Goal: Transaction & Acquisition: Book appointment/travel/reservation

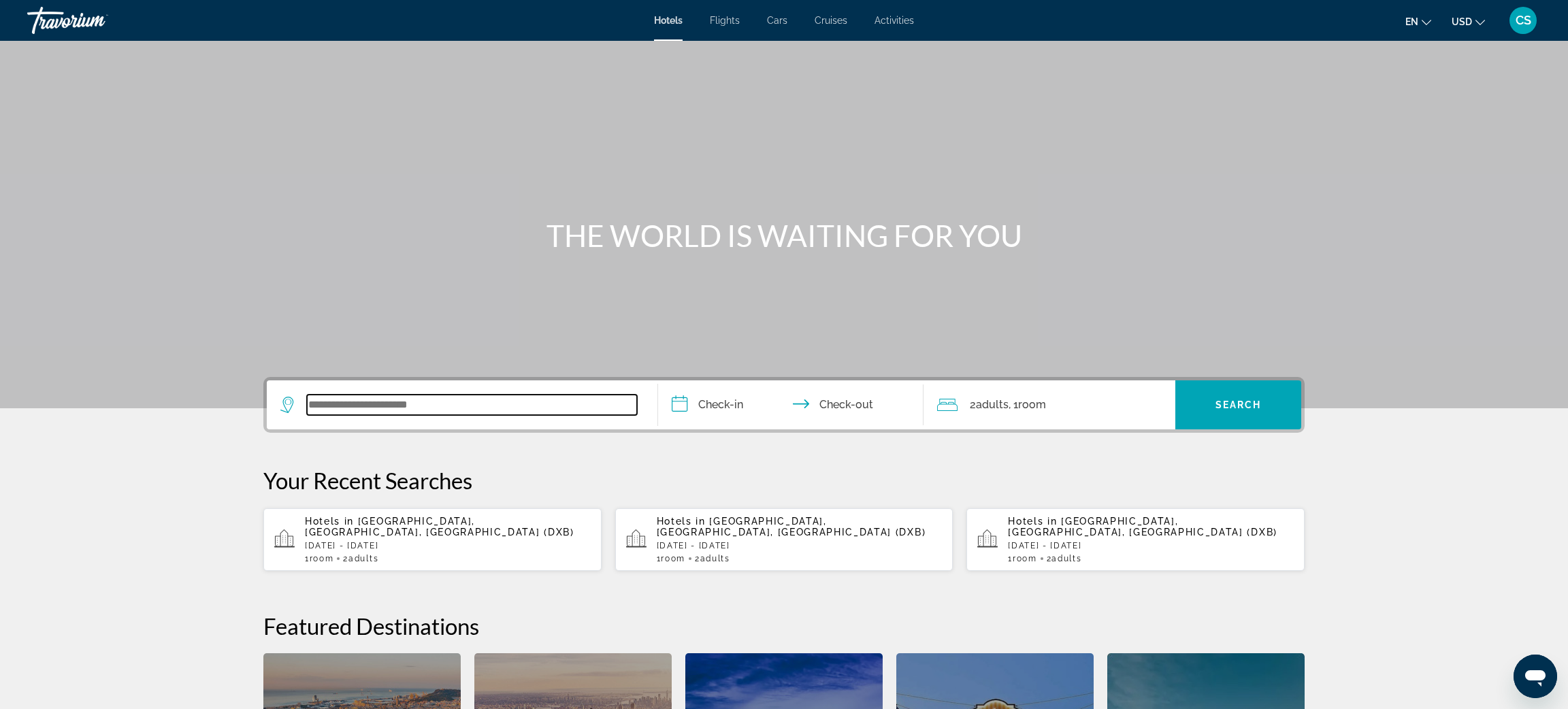
click at [370, 406] on input "Search widget" at bounding box center [472, 405] width 331 height 20
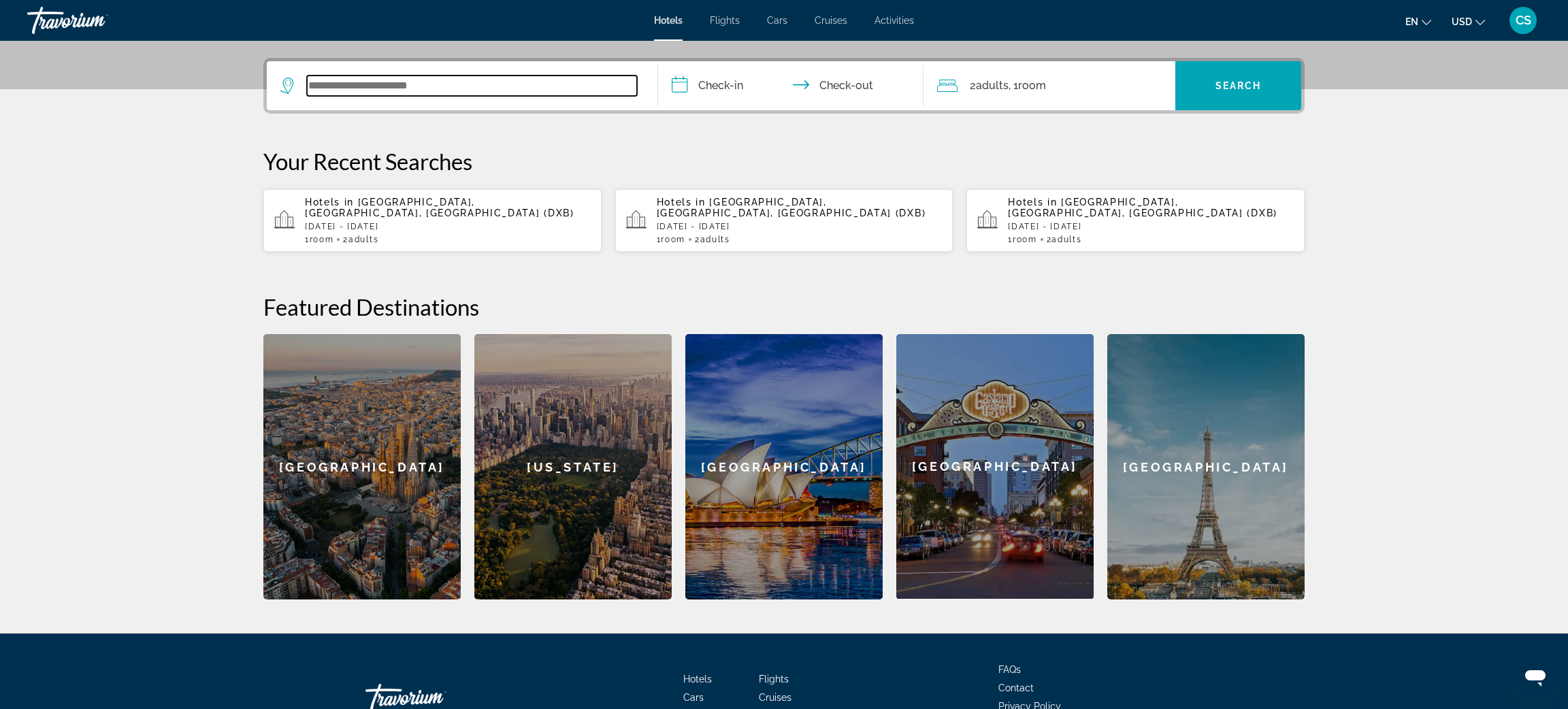
scroll to position [332, 0]
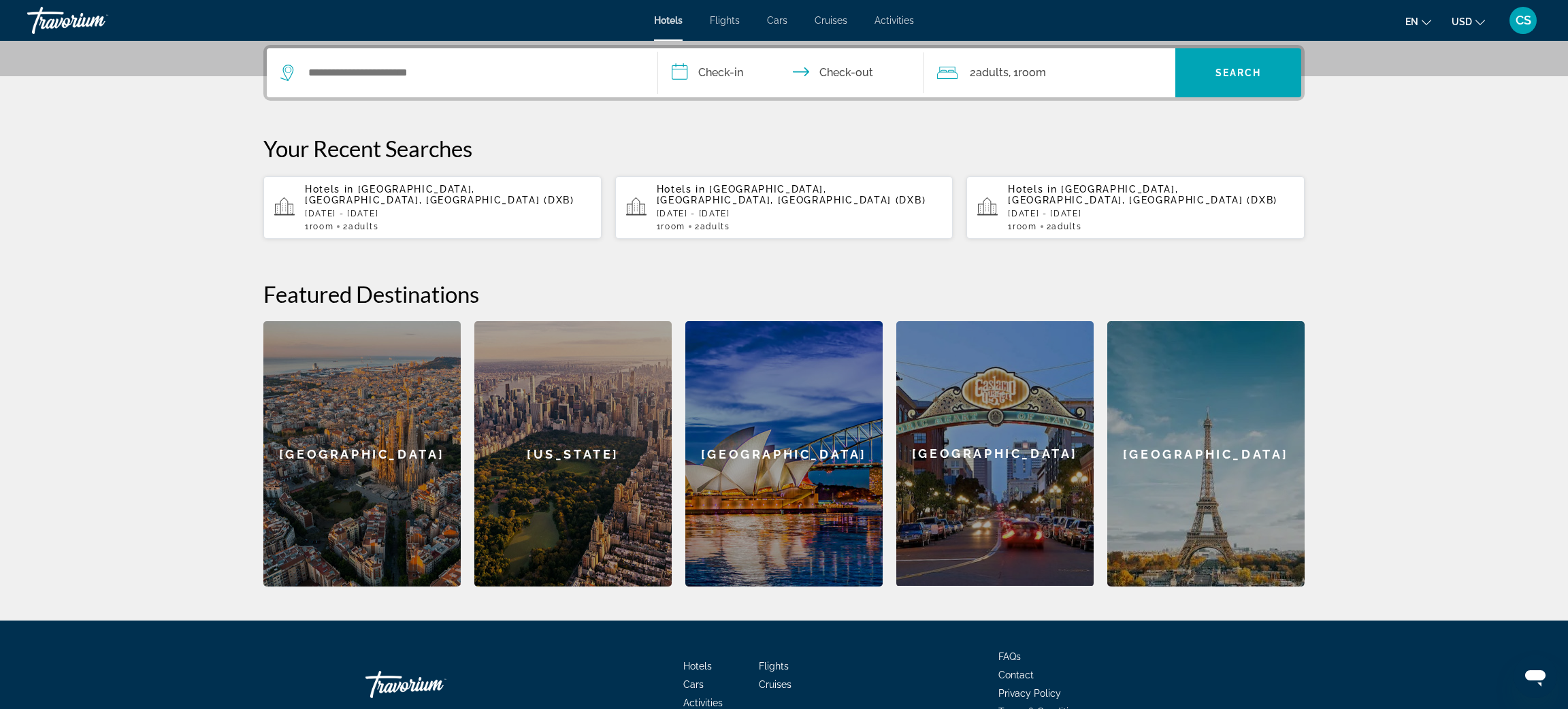
click at [420, 209] on p "[DATE] - [DATE]" at bounding box center [448, 214] width 286 height 10
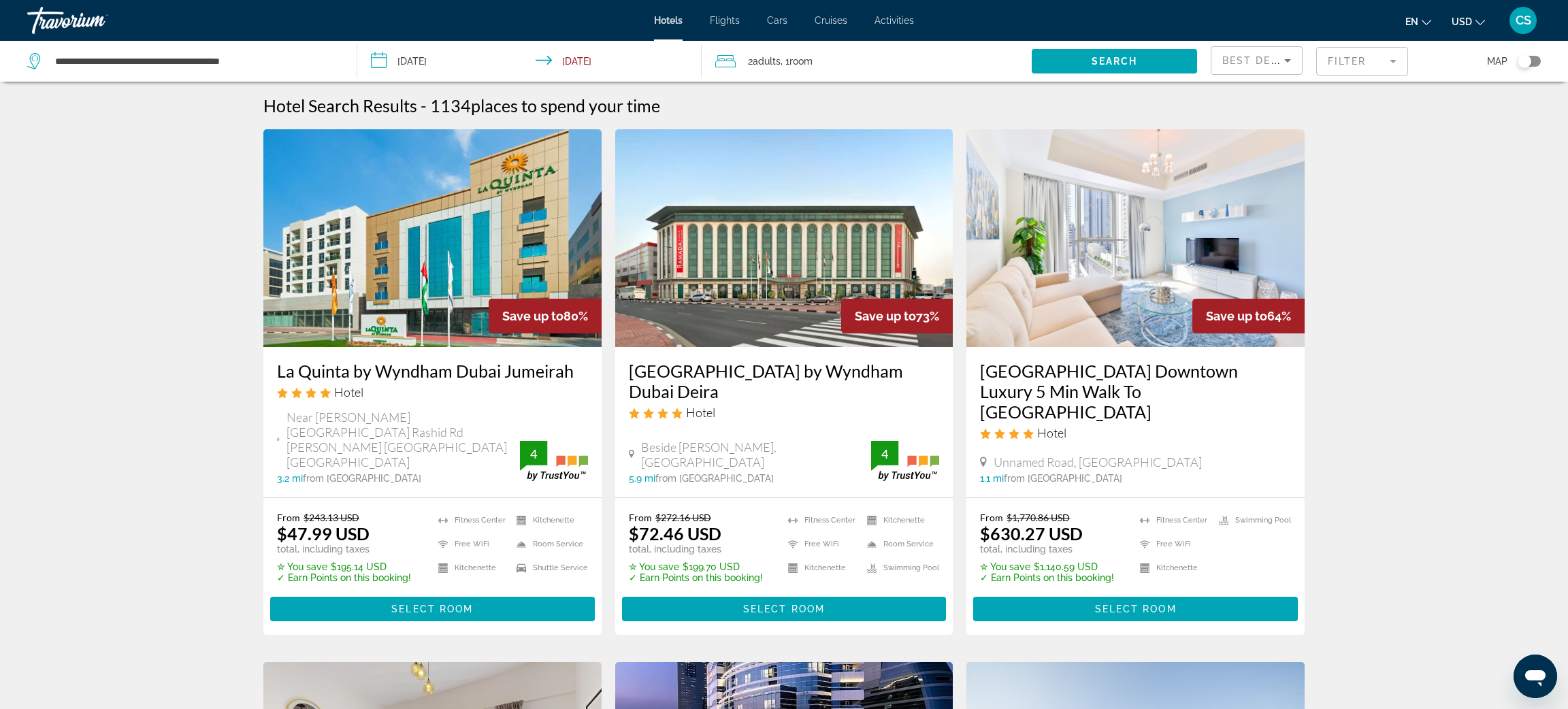
click at [1379, 67] on mat-form-field "Filter" at bounding box center [1362, 61] width 92 height 28
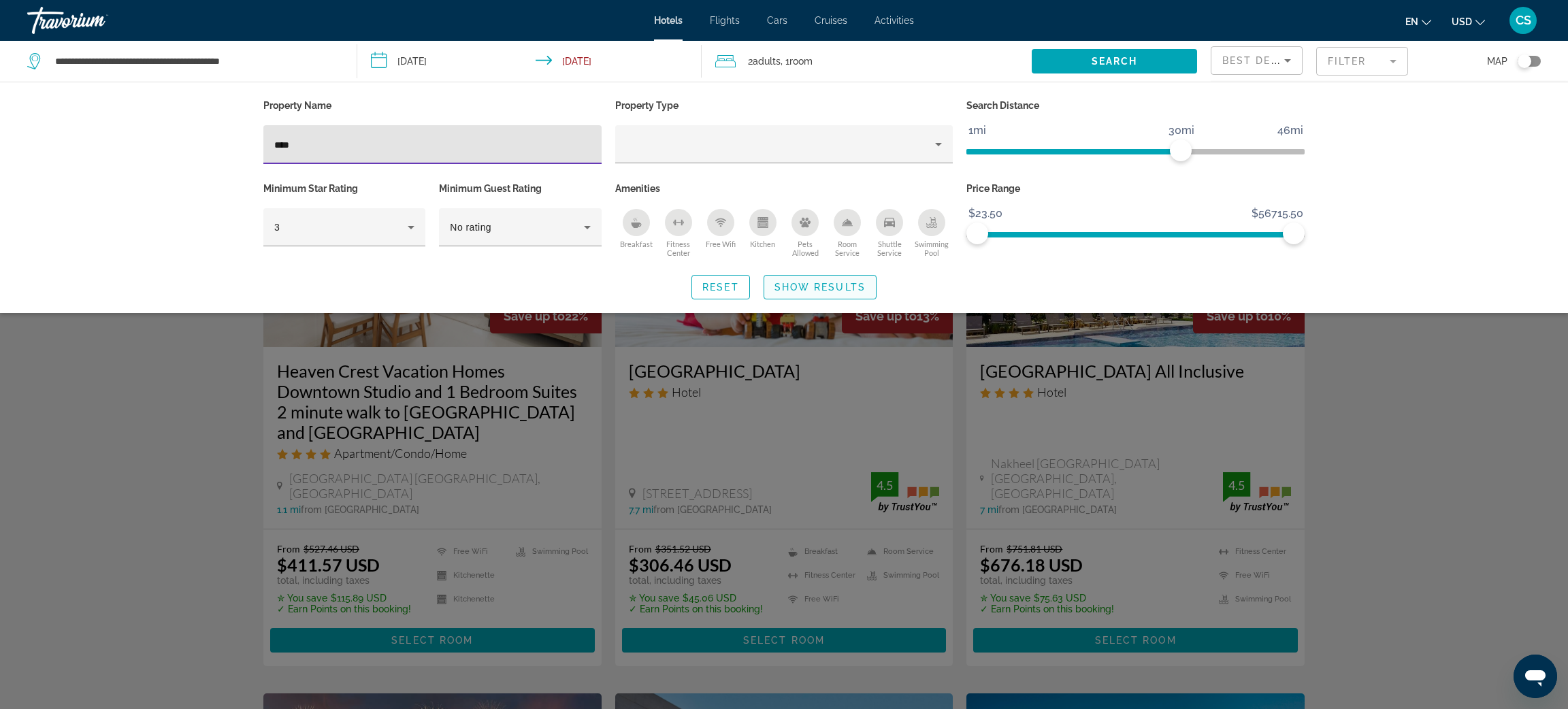
type input "***"
click at [805, 284] on span "Show Results" at bounding box center [821, 287] width 91 height 11
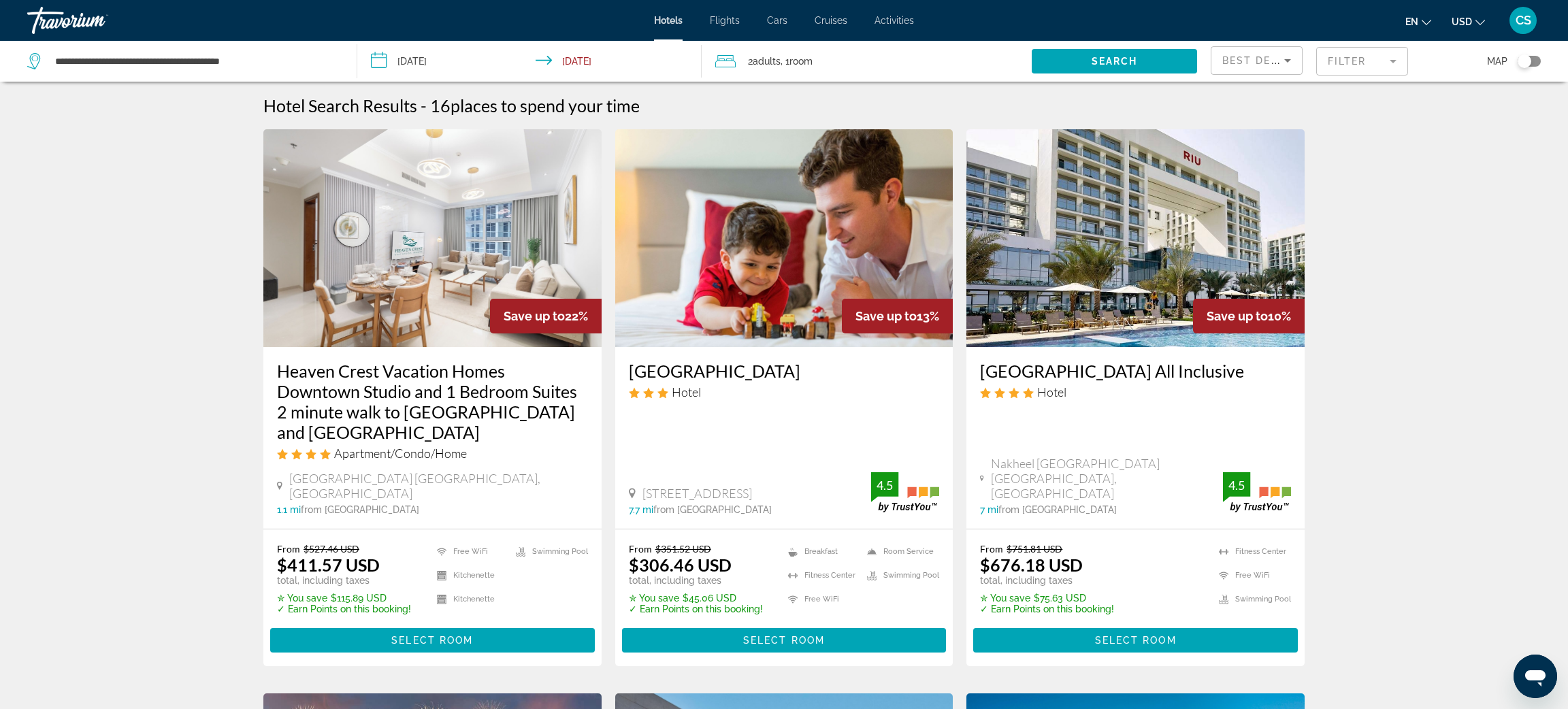
click at [1128, 344] on img "Main content" at bounding box center [1136, 239] width 339 height 218
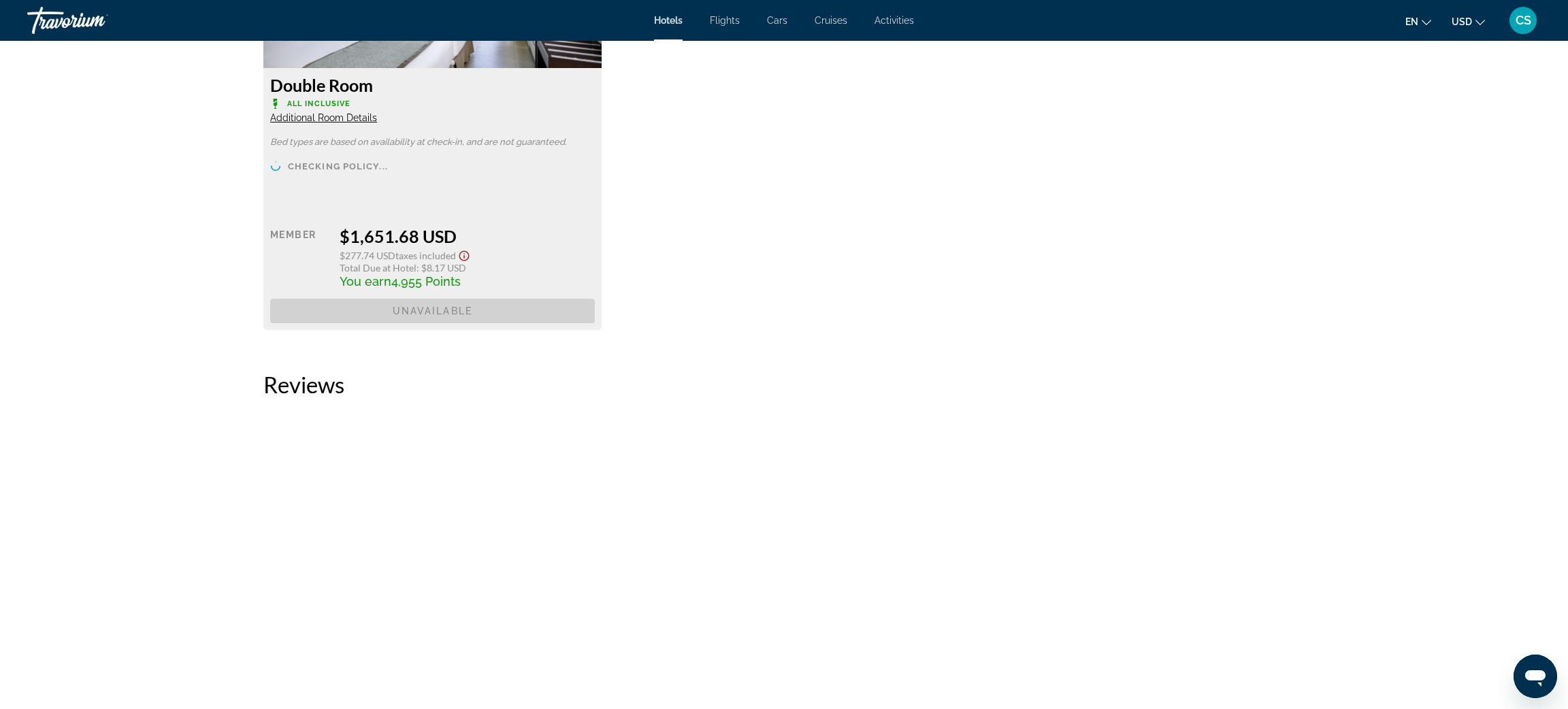
scroll to position [2562, 0]
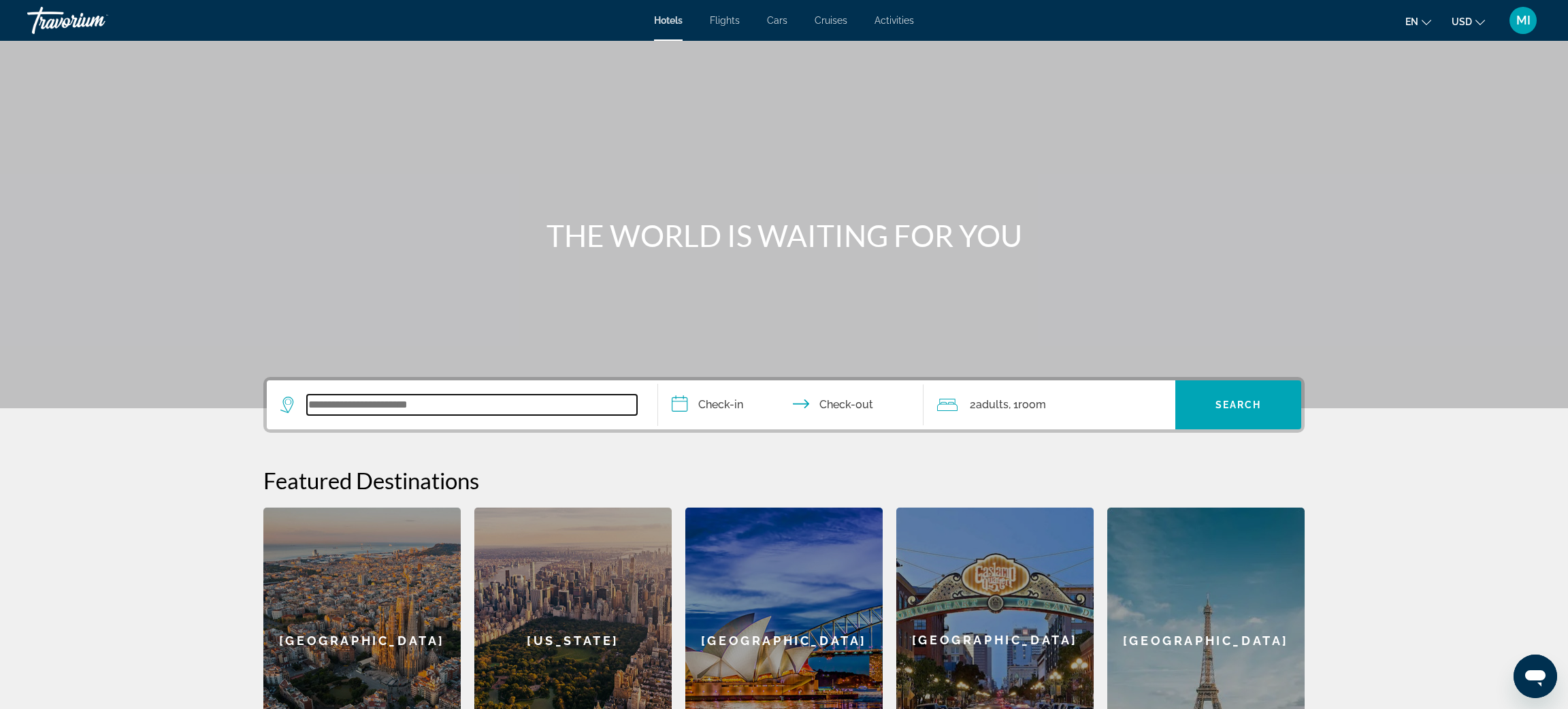
click at [362, 395] on input "Search widget" at bounding box center [472, 405] width 331 height 20
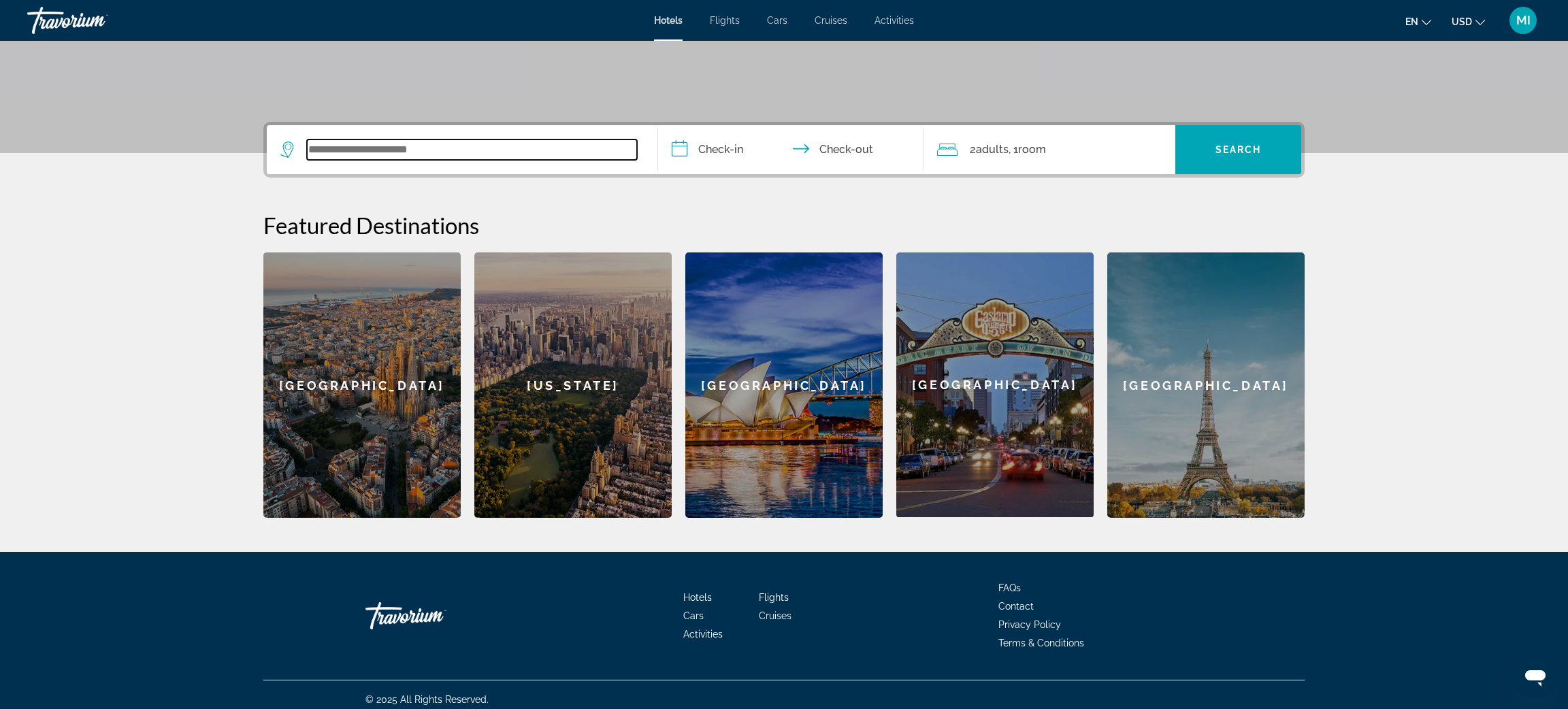
scroll to position [264, 0]
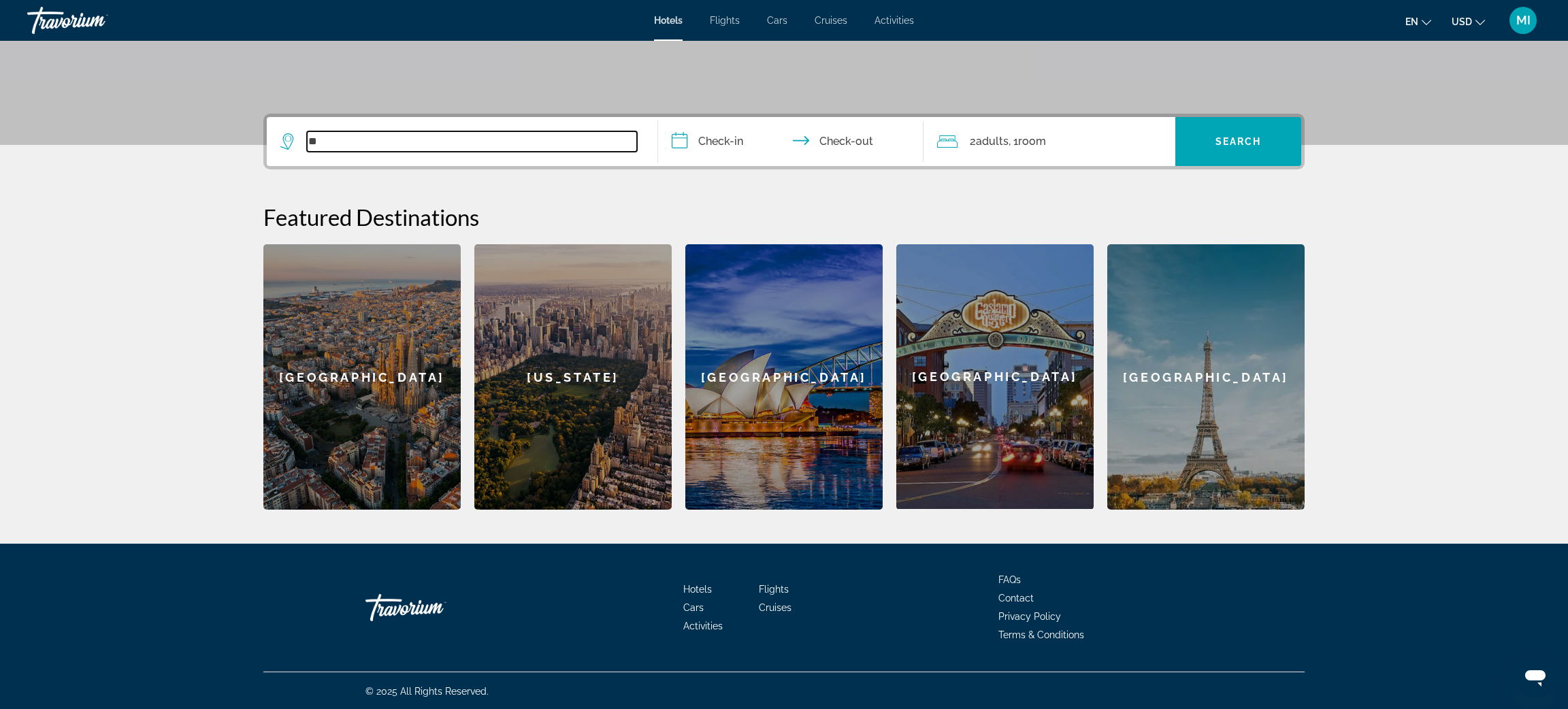
type input "*"
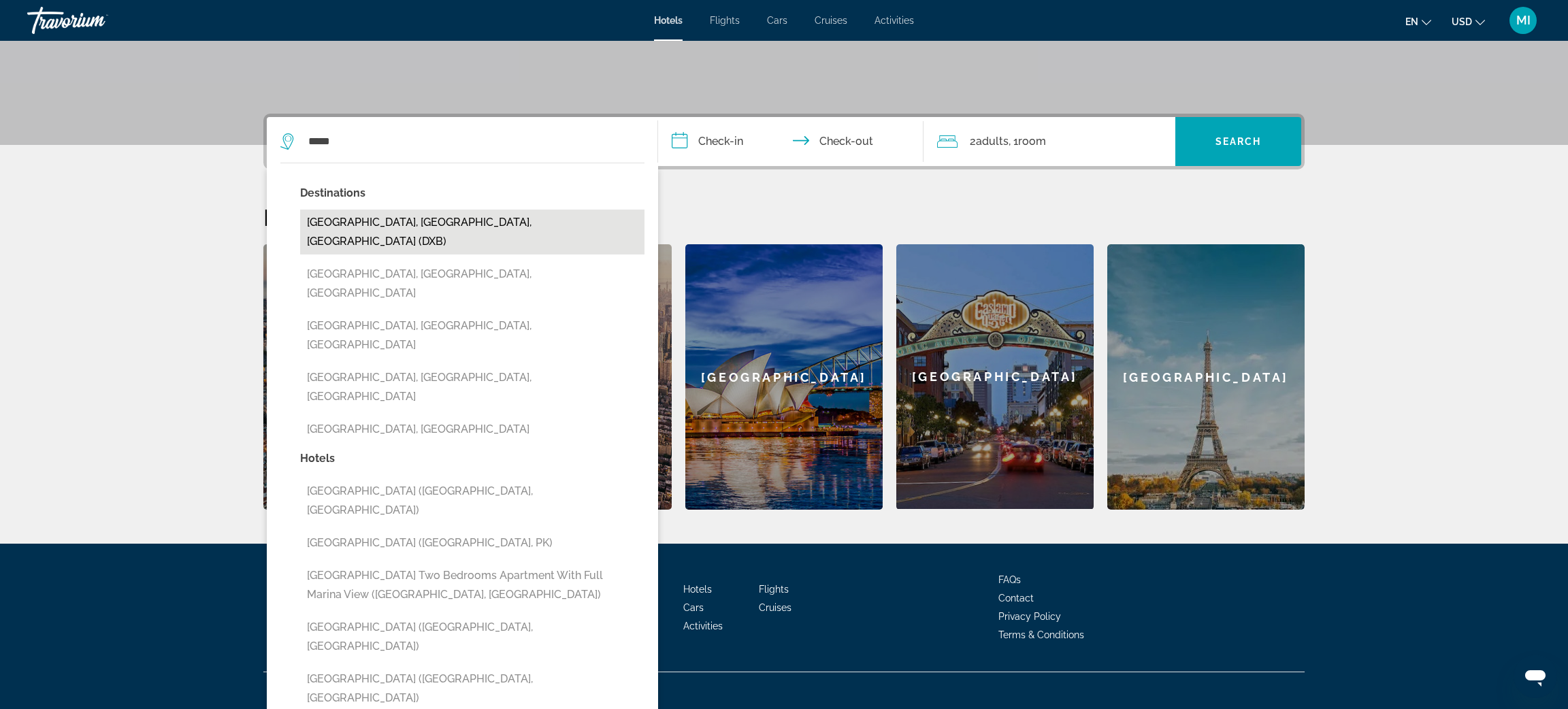
click at [553, 234] on button "[GEOGRAPHIC_DATA], [GEOGRAPHIC_DATA], [GEOGRAPHIC_DATA] (DXB)" at bounding box center [472, 232] width 344 height 45
type input "**********"
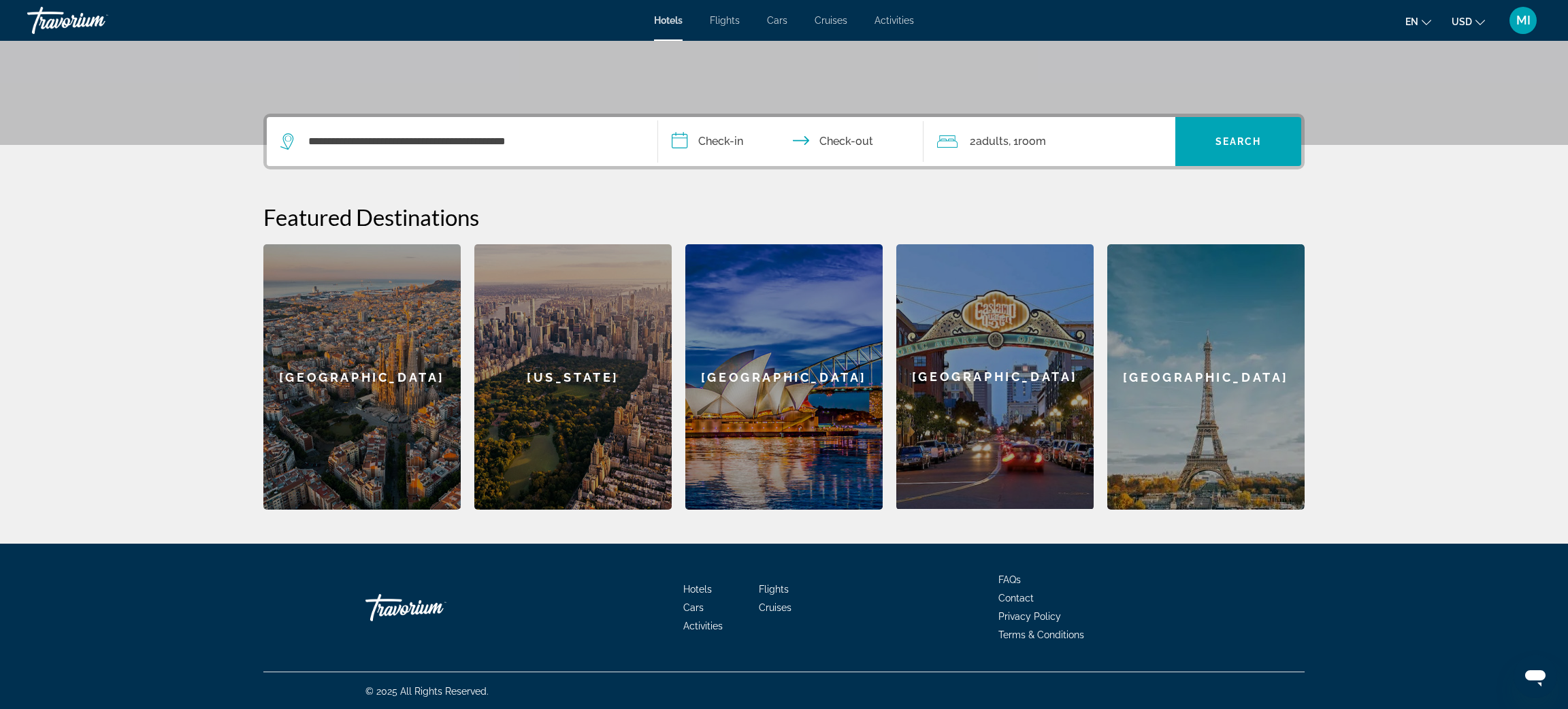
click at [712, 140] on input "**********" at bounding box center [794, 143] width 271 height 53
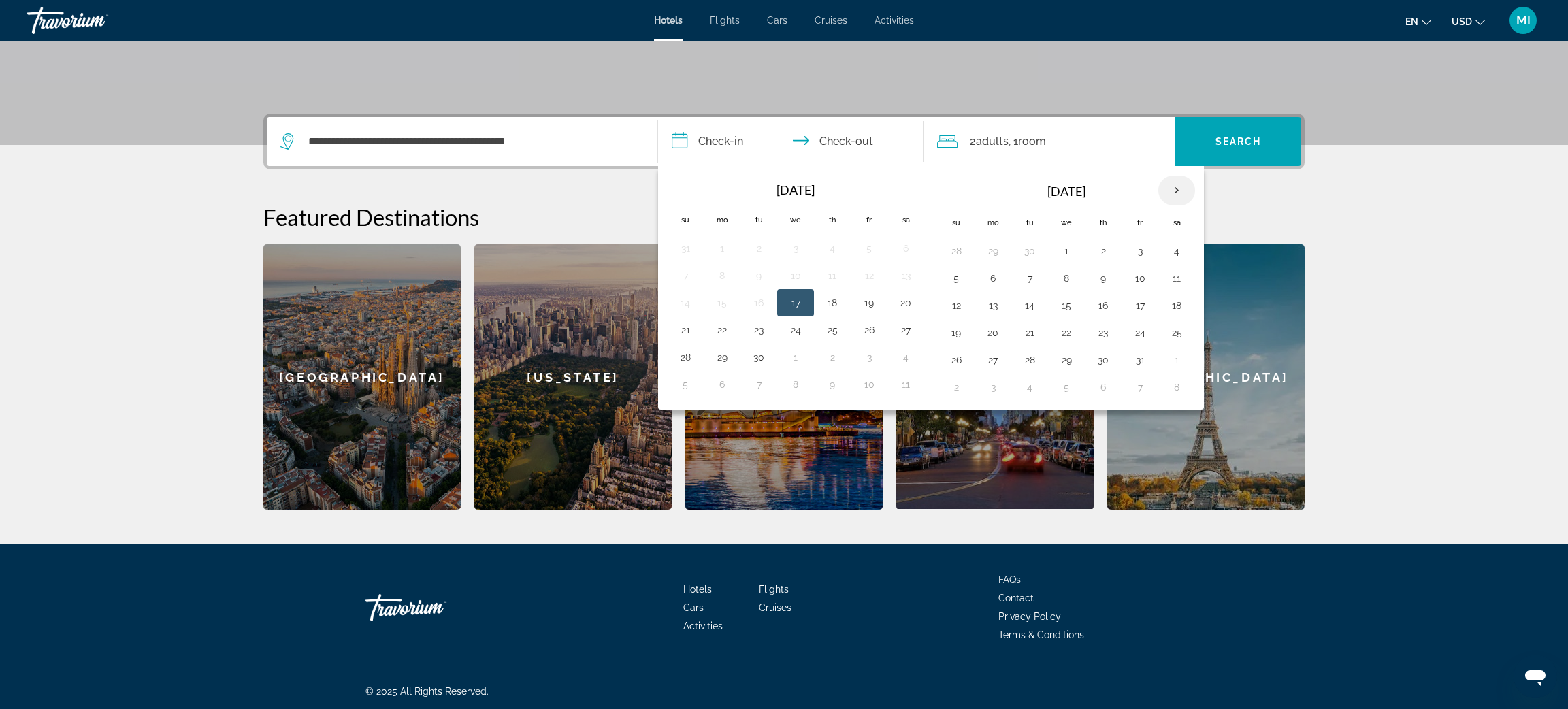
click at [1185, 189] on th "Next month" at bounding box center [1176, 190] width 37 height 30
click at [1027, 311] on button "11" at bounding box center [1030, 305] width 22 height 19
click at [1107, 308] on button "13" at bounding box center [1103, 305] width 22 height 19
type input "**********"
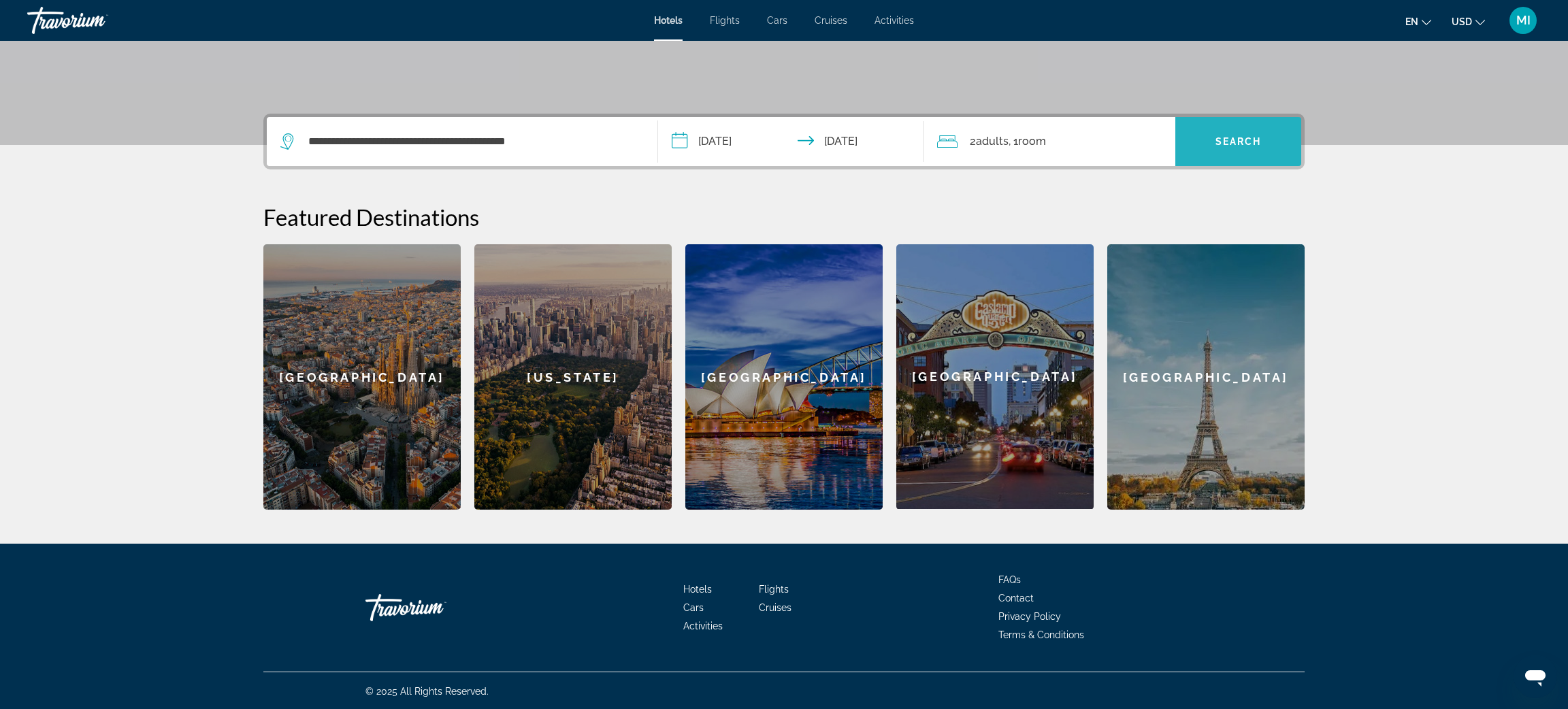
click at [1238, 145] on span "Search" at bounding box center [1238, 141] width 46 height 11
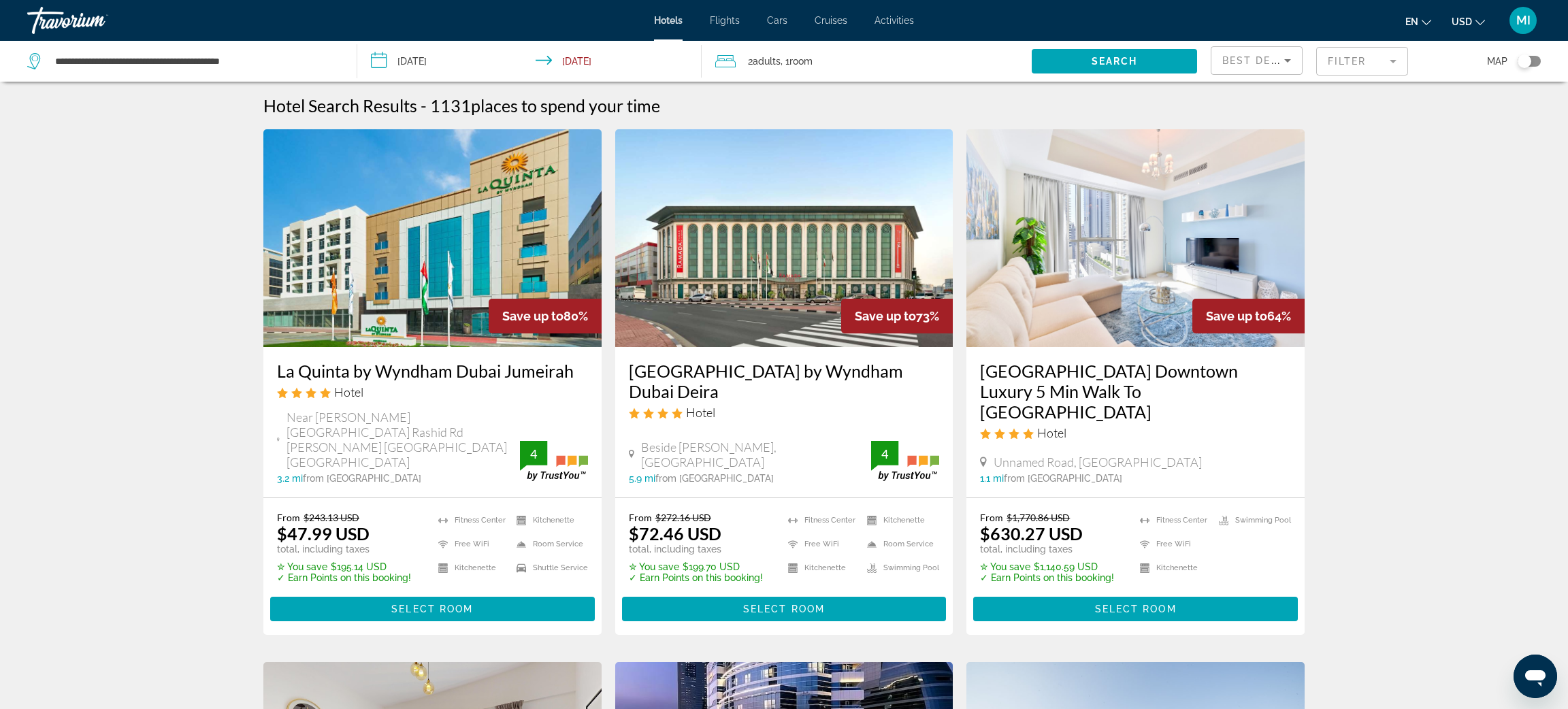
click at [1362, 53] on mat-form-field "Filter" at bounding box center [1362, 61] width 92 height 28
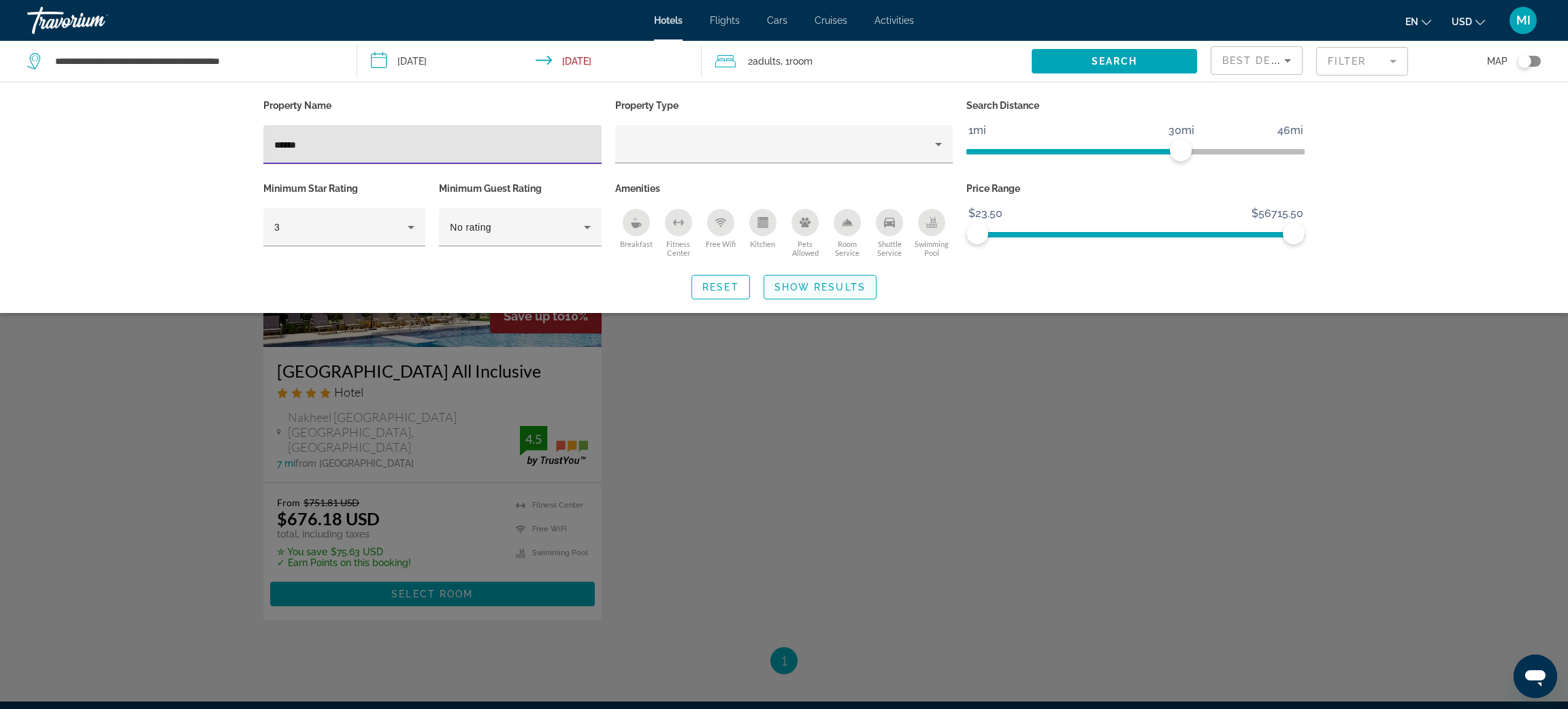
type input "******"
click at [821, 291] on span "Show Results" at bounding box center [821, 287] width 91 height 11
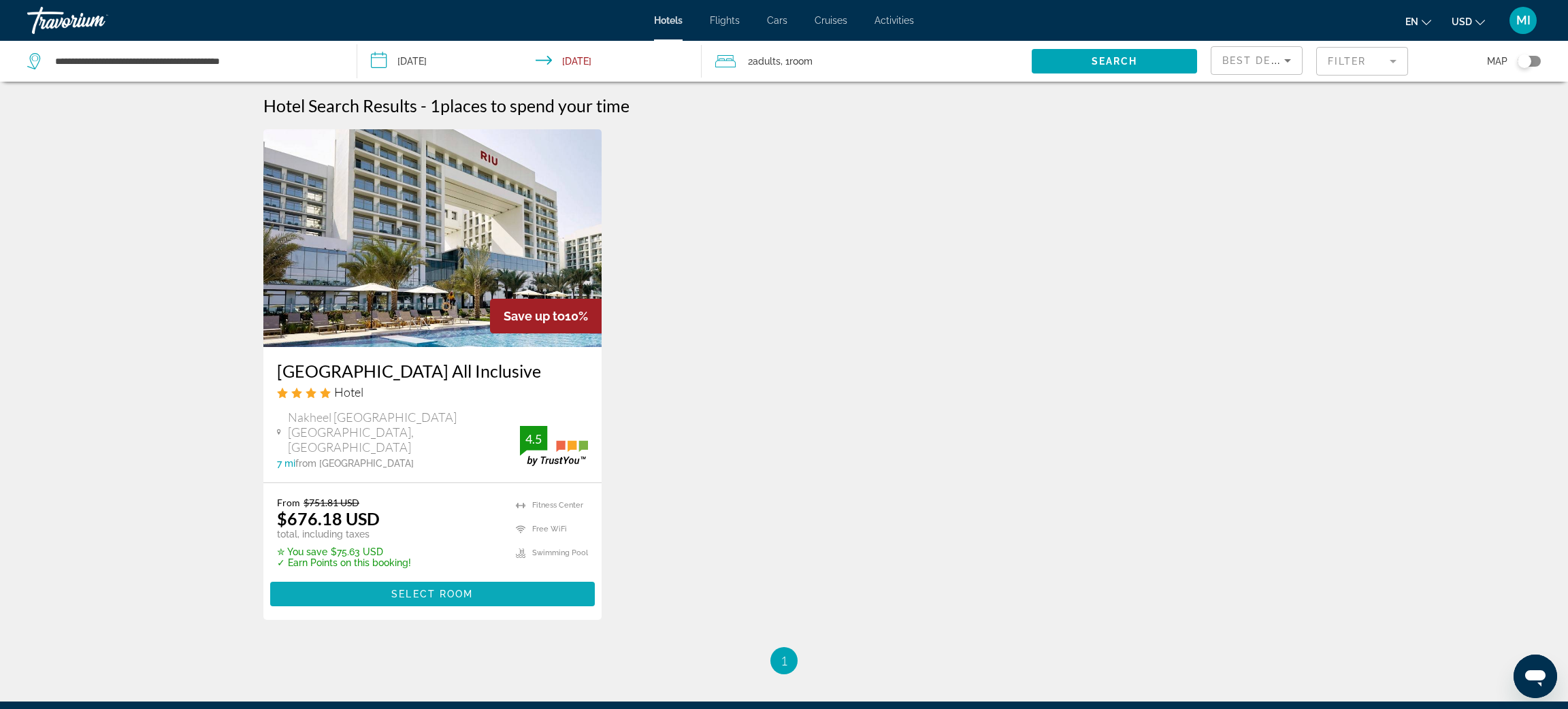
click at [334, 601] on span "Main content" at bounding box center [432, 594] width 325 height 33
click at [1334, 65] on mat-form-field "Filter" at bounding box center [1362, 61] width 92 height 28
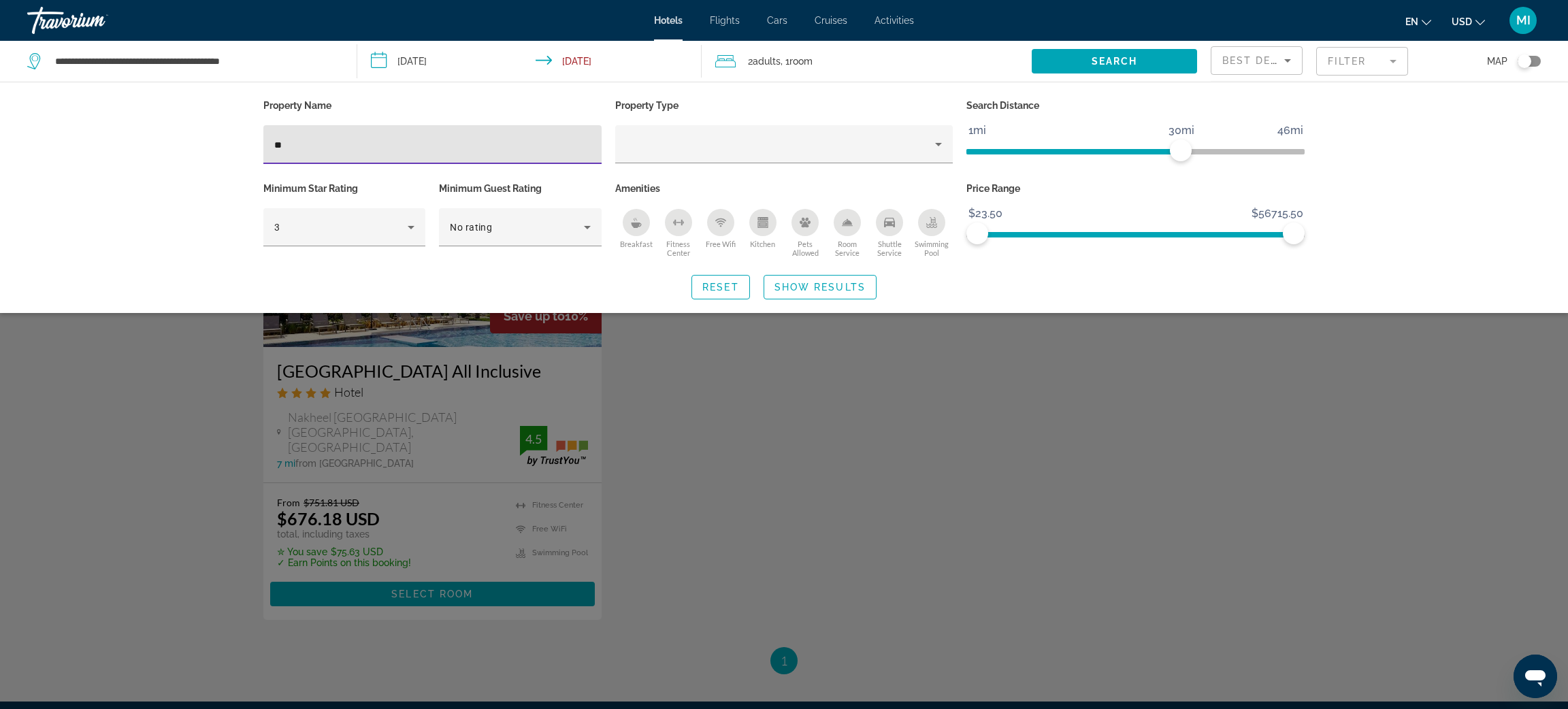
type input "*"
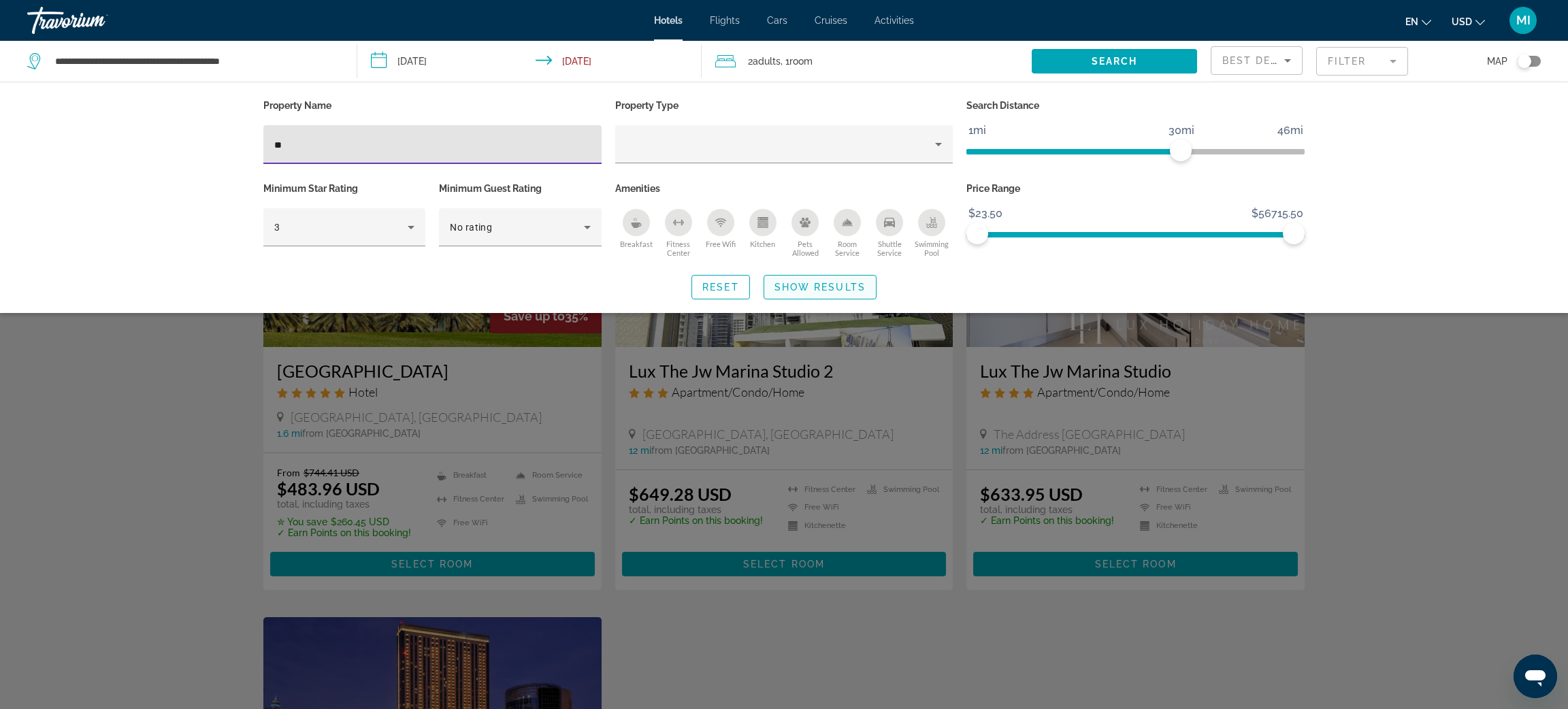
type input "**"
click at [796, 290] on span "Show Results" at bounding box center [821, 287] width 91 height 11
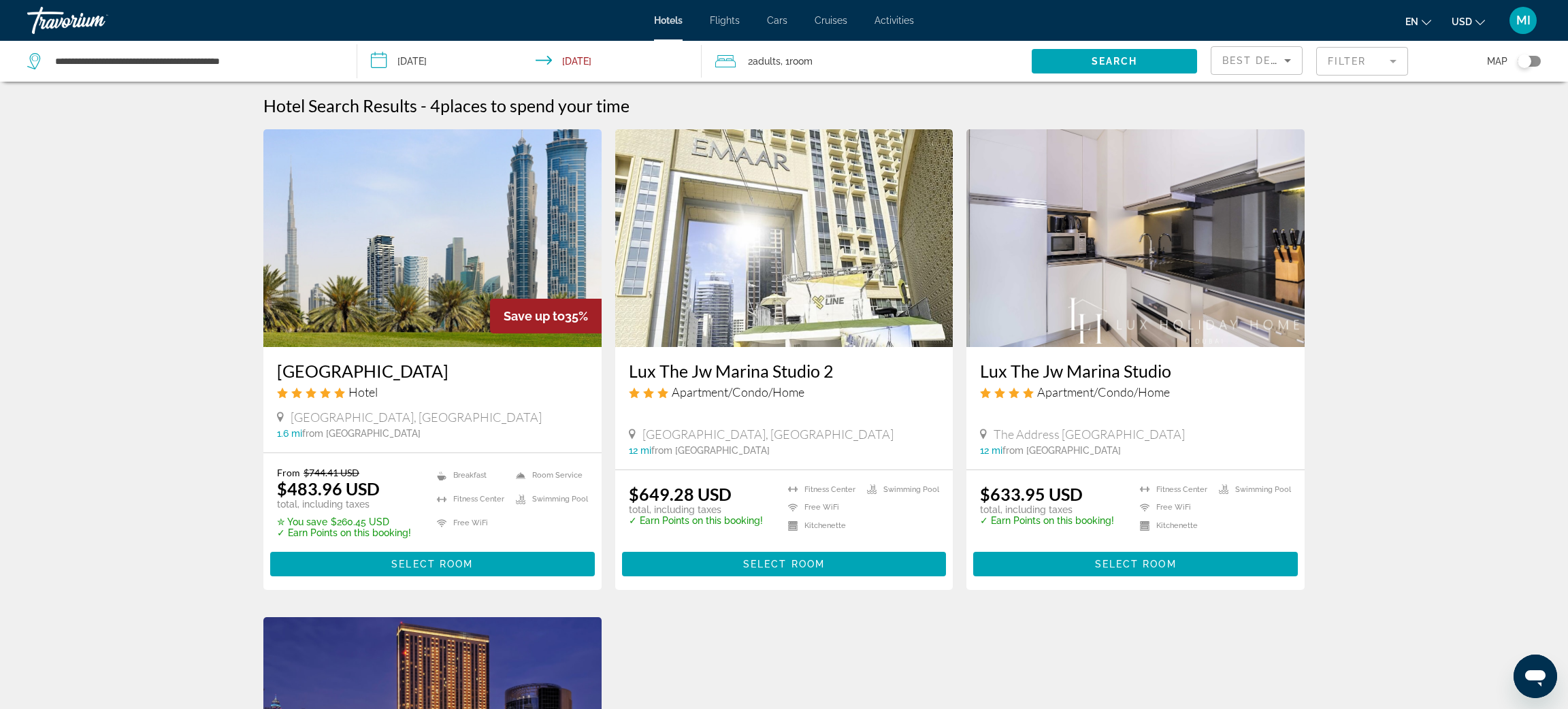
click at [360, 373] on h3 "JW Marriott Marquis Hotel Dubai" at bounding box center [432, 370] width 311 height 20
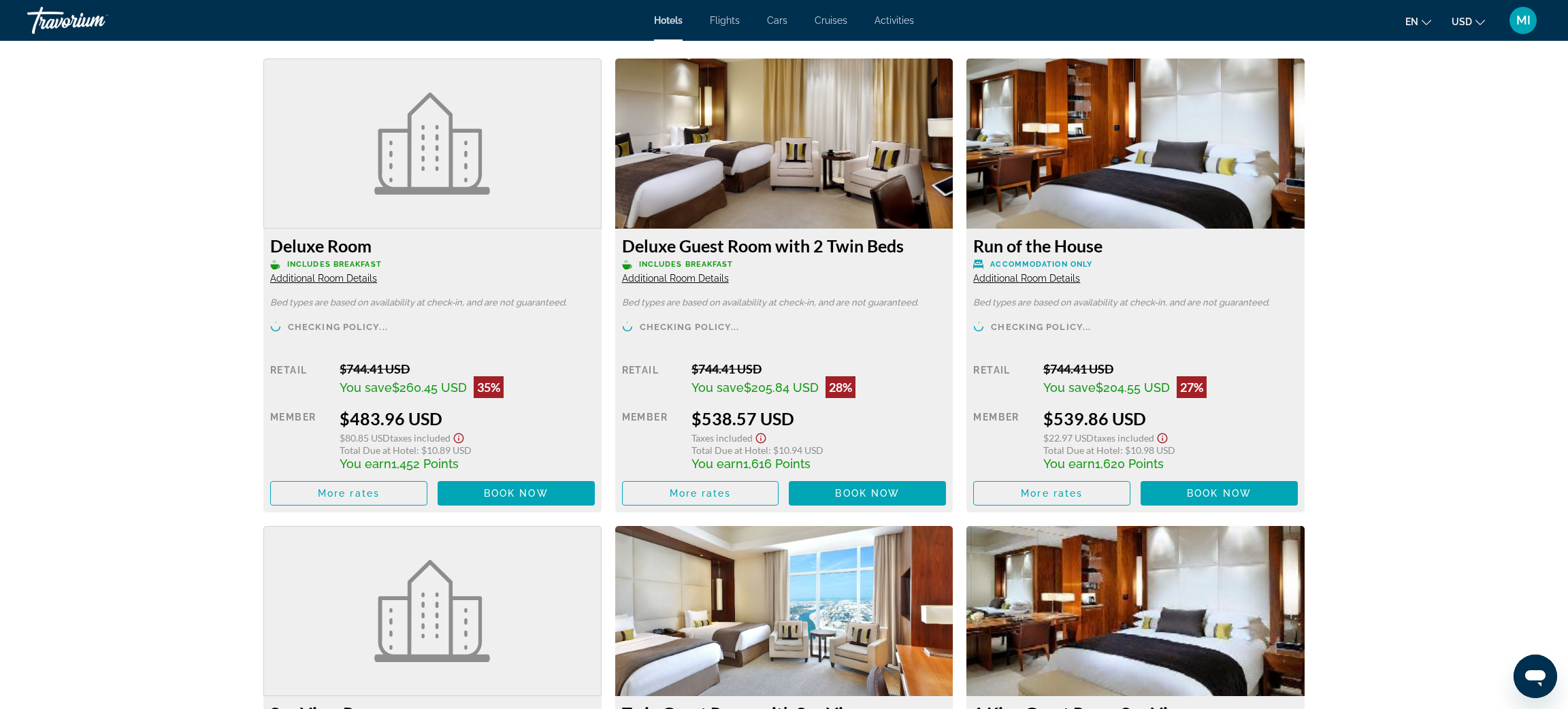
scroll to position [1835, 0]
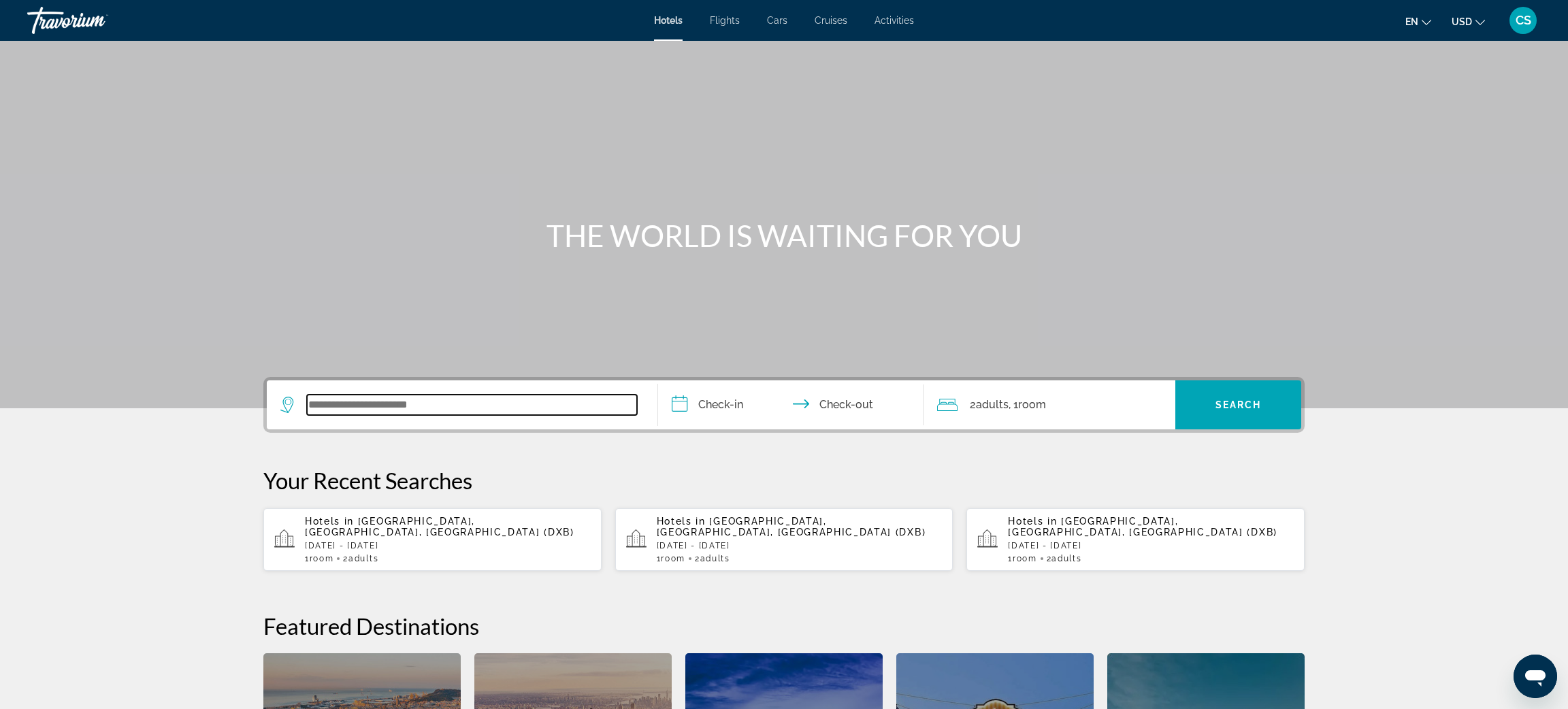
click at [376, 405] on input "Search widget" at bounding box center [472, 405] width 331 height 20
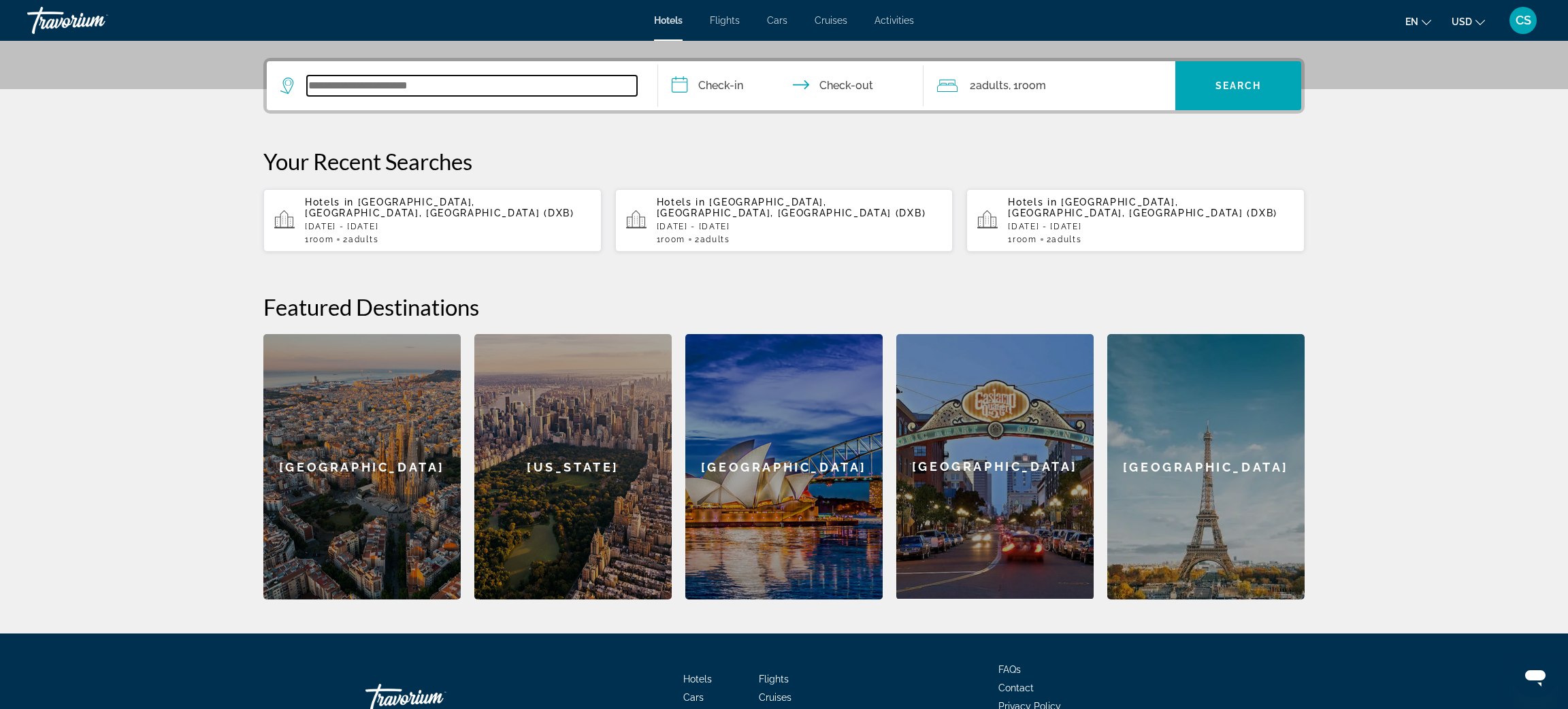
scroll to position [332, 0]
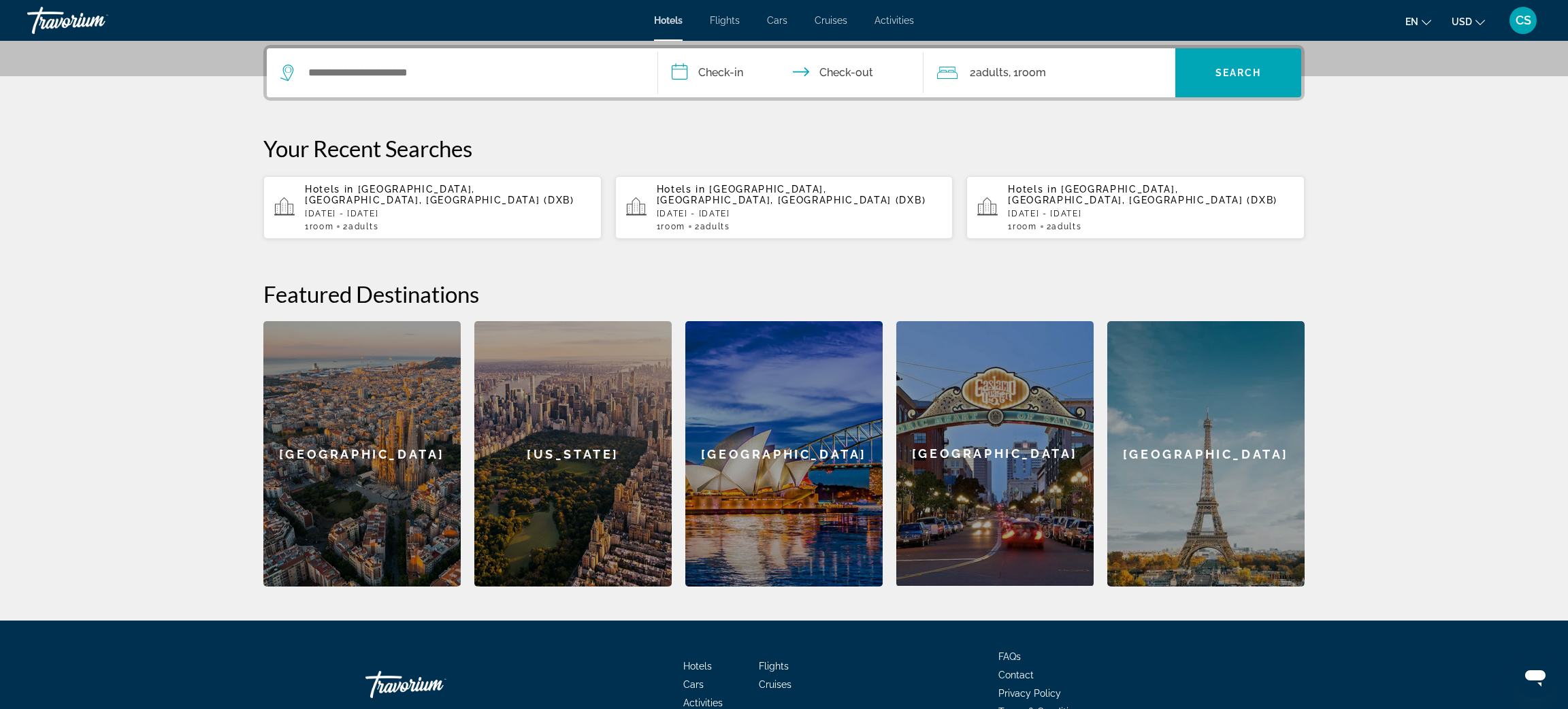
click at [455, 195] on p "Hotels in [GEOGRAPHIC_DATA], [GEOGRAPHIC_DATA], [GEOGRAPHIC_DATA] (DXB)" at bounding box center [448, 195] width 286 height 22
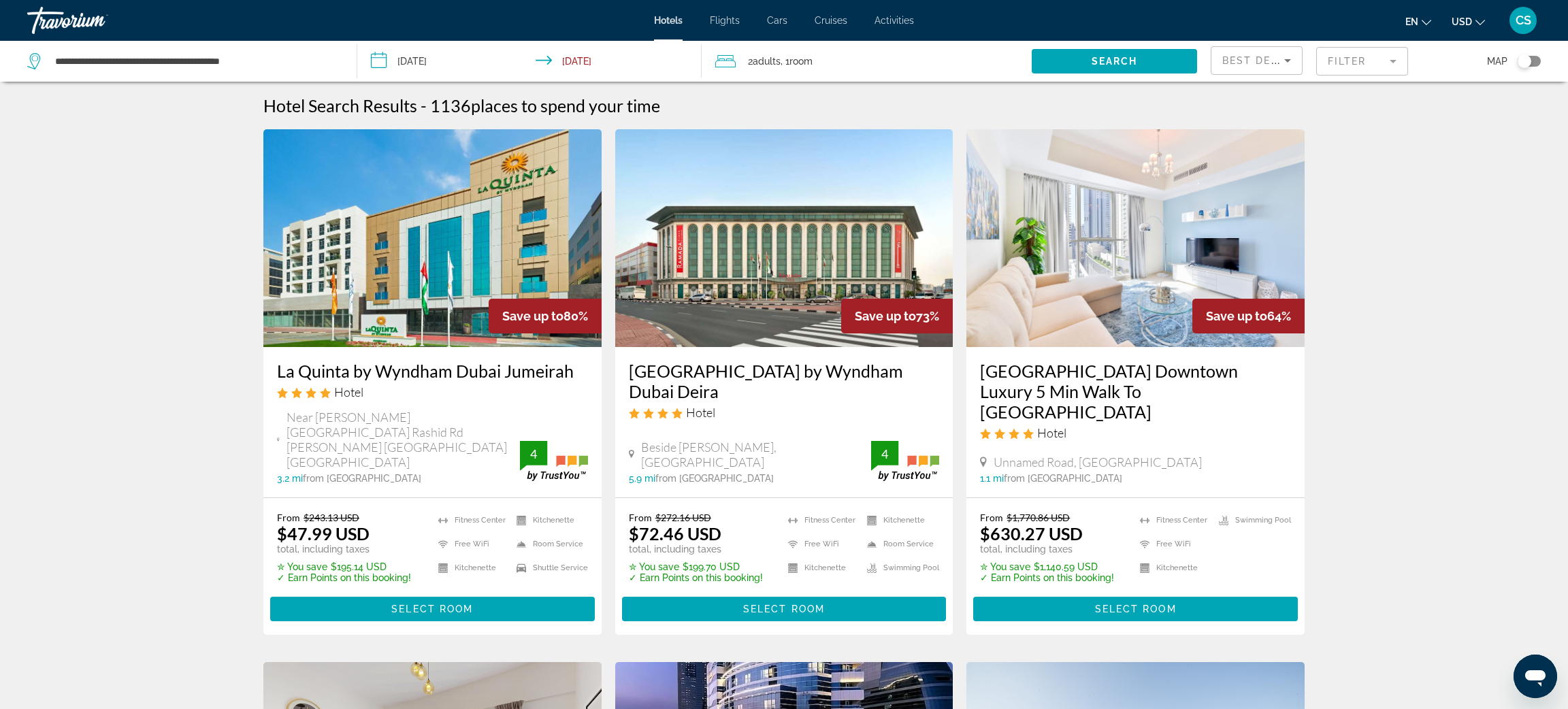
click at [1336, 68] on mat-form-field "Filter" at bounding box center [1362, 61] width 92 height 28
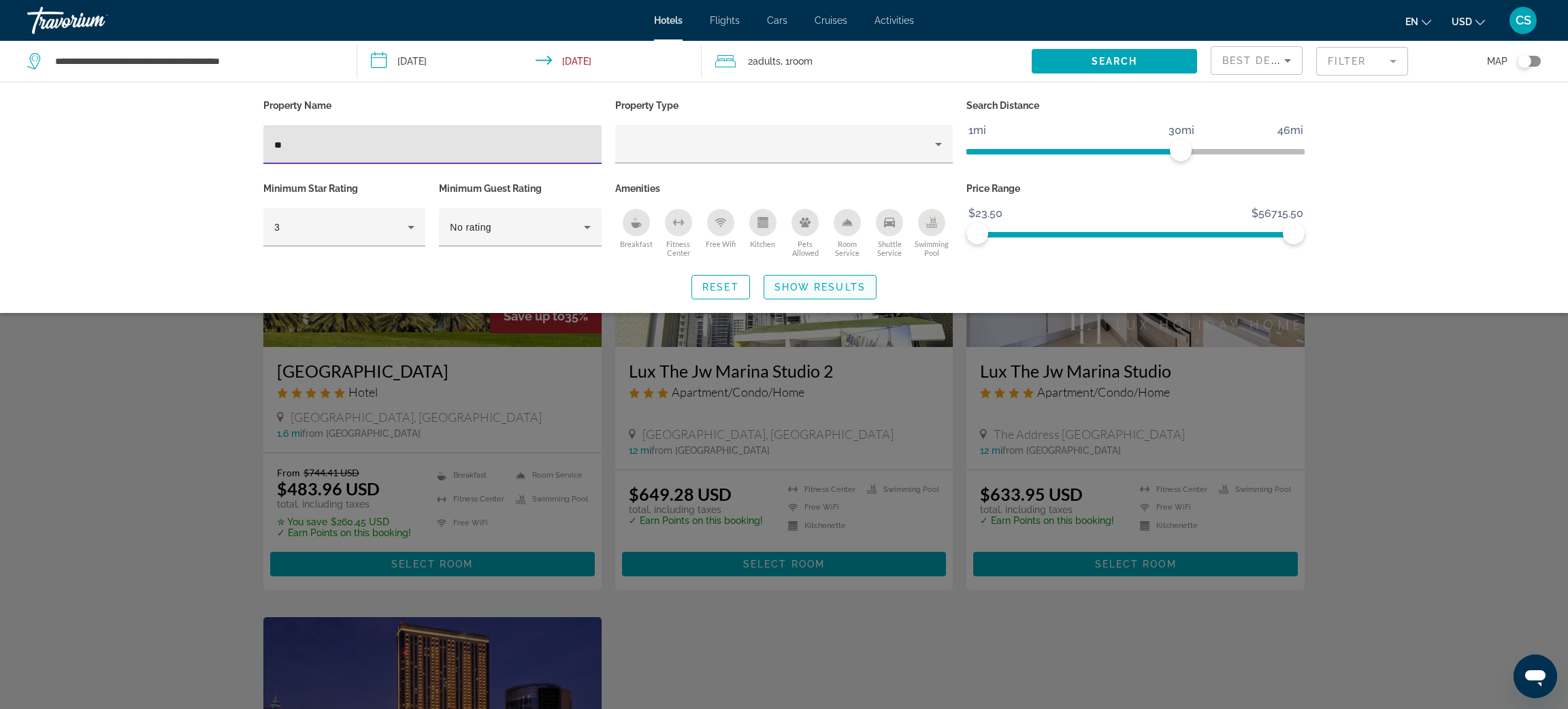
type input "**"
click at [804, 297] on span "Search widget" at bounding box center [820, 287] width 112 height 33
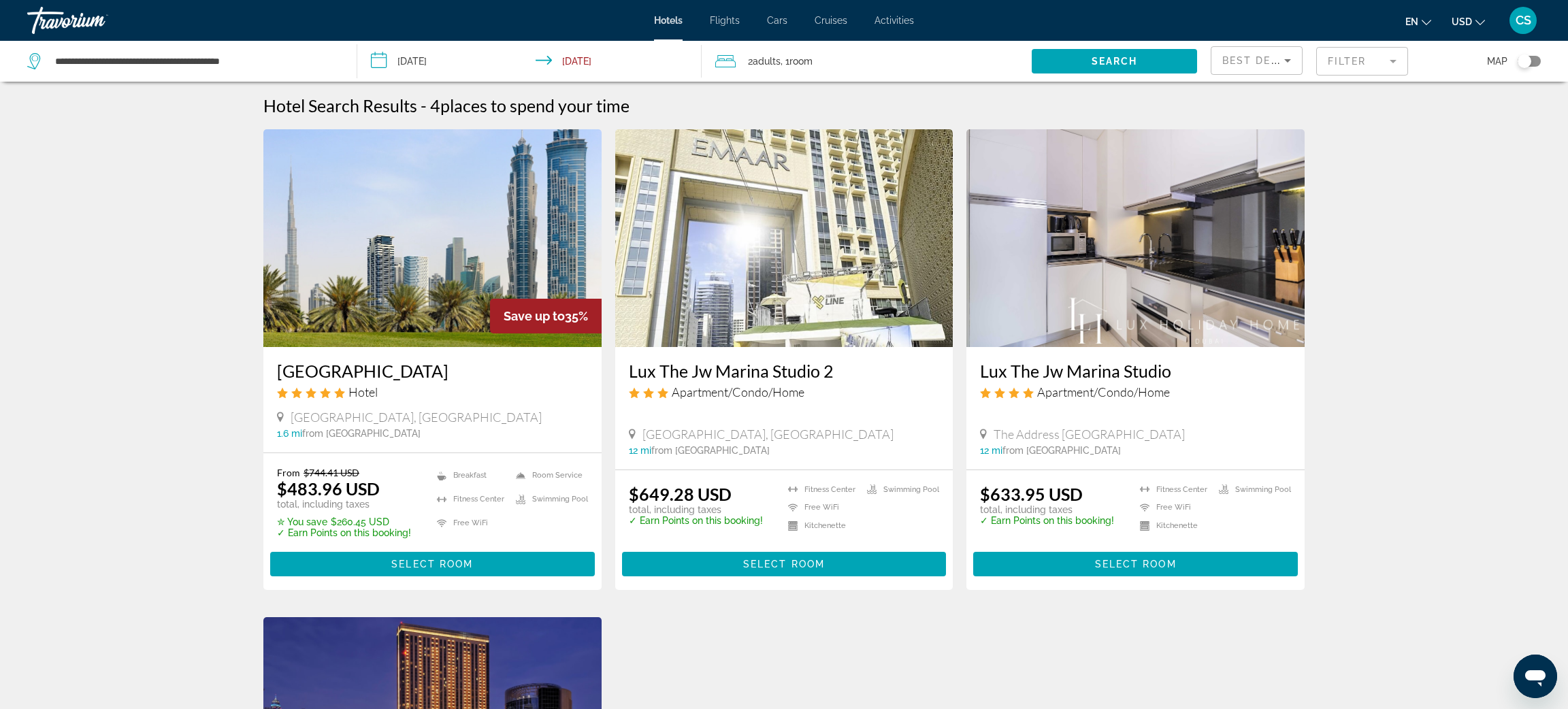
click at [373, 376] on h3 "[GEOGRAPHIC_DATA]" at bounding box center [432, 370] width 311 height 20
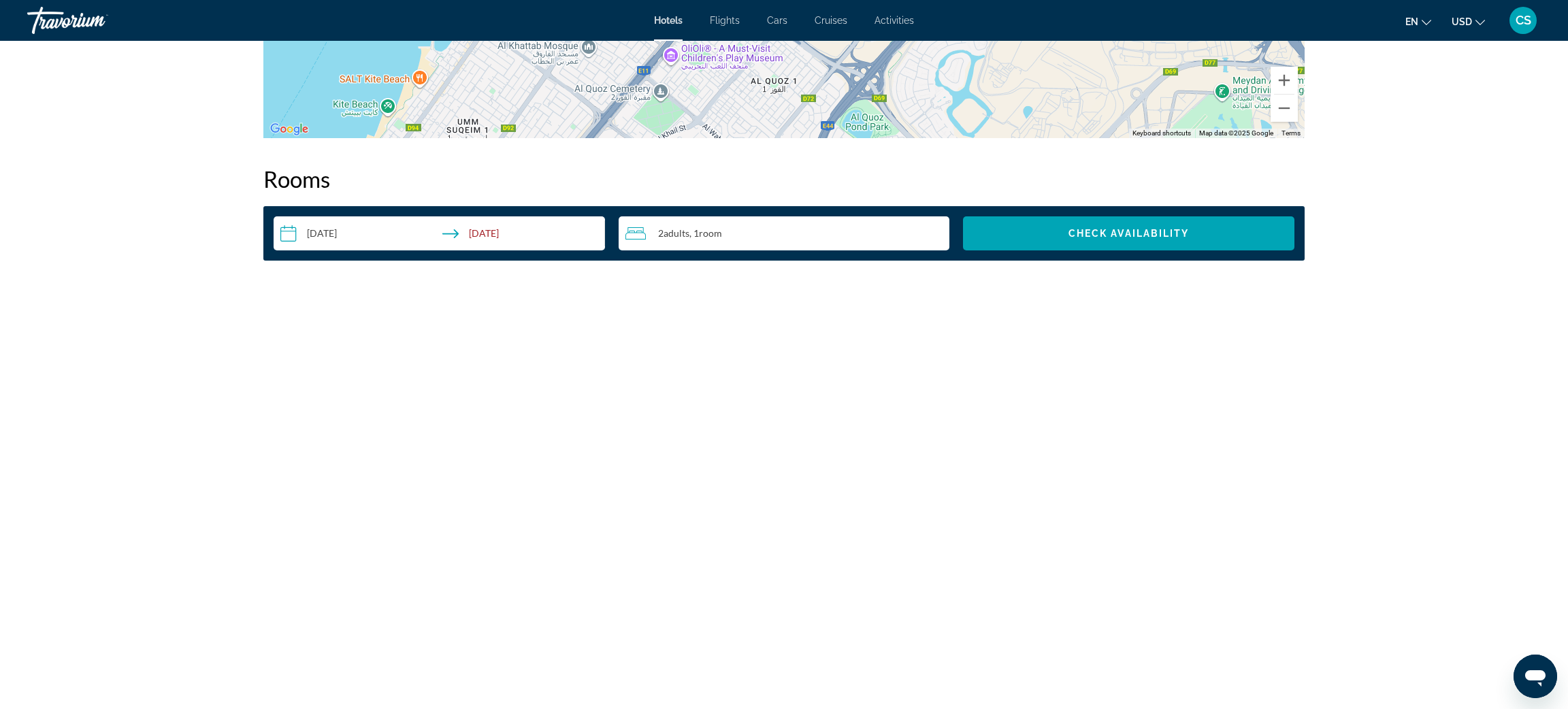
scroll to position [1700, 0]
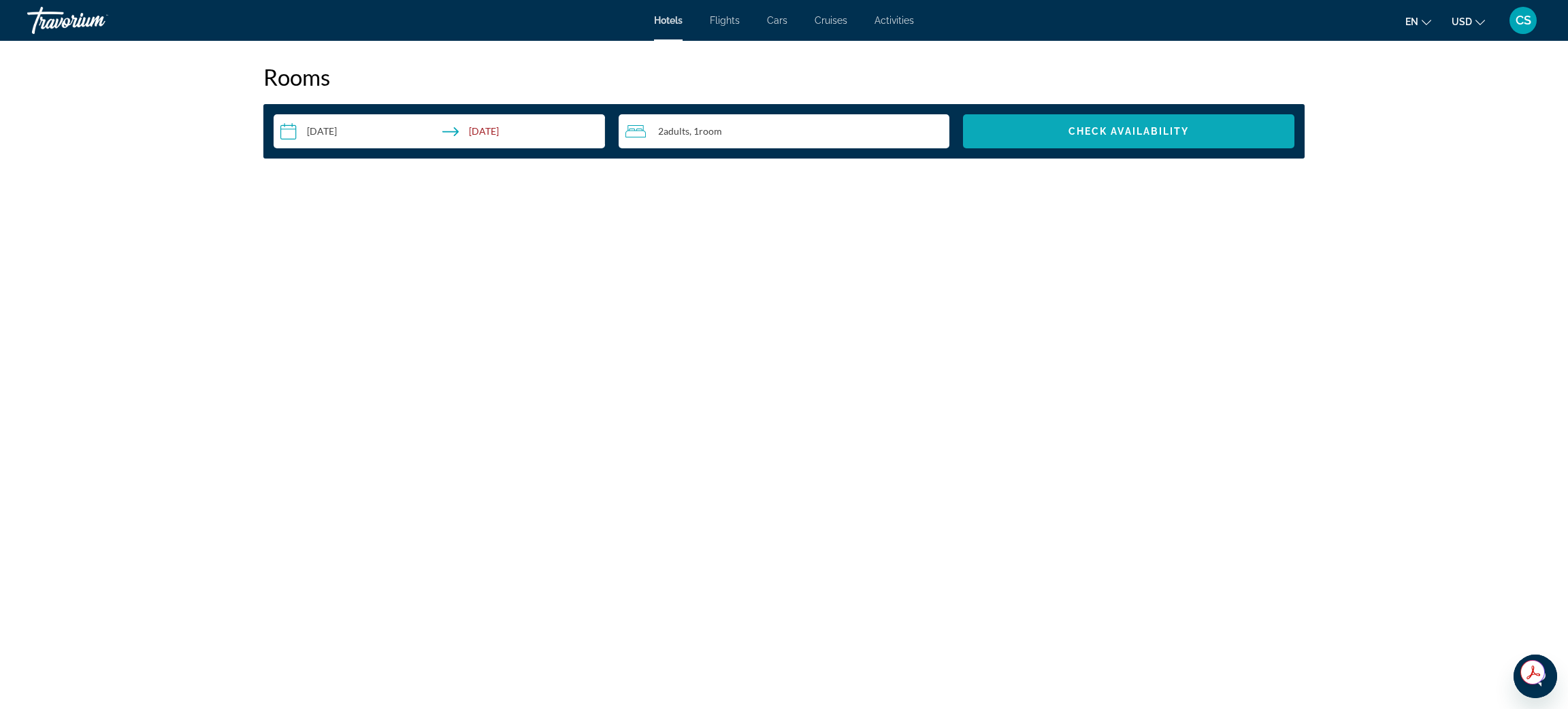
click at [1127, 131] on span "Check Availability" at bounding box center [1129, 131] width 121 height 11
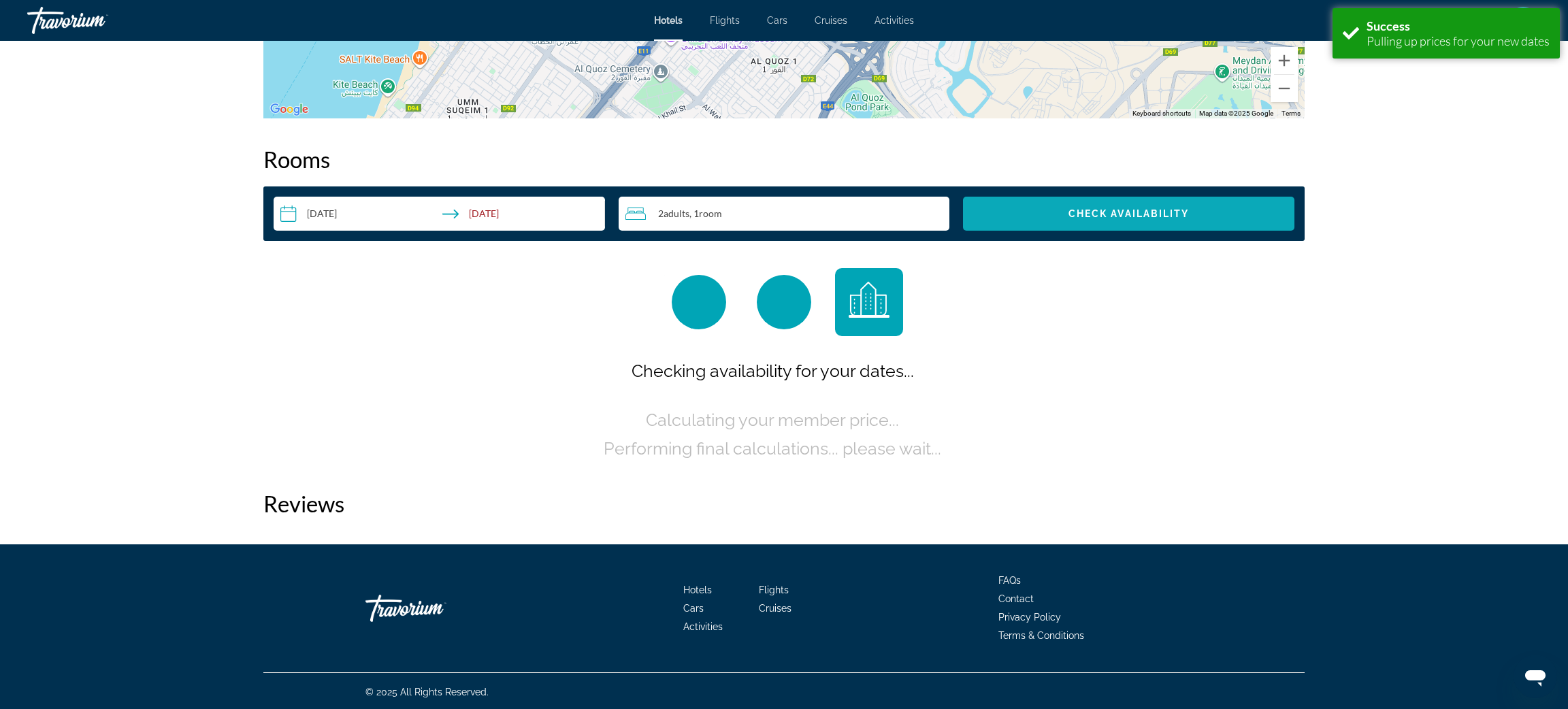
scroll to position [1618, 0]
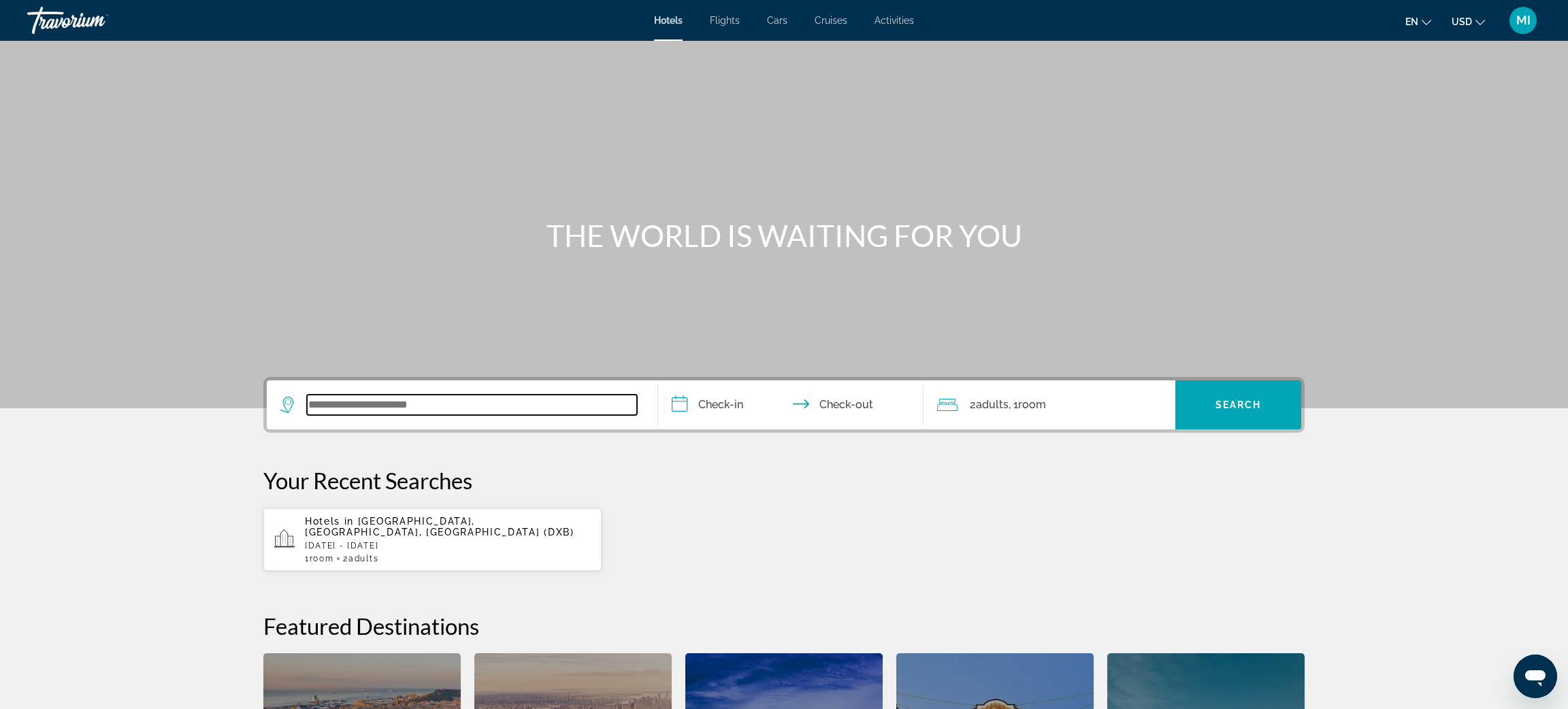
click at [363, 400] on input "Search widget" at bounding box center [472, 405] width 331 height 20
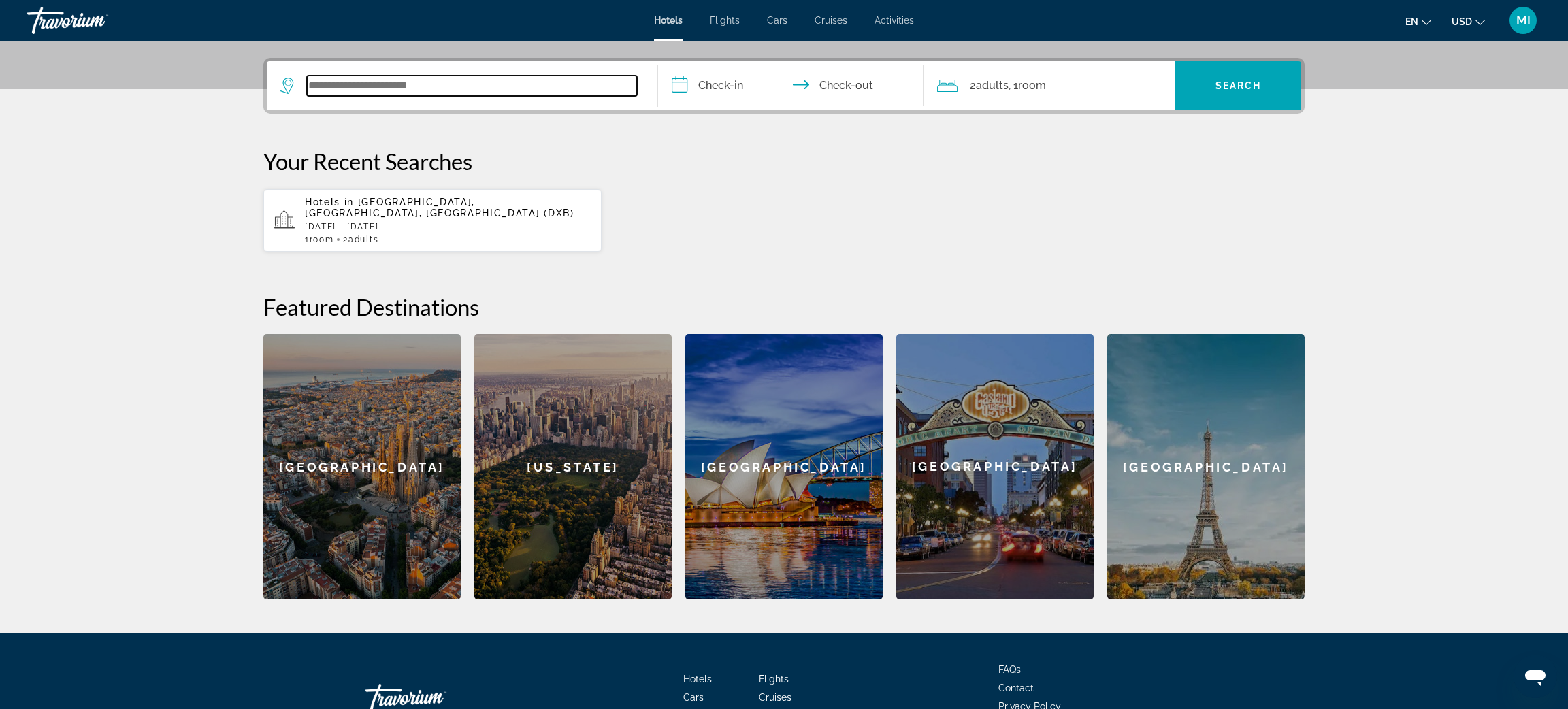
scroll to position [332, 0]
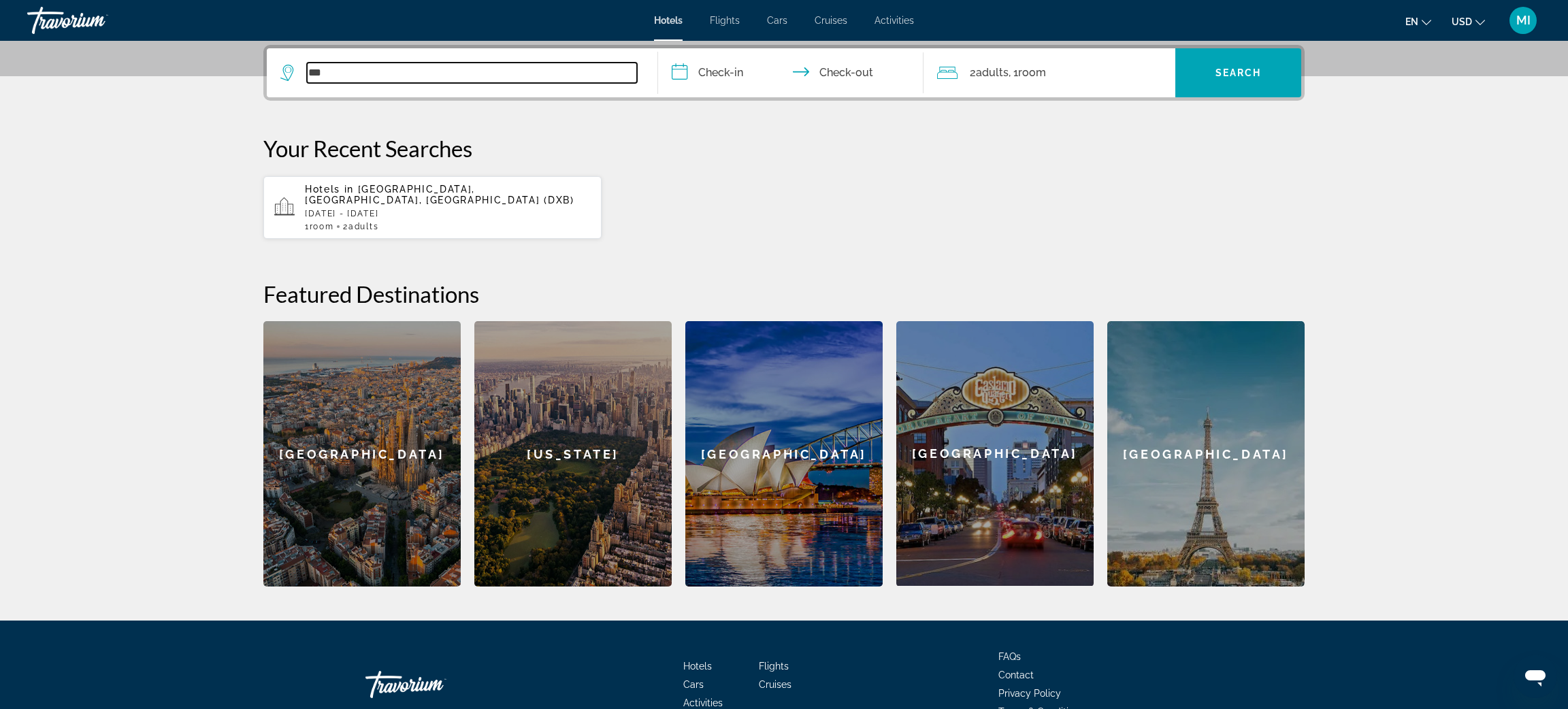
type input "***"
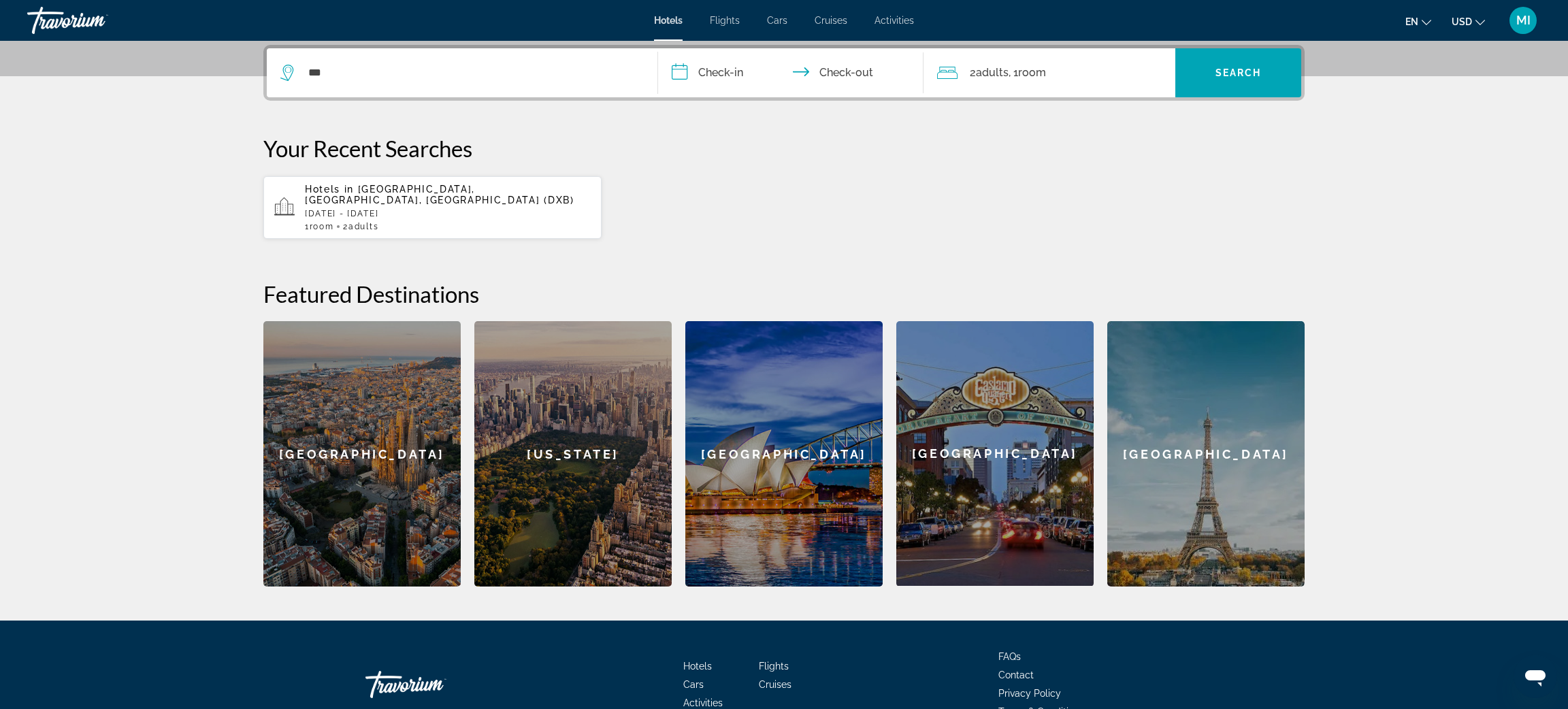
click at [451, 190] on span "[GEOGRAPHIC_DATA], [GEOGRAPHIC_DATA], [GEOGRAPHIC_DATA] (DXB)" at bounding box center [440, 195] width 269 height 22
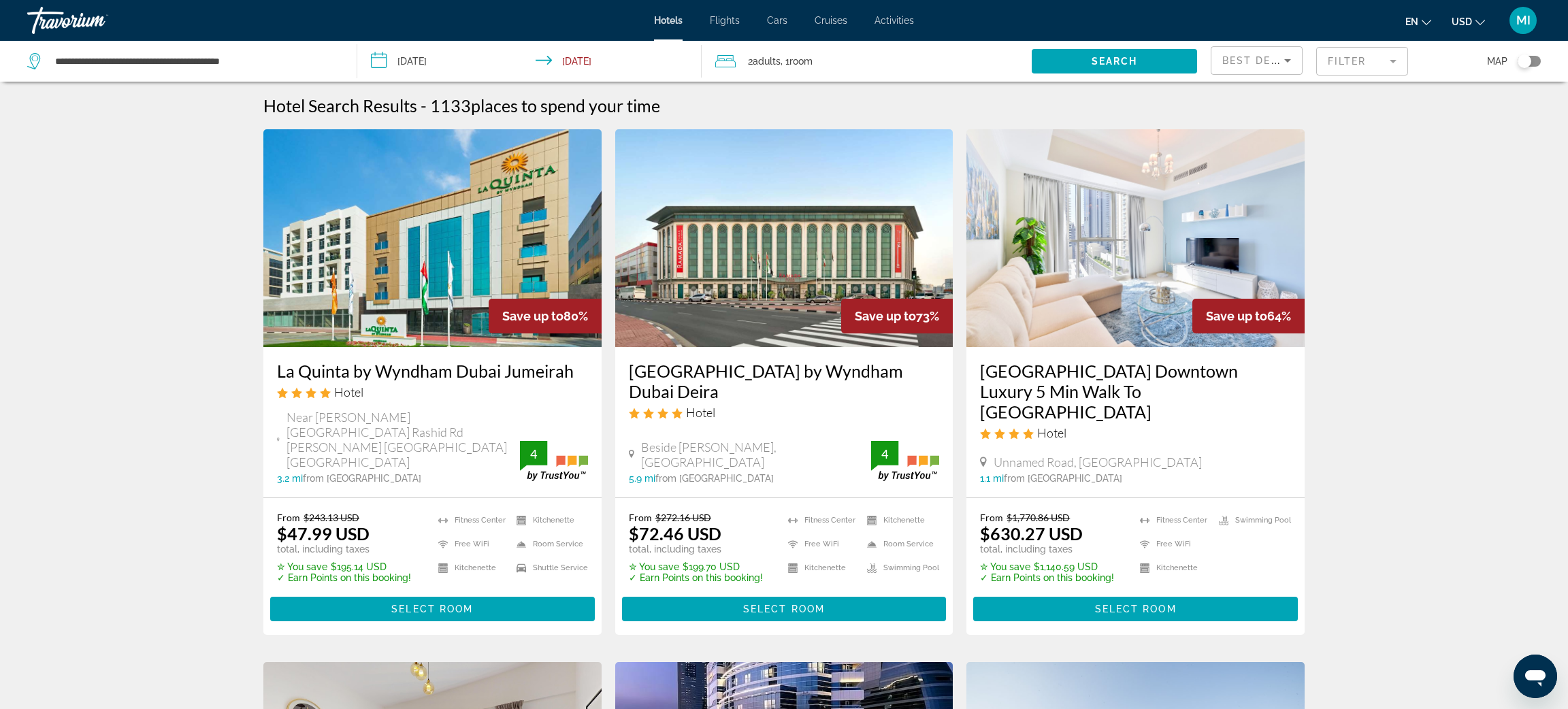
click at [422, 56] on input "**********" at bounding box center [532, 63] width 349 height 45
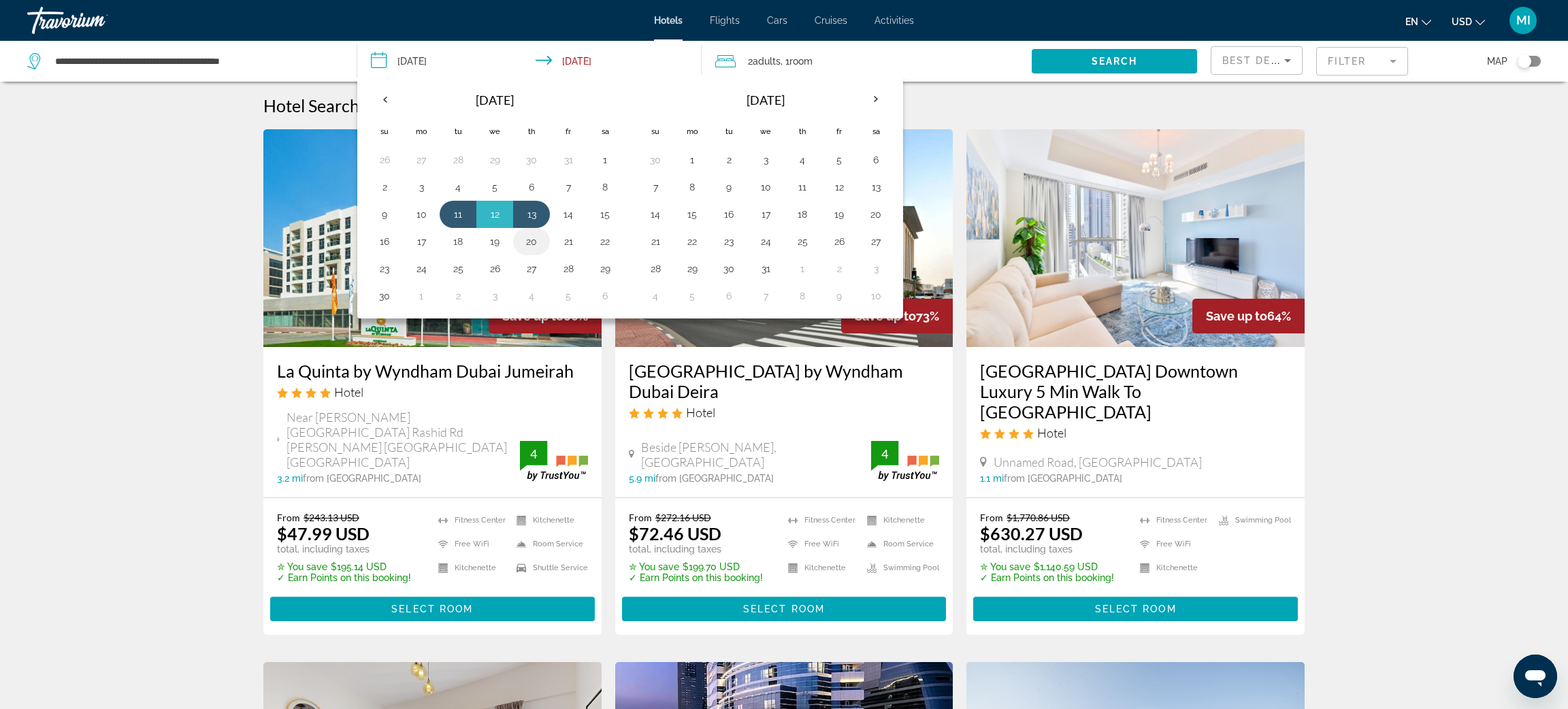
click at [534, 230] on td "20" at bounding box center [531, 241] width 37 height 27
click at [1342, 65] on mat-form-field "Filter" at bounding box center [1362, 61] width 92 height 28
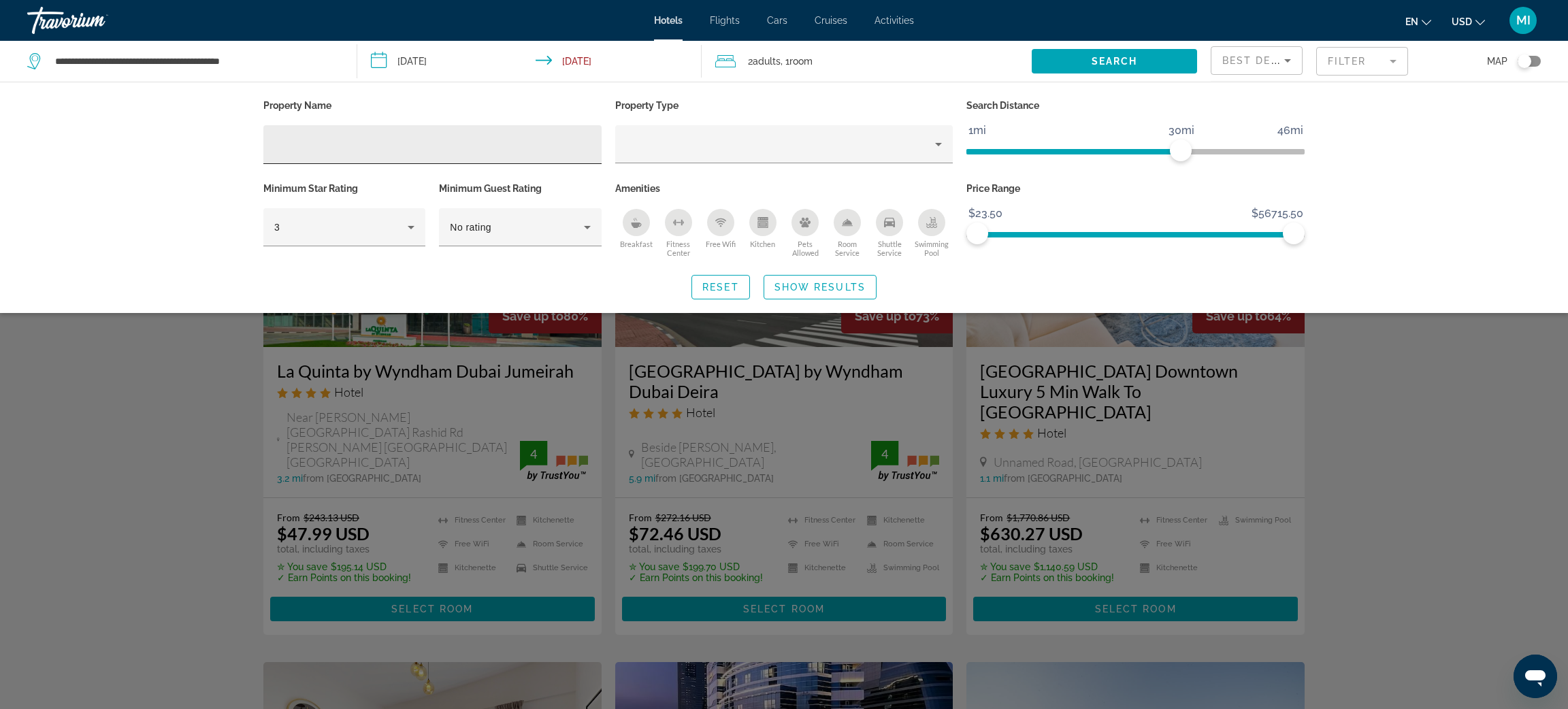
click at [374, 139] on input "Hotel Filters" at bounding box center [432, 145] width 317 height 16
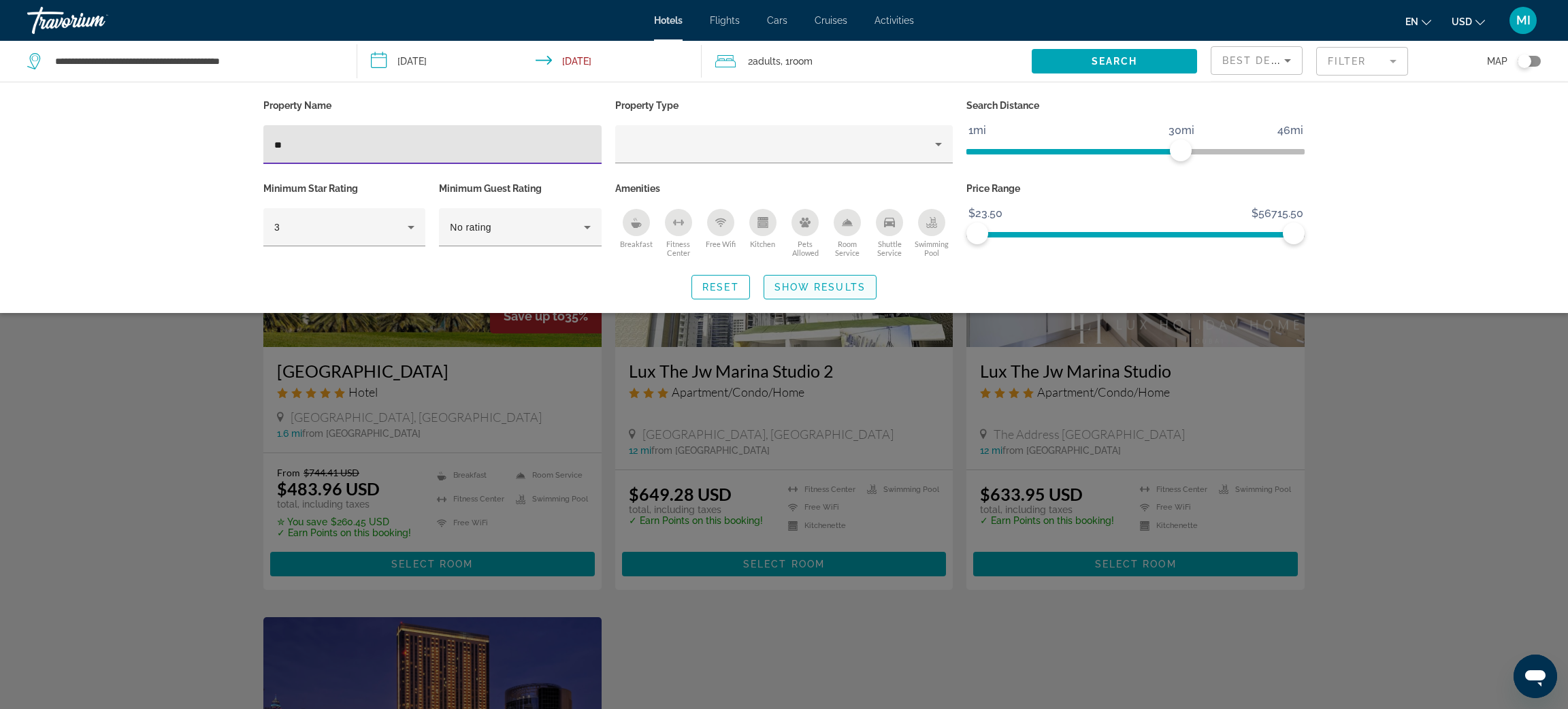
type input "**"
click at [800, 287] on span "Show Results" at bounding box center [821, 287] width 91 height 11
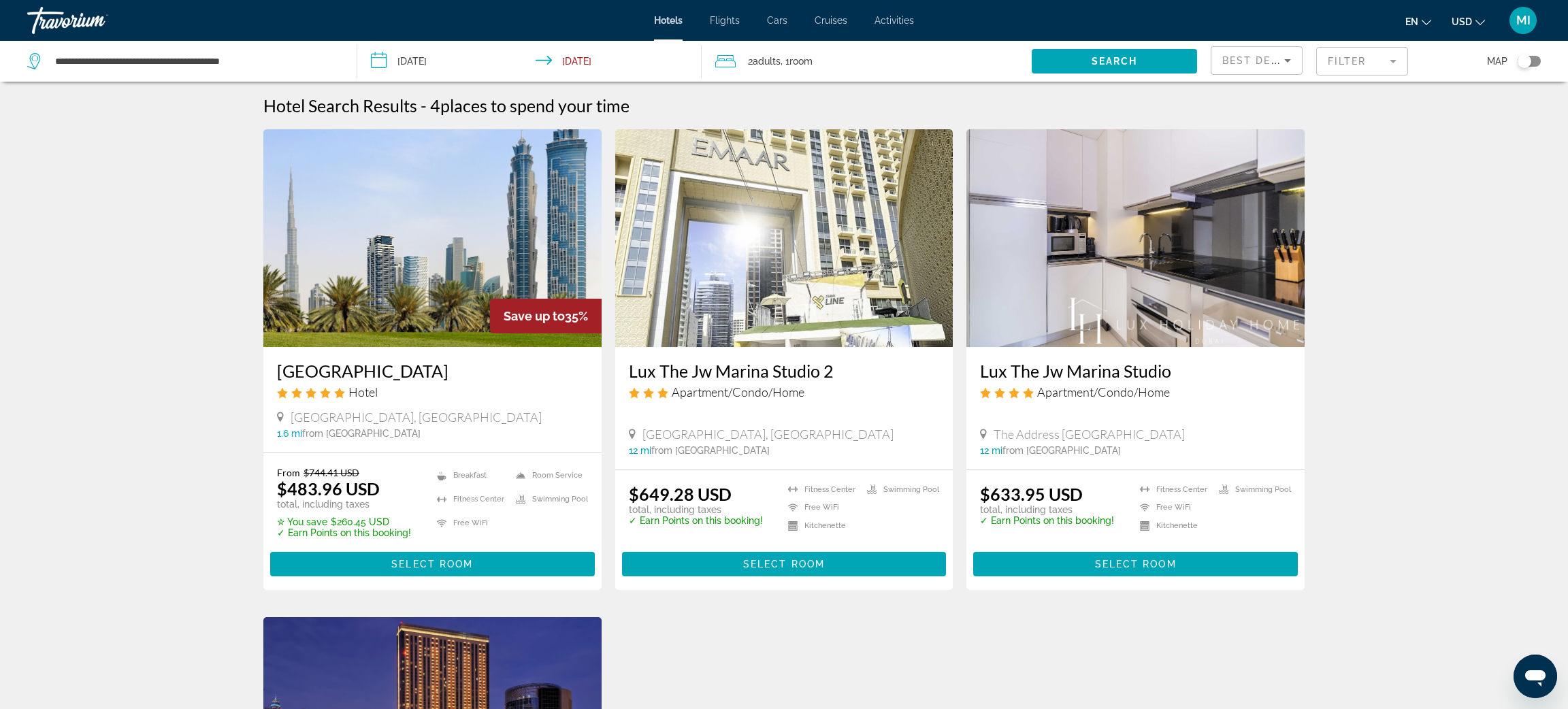
click at [421, 363] on h3 "[GEOGRAPHIC_DATA]" at bounding box center [432, 370] width 311 height 20
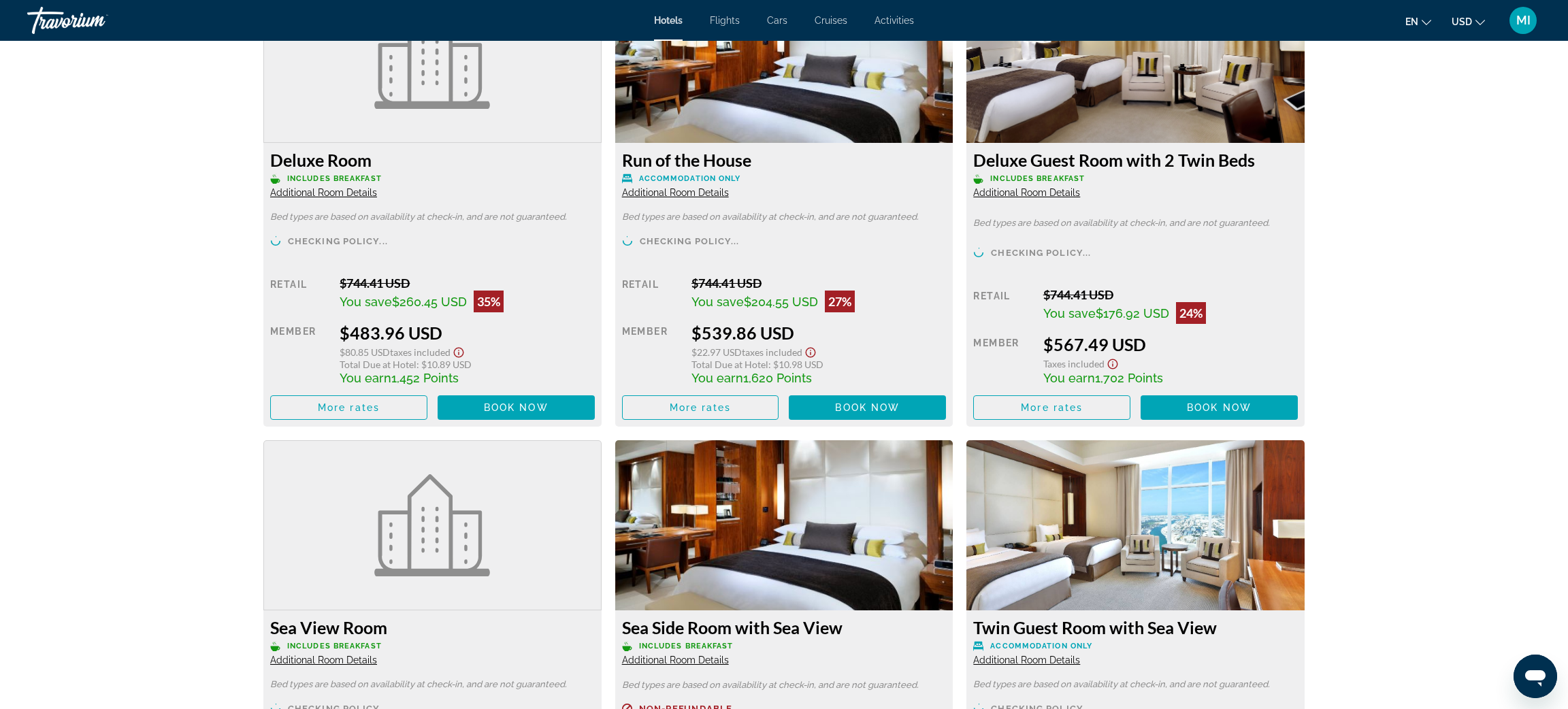
scroll to position [1705, 0]
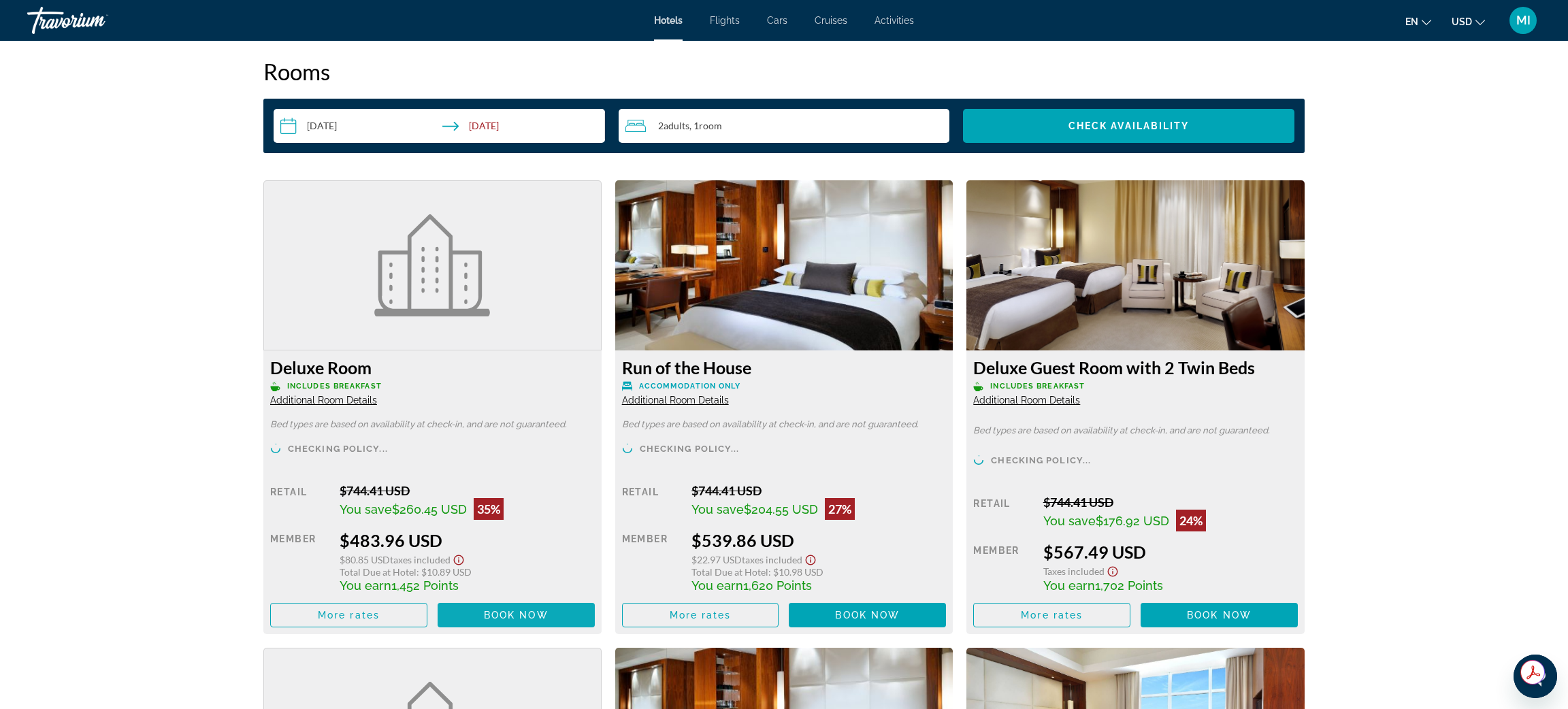
click at [542, 615] on span "Book now" at bounding box center [515, 615] width 64 height 11
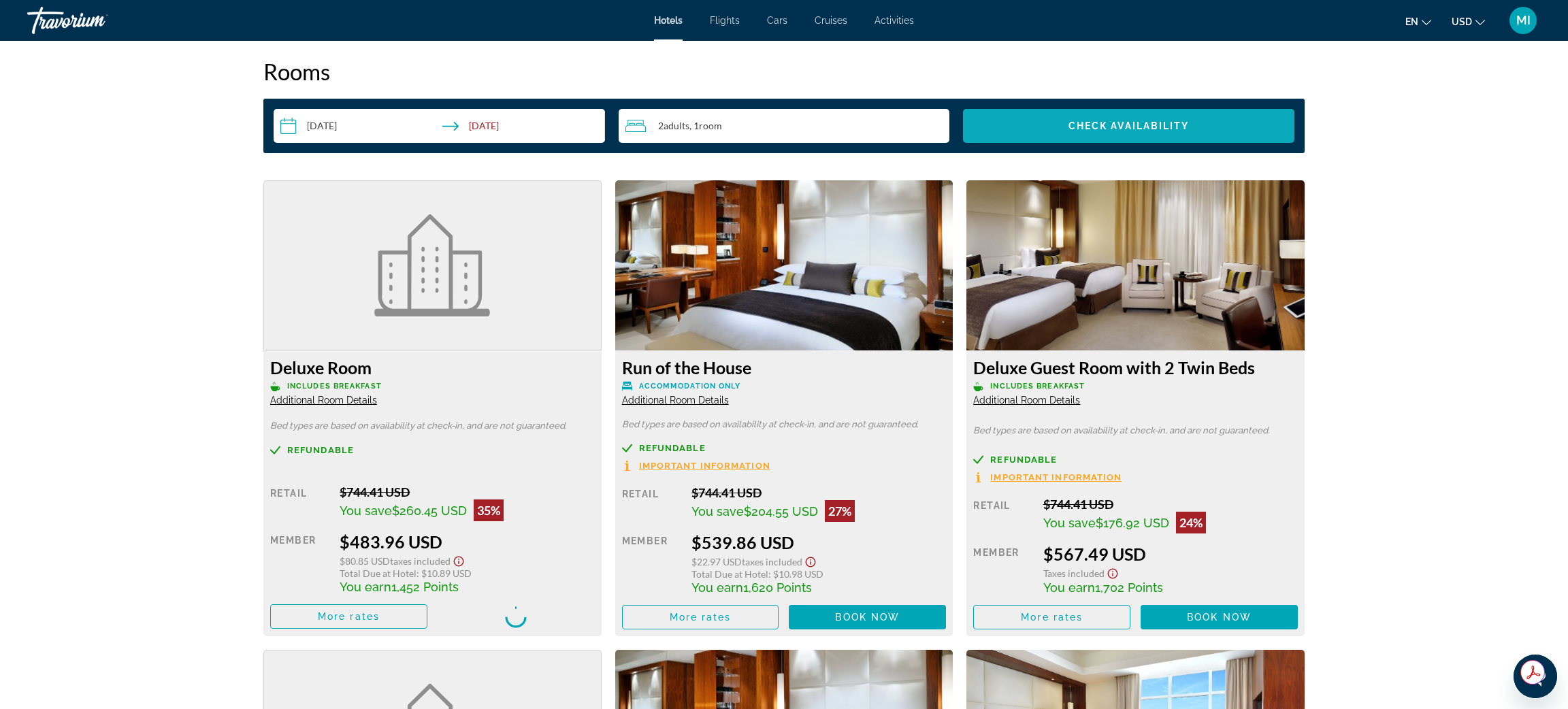
click at [1088, 123] on span "Check Availability" at bounding box center [1129, 125] width 121 height 11
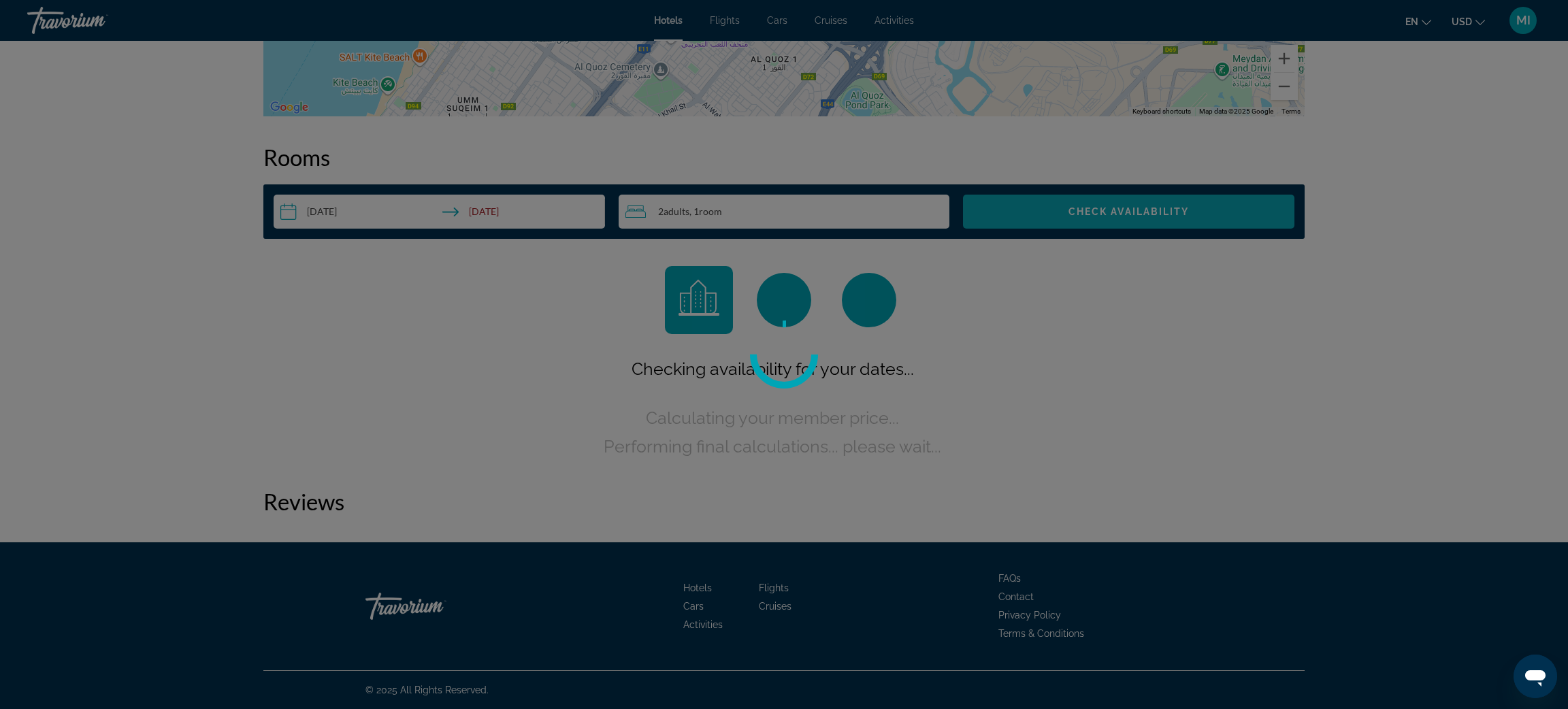
scroll to position [1618, 0]
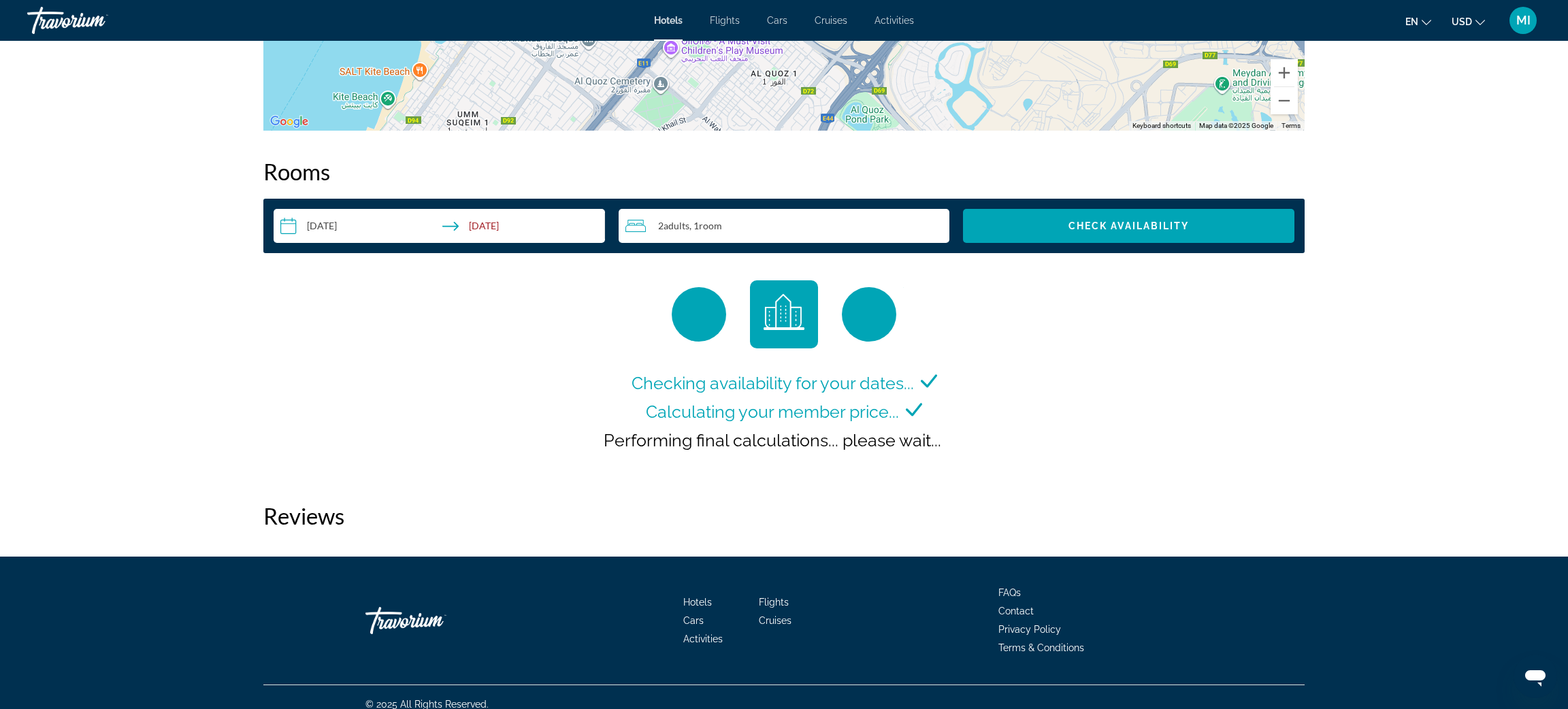
scroll to position [1618, 0]
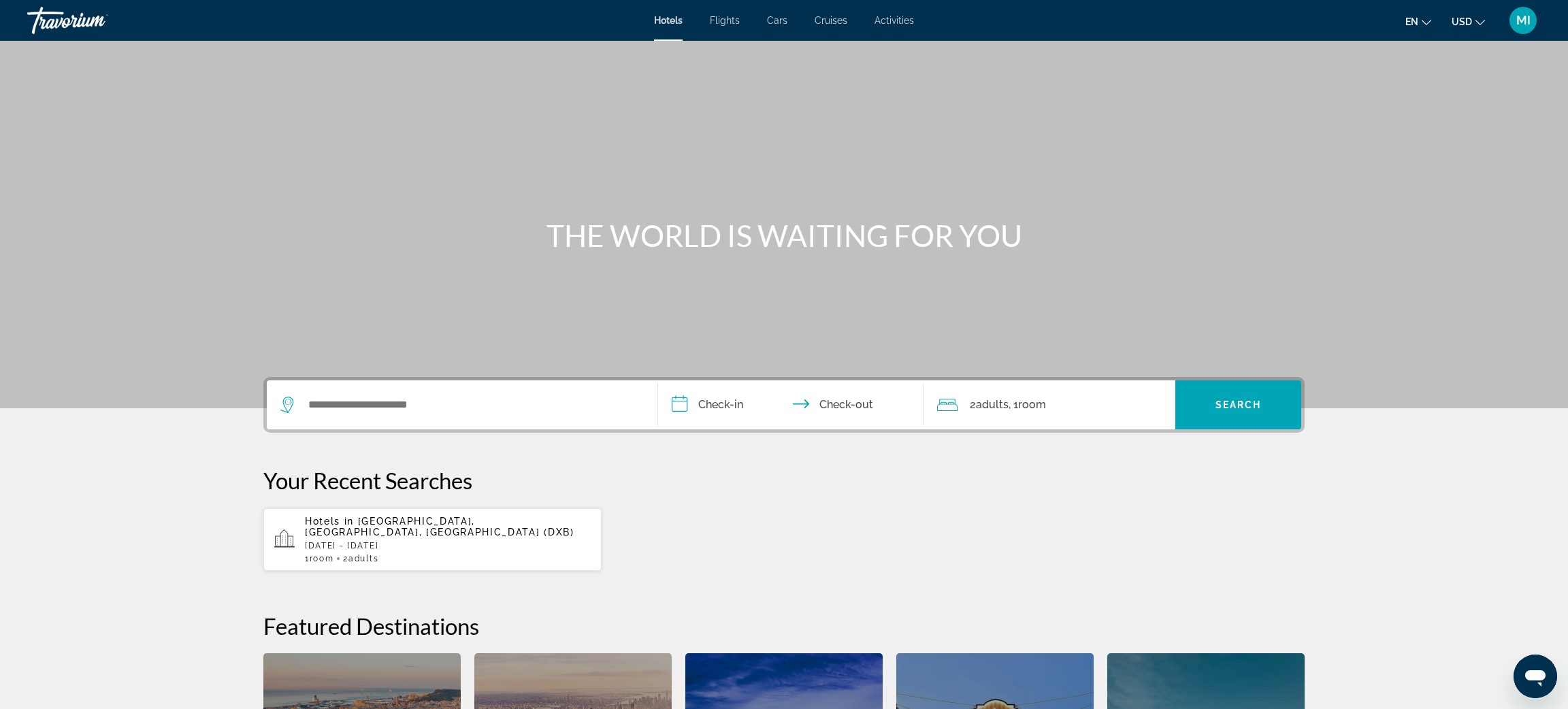
click at [350, 531] on span "[GEOGRAPHIC_DATA], [GEOGRAPHIC_DATA], [GEOGRAPHIC_DATA] (DXB)" at bounding box center [440, 527] width 269 height 22
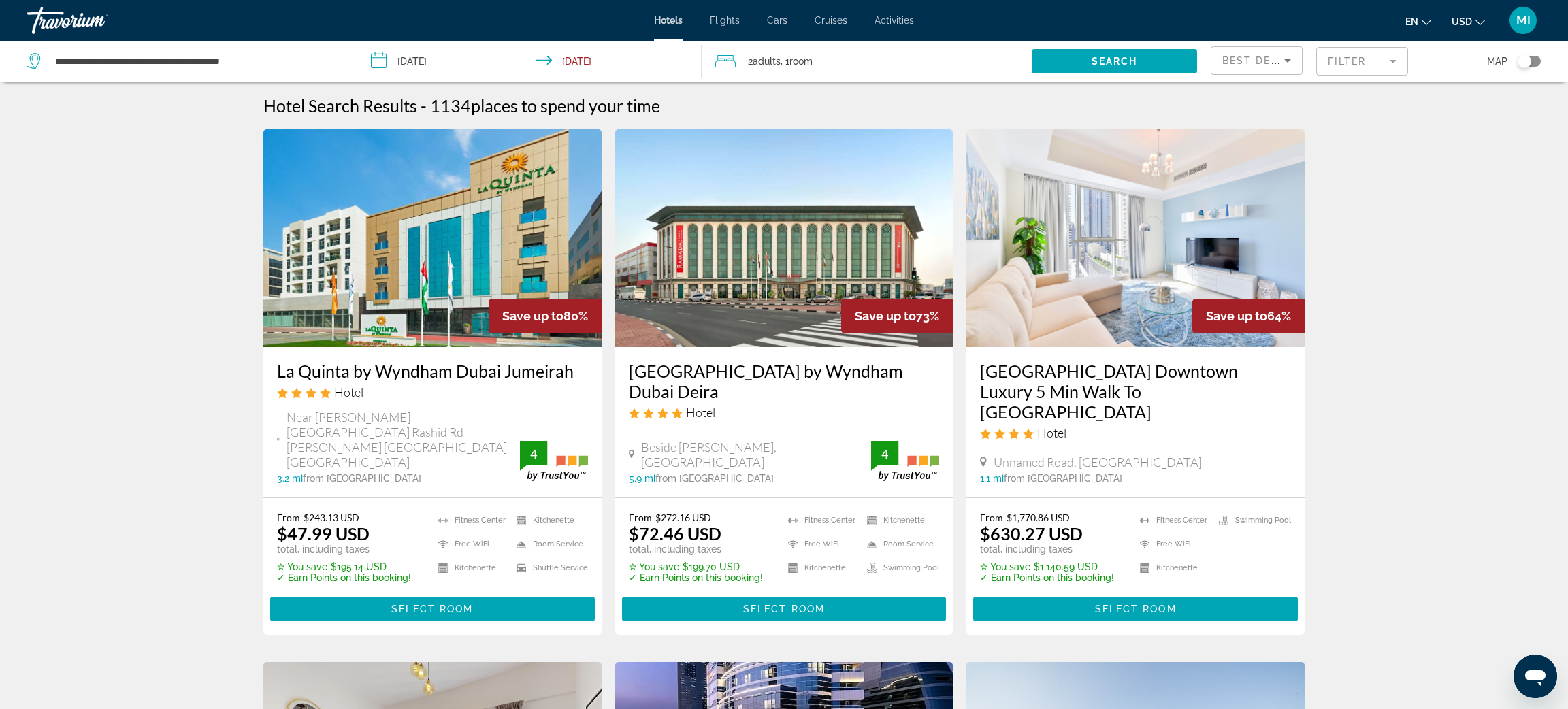
click at [1355, 60] on mat-form-field "Filter" at bounding box center [1362, 61] width 92 height 28
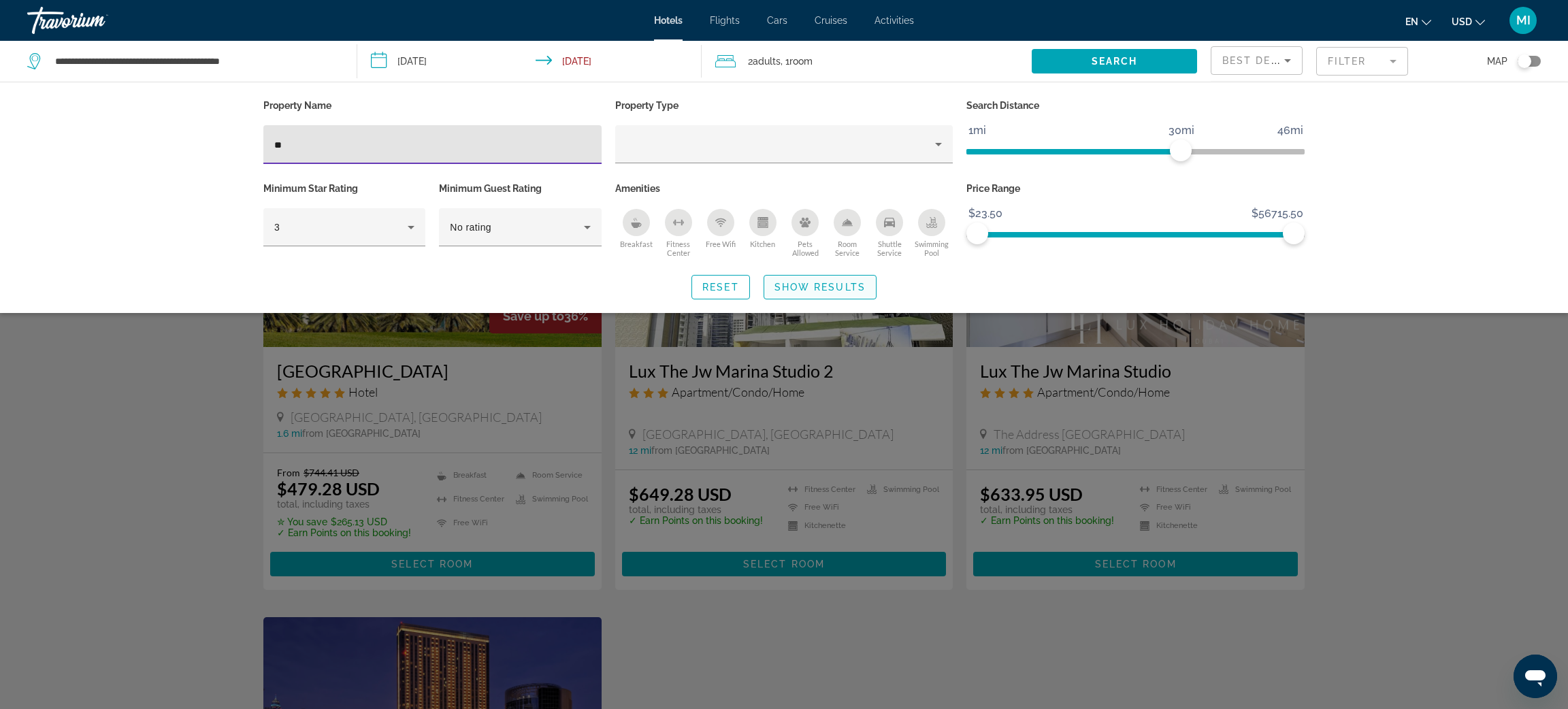
type input "**"
click at [839, 290] on span "Show Results" at bounding box center [821, 287] width 91 height 11
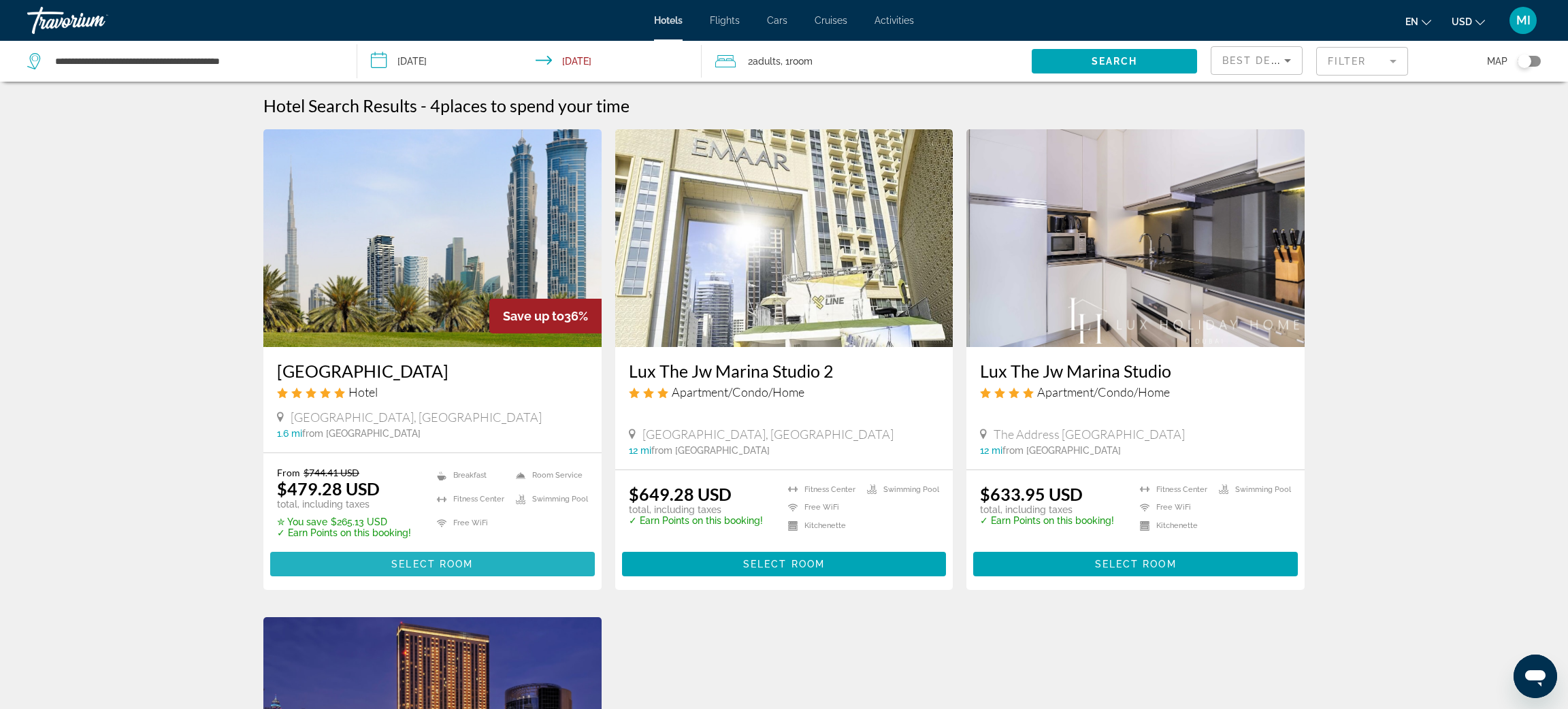
click at [394, 566] on span "Select Room" at bounding box center [432, 563] width 81 height 11
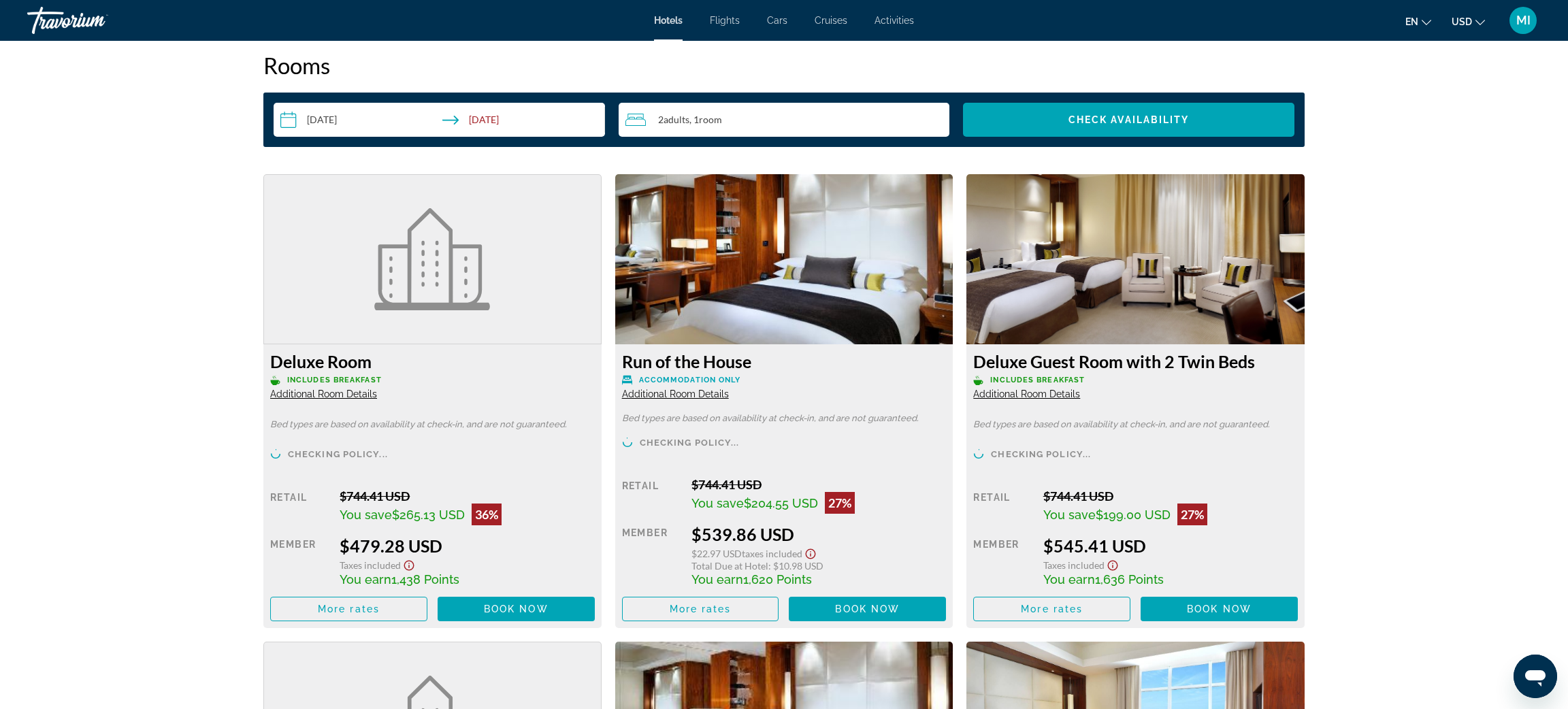
scroll to position [1734, 0]
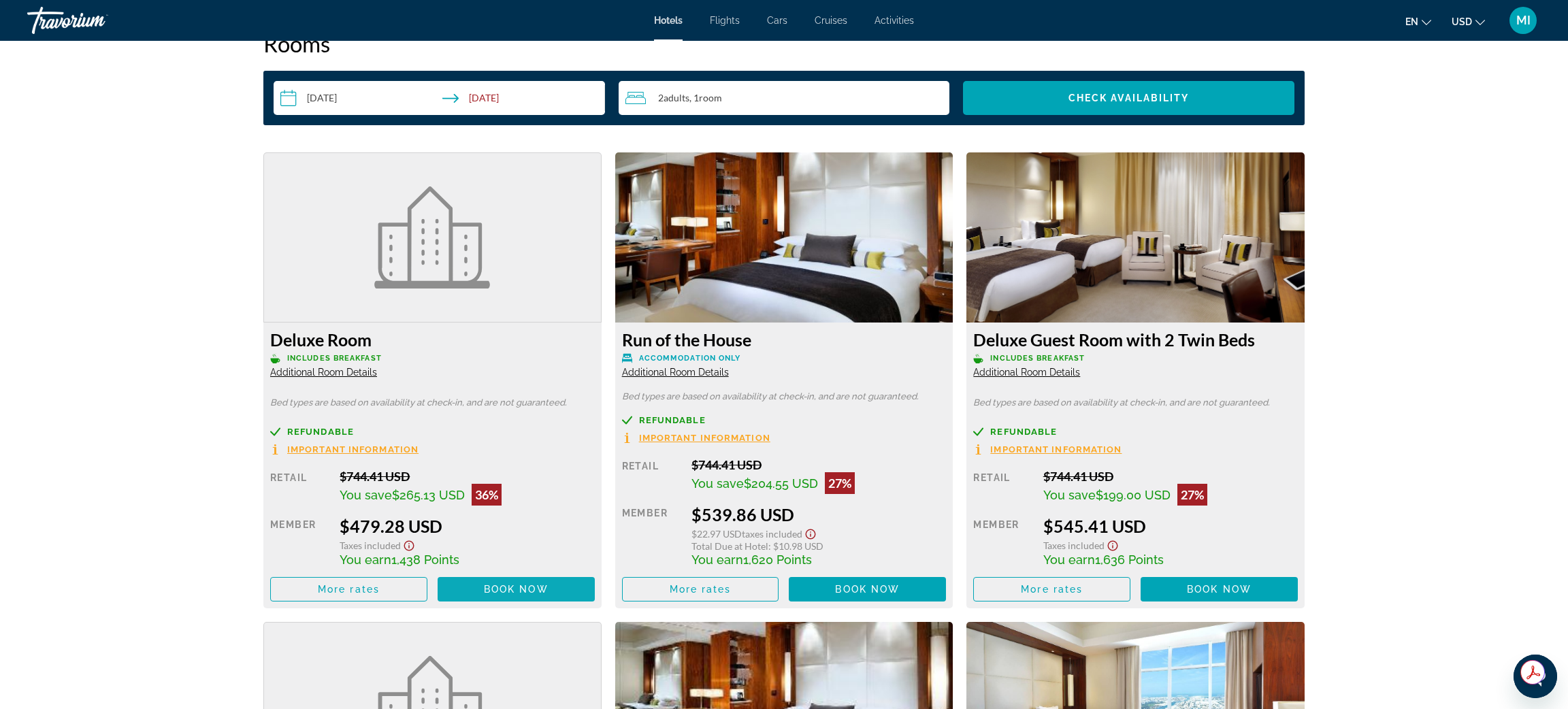
click at [491, 587] on span "Book now" at bounding box center [515, 589] width 64 height 11
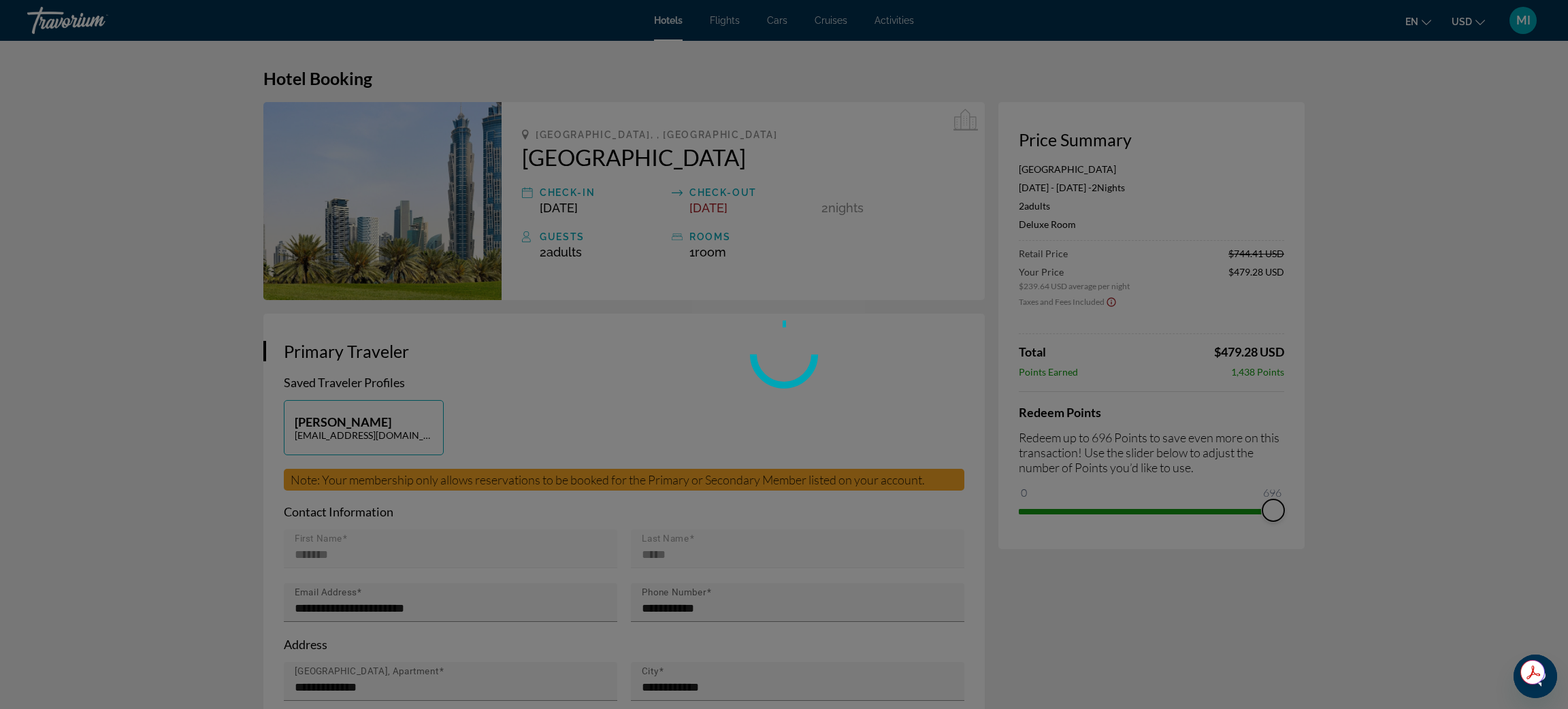
drag, startPoint x: 1032, startPoint y: 495, endPoint x: 1325, endPoint y: 509, distance: 293.3
click at [1325, 509] on div "Skip to main content Hotels Flights Cars Cruises Activities Hotels Flights Cars…" at bounding box center [784, 354] width 1568 height 709
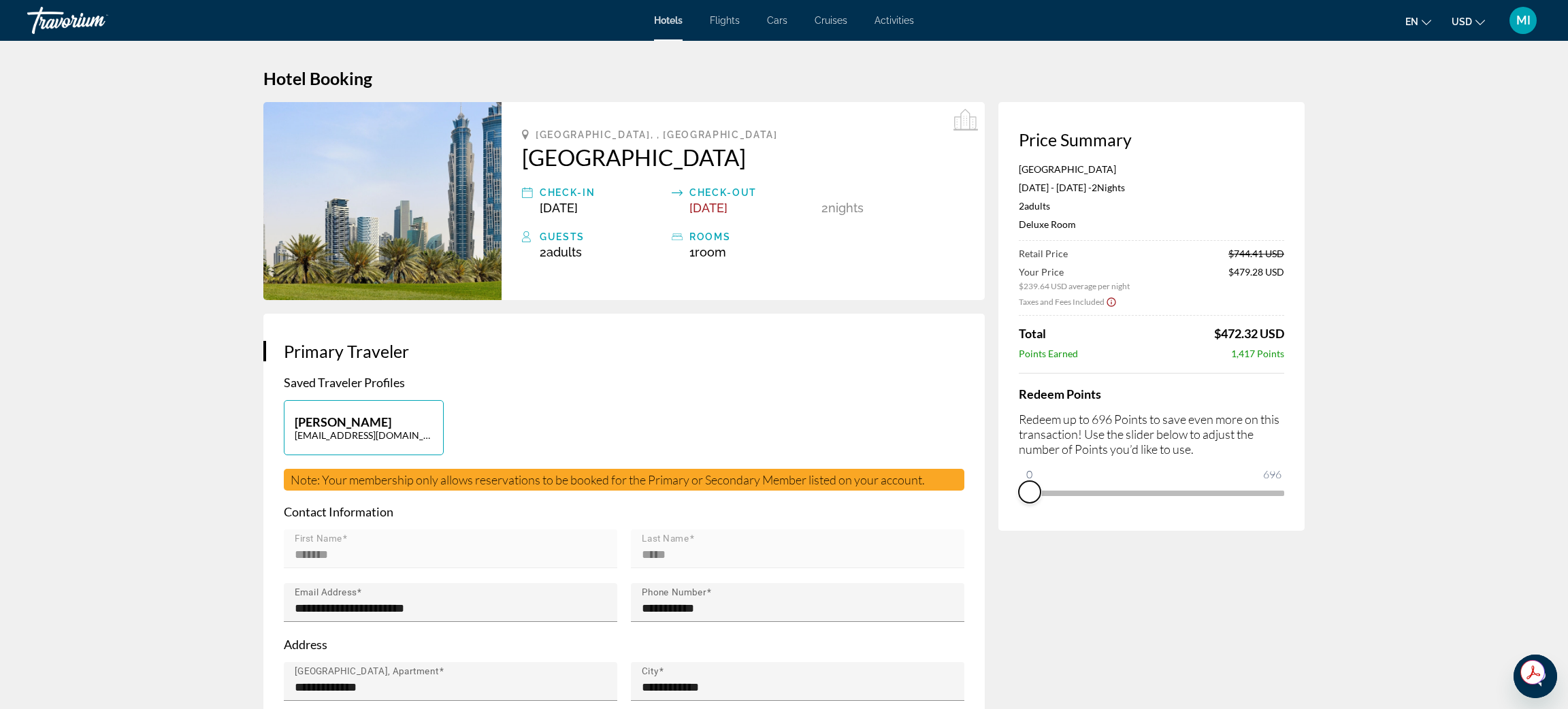
drag, startPoint x: 1277, startPoint y: 512, endPoint x: 980, endPoint y: 537, distance: 298.1
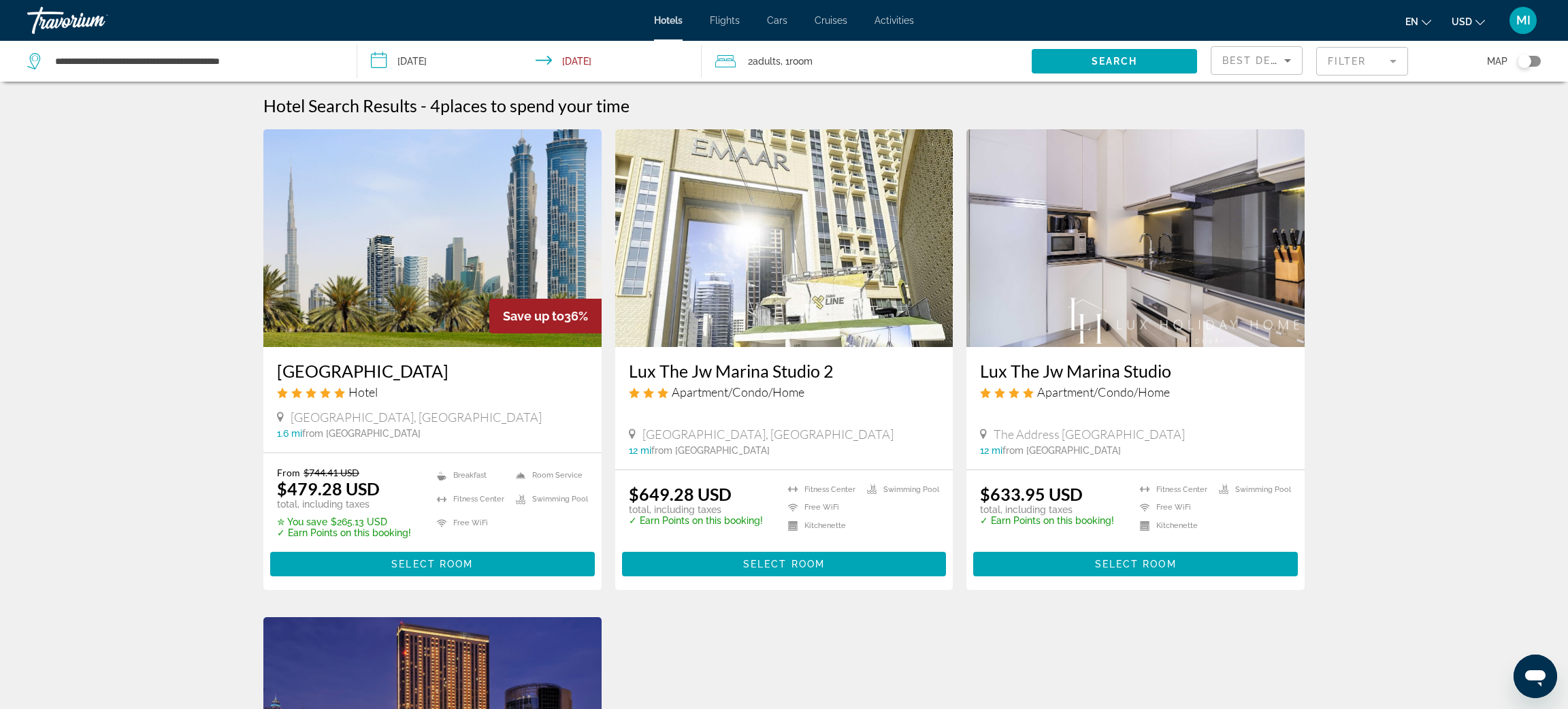
click at [1352, 69] on mat-form-field "Filter" at bounding box center [1362, 61] width 92 height 28
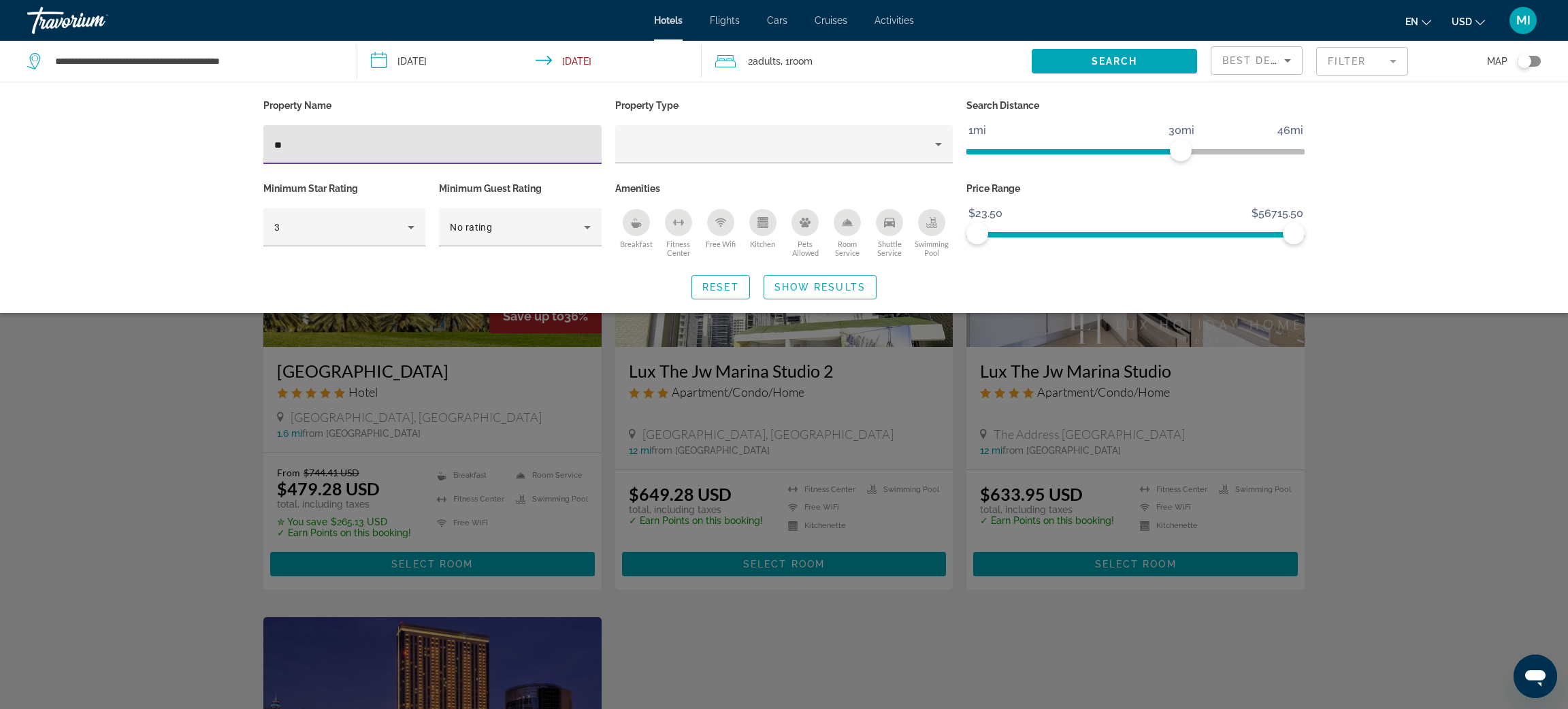
type input "*"
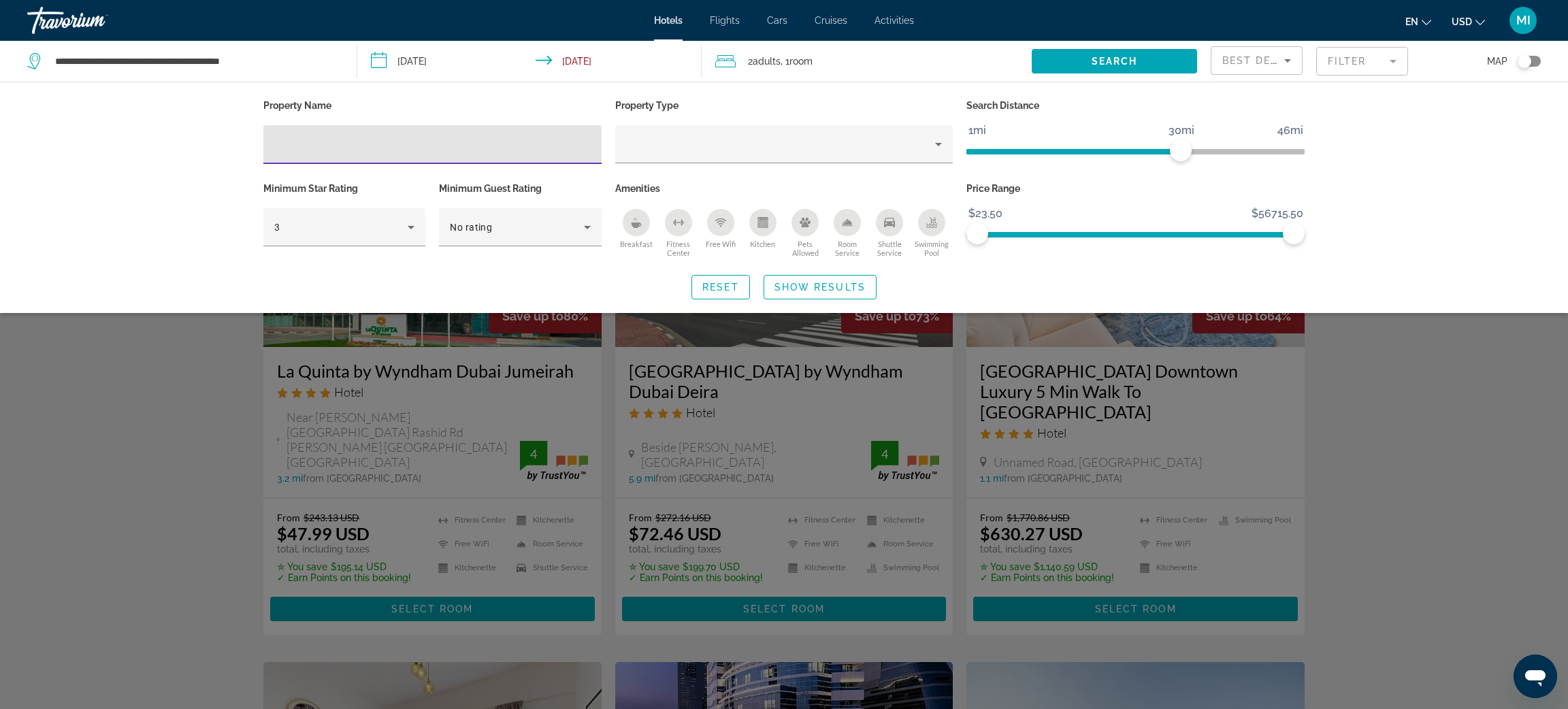
click at [1373, 204] on div "Property Name Property Type Search Distance 1mi 46mi 30mi Minimum Star Rating 3…" at bounding box center [784, 197] width 1568 height 231
click at [1122, 68] on span "Search widget" at bounding box center [1115, 61] width 165 height 33
click at [850, 289] on span "Show Results" at bounding box center [821, 287] width 91 height 11
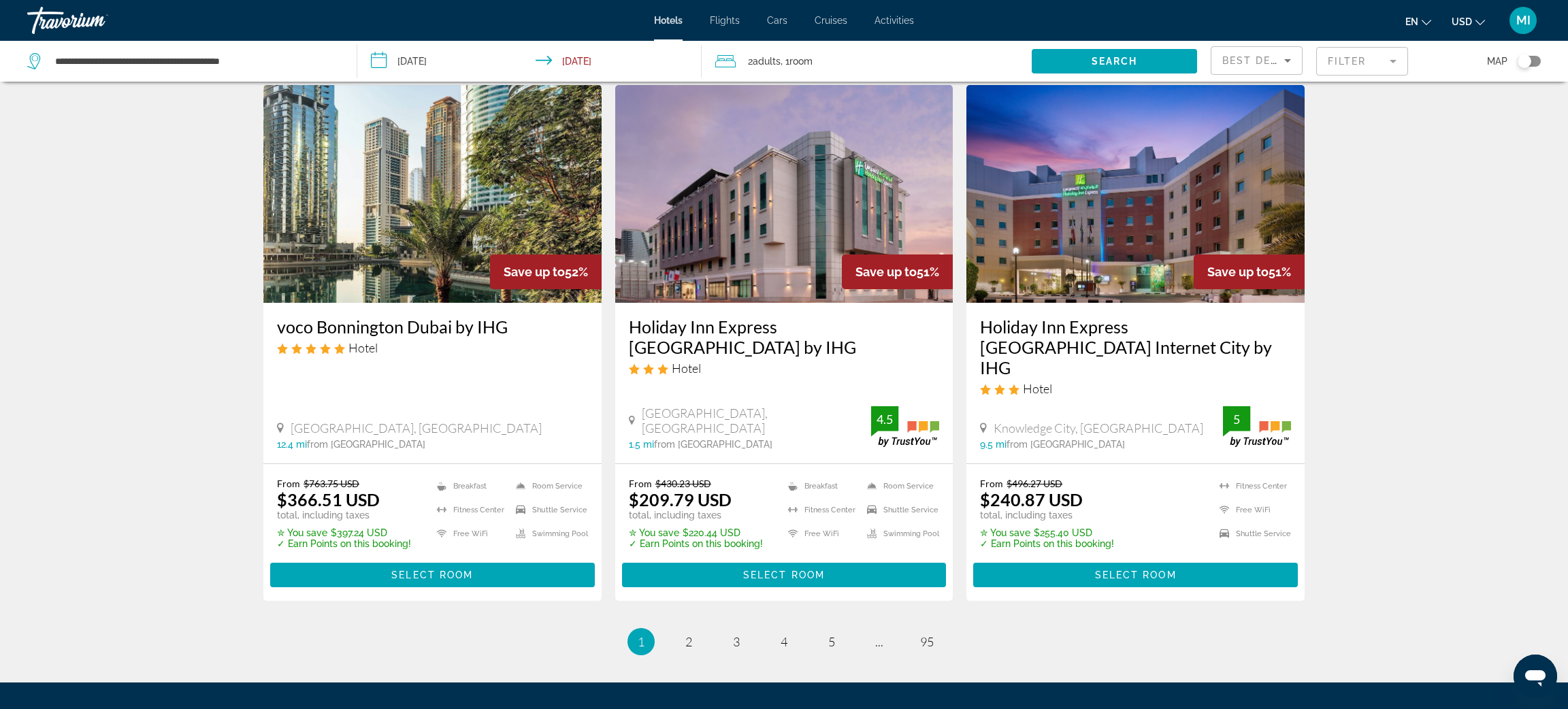
scroll to position [1680, 0]
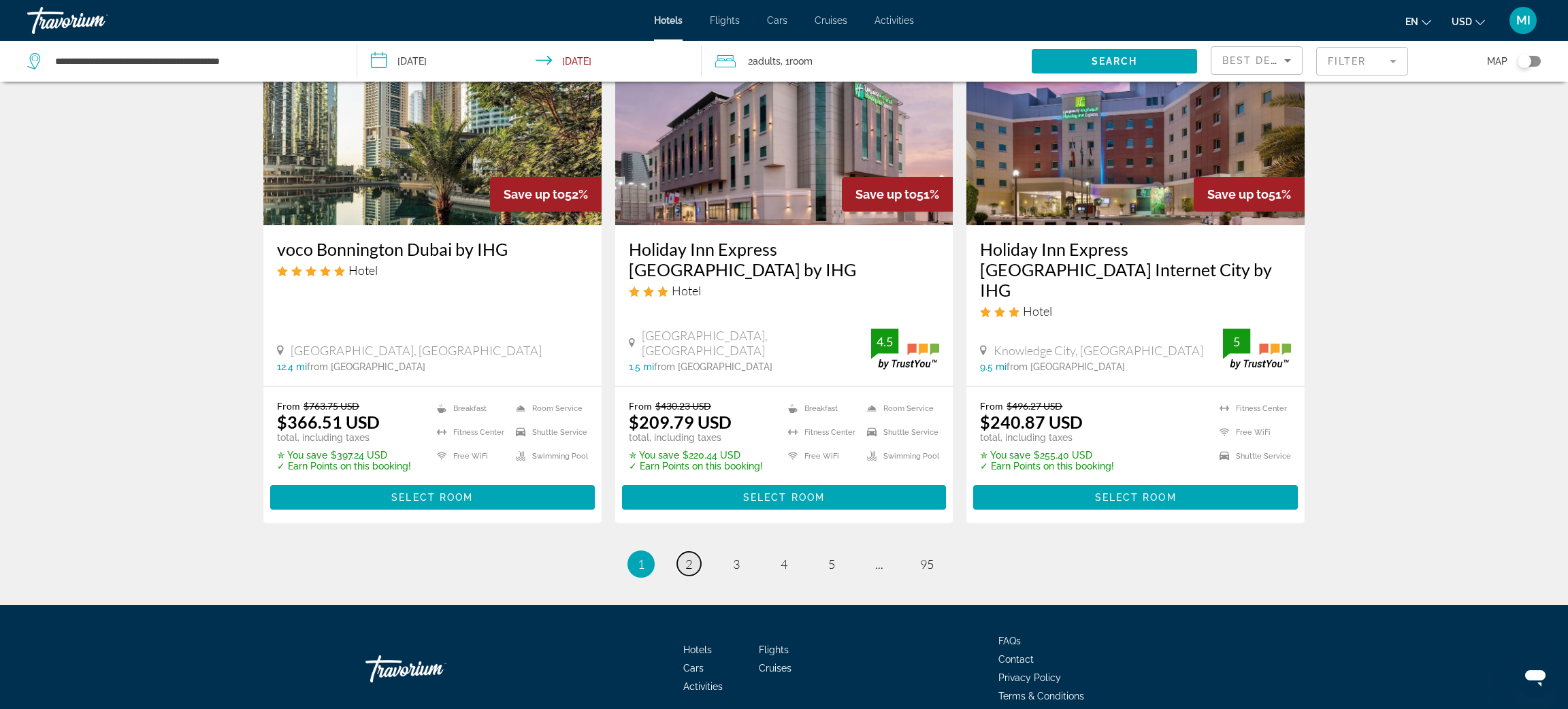
click at [689, 557] on span "2" at bounding box center [689, 564] width 7 height 15
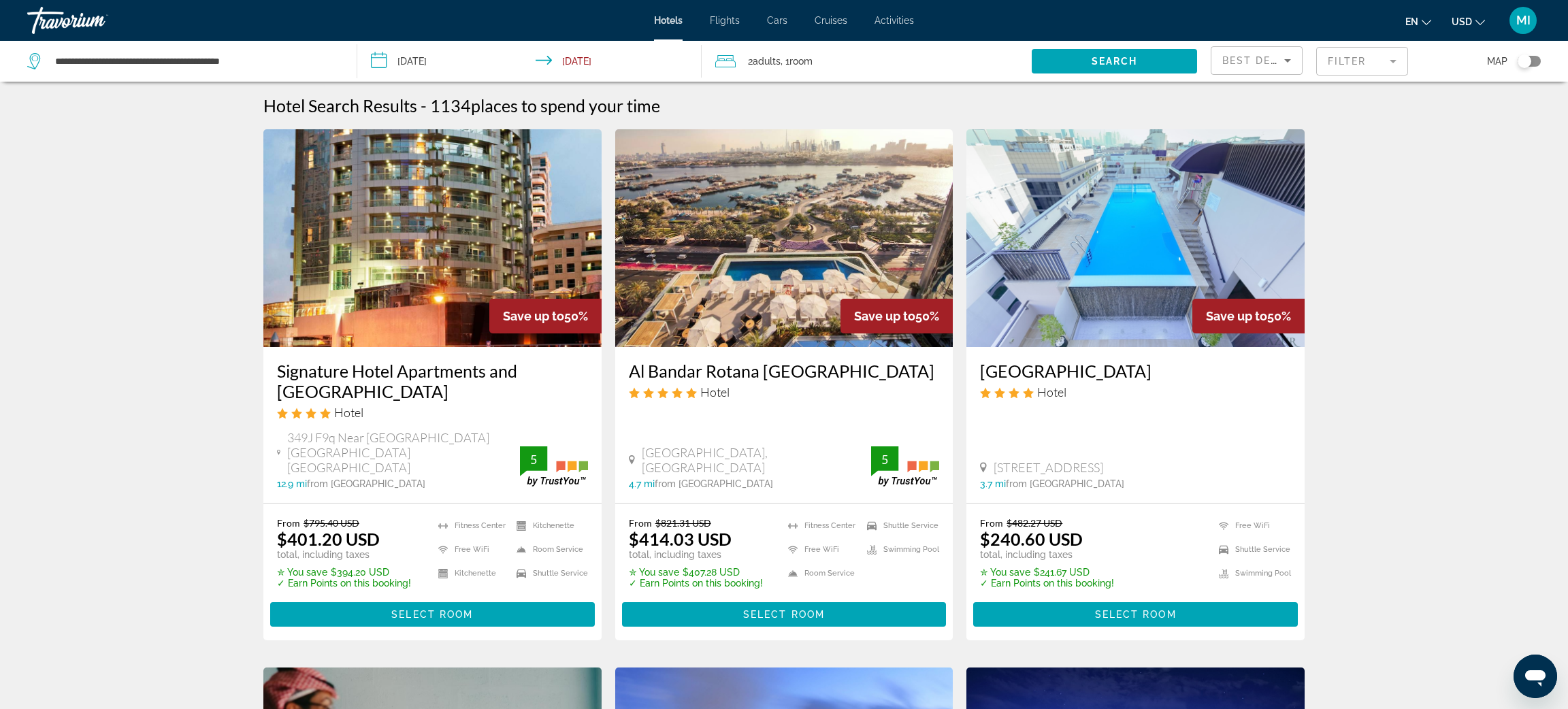
click at [1354, 57] on mat-form-field "Filter" at bounding box center [1362, 61] width 92 height 28
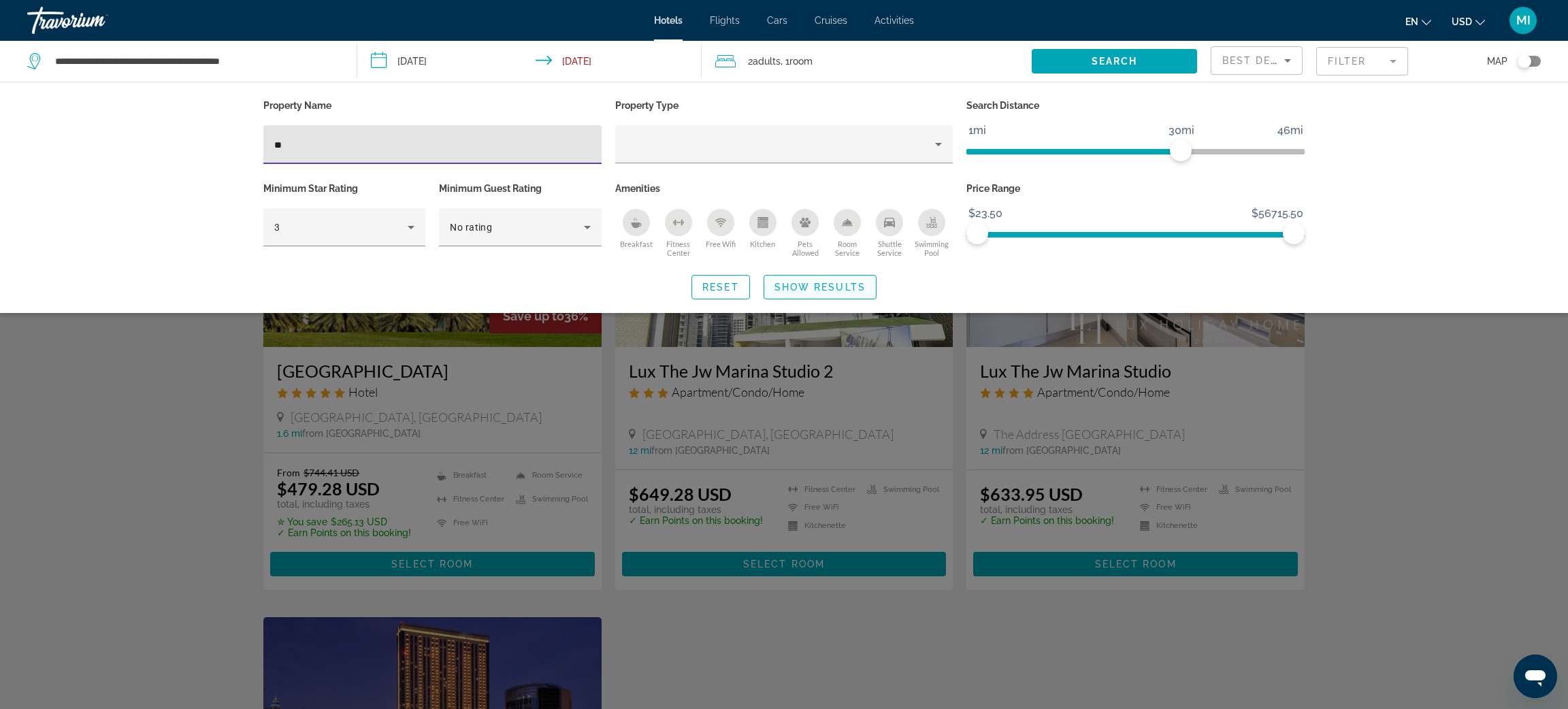
type input "**"
click at [795, 291] on span "Show Results" at bounding box center [821, 287] width 91 height 11
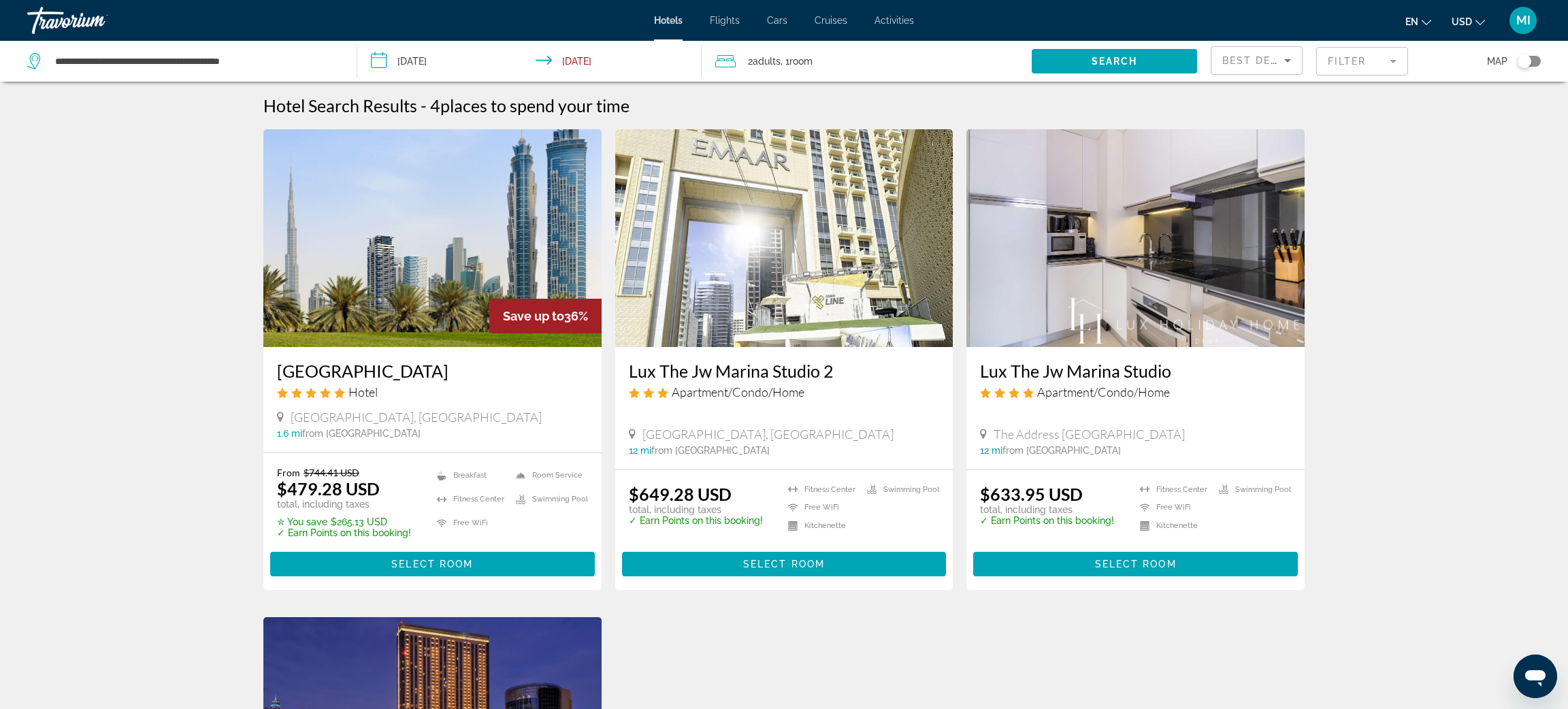
click at [372, 317] on img "Main content" at bounding box center [433, 239] width 339 height 218
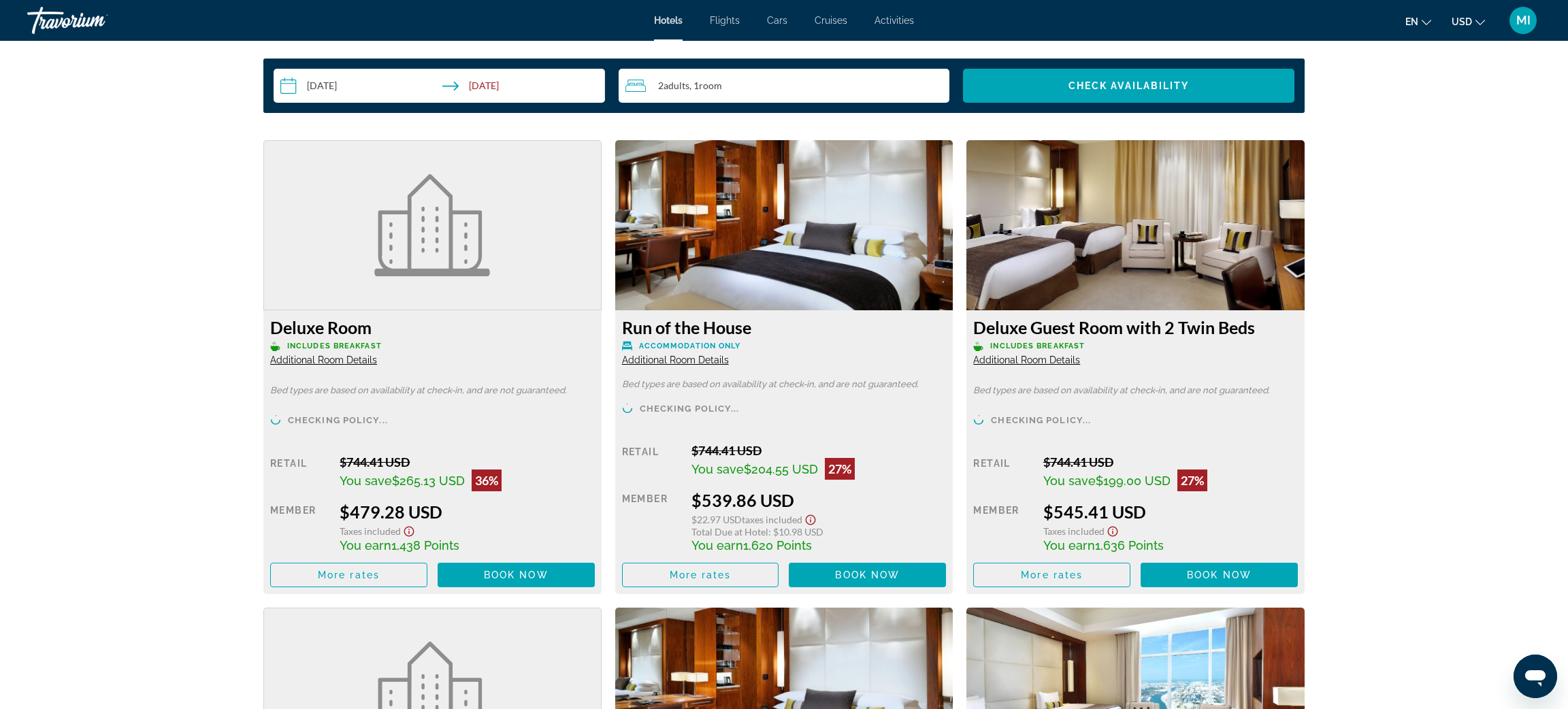
scroll to position [1696, 0]
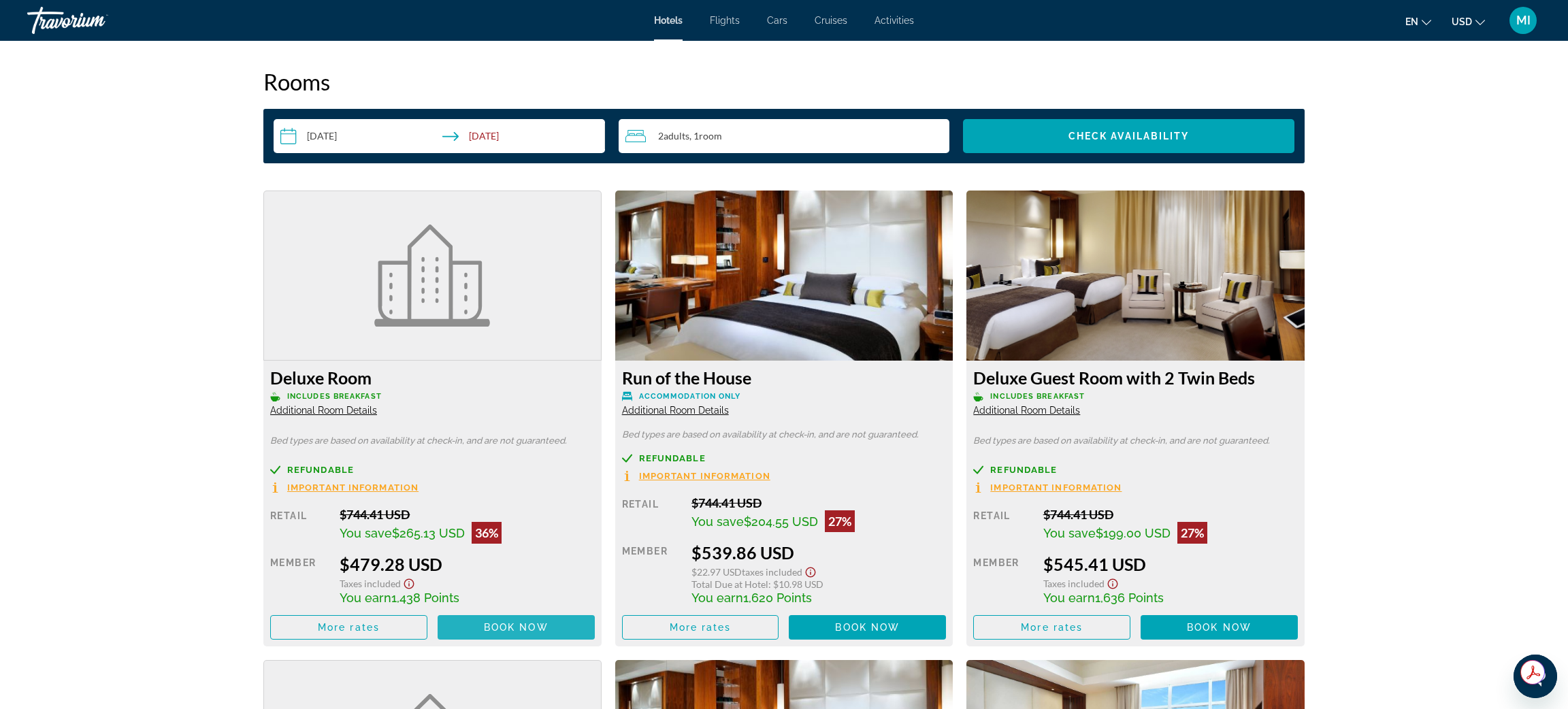
click at [491, 627] on span "Book now" at bounding box center [515, 627] width 64 height 11
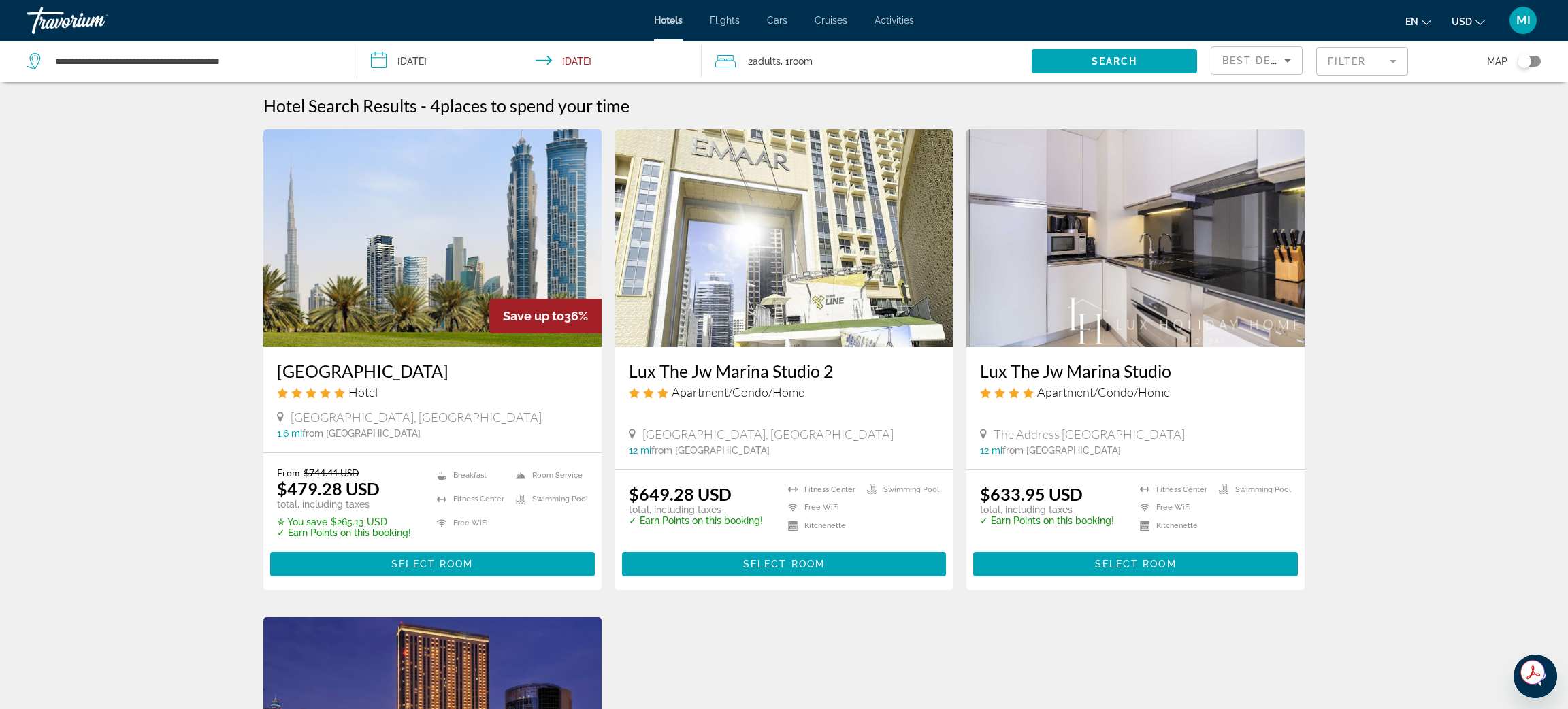
click at [430, 61] on input "**********" at bounding box center [532, 63] width 349 height 45
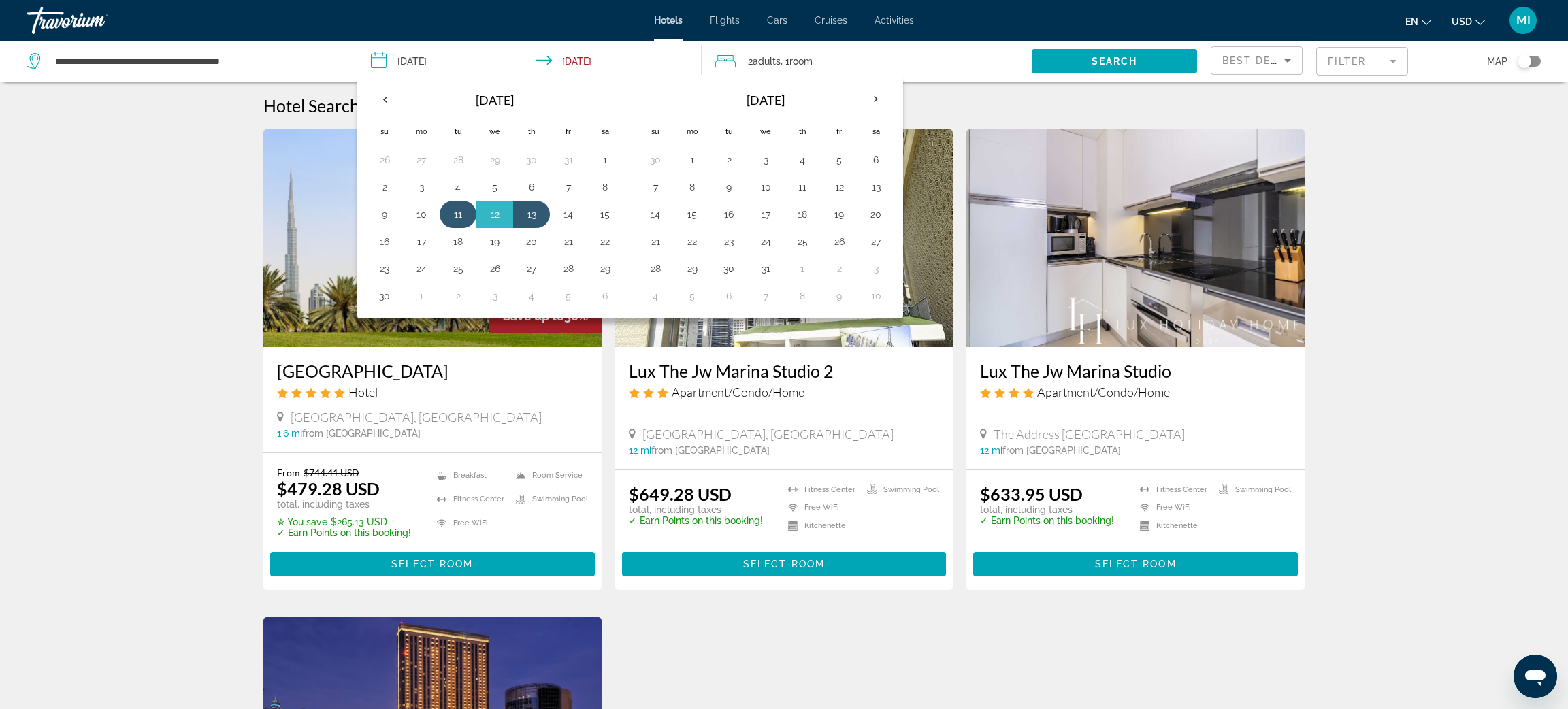
click at [455, 222] on button "11" at bounding box center [458, 214] width 22 height 19
click at [499, 221] on button "12" at bounding box center [494, 214] width 22 height 19
type input "**********"
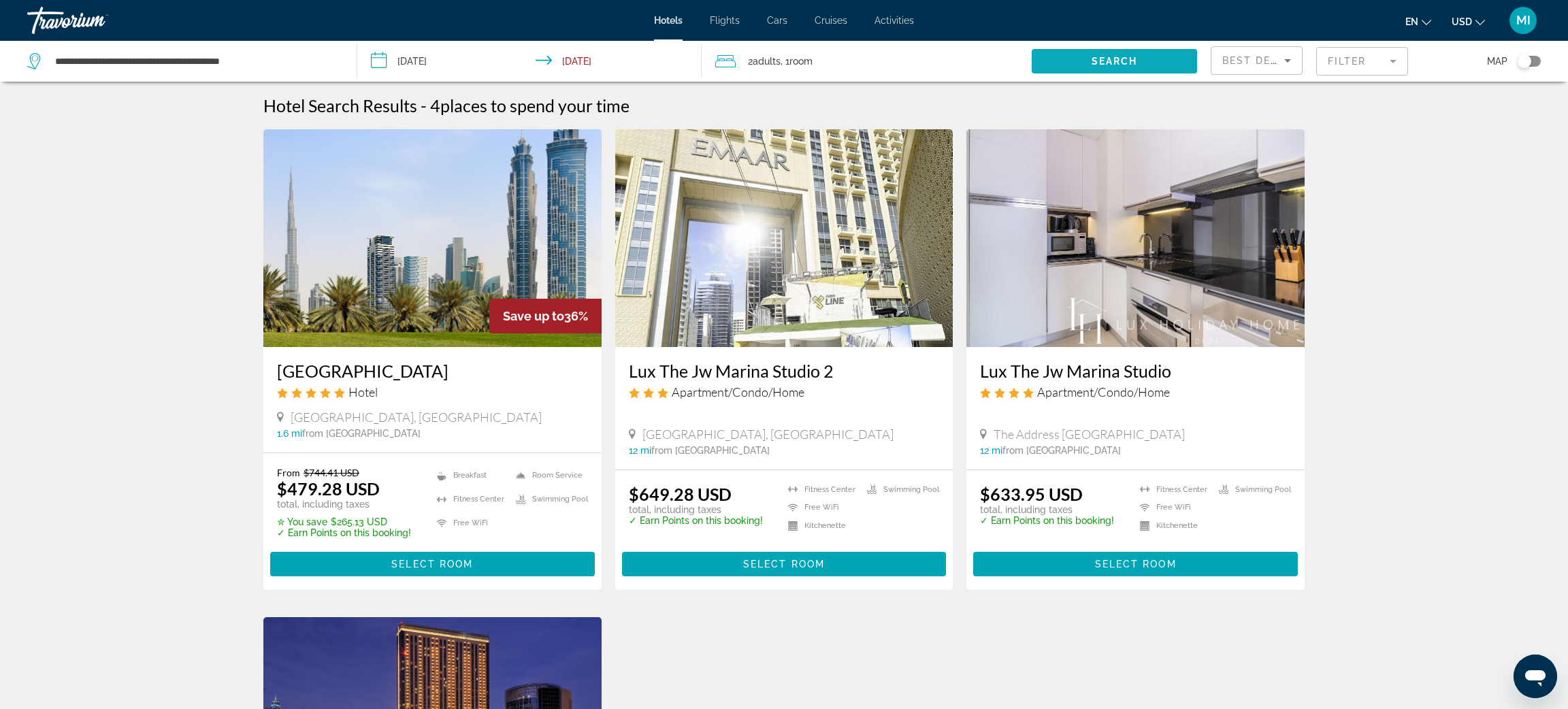
click at [1112, 60] on span "Search" at bounding box center [1115, 61] width 46 height 11
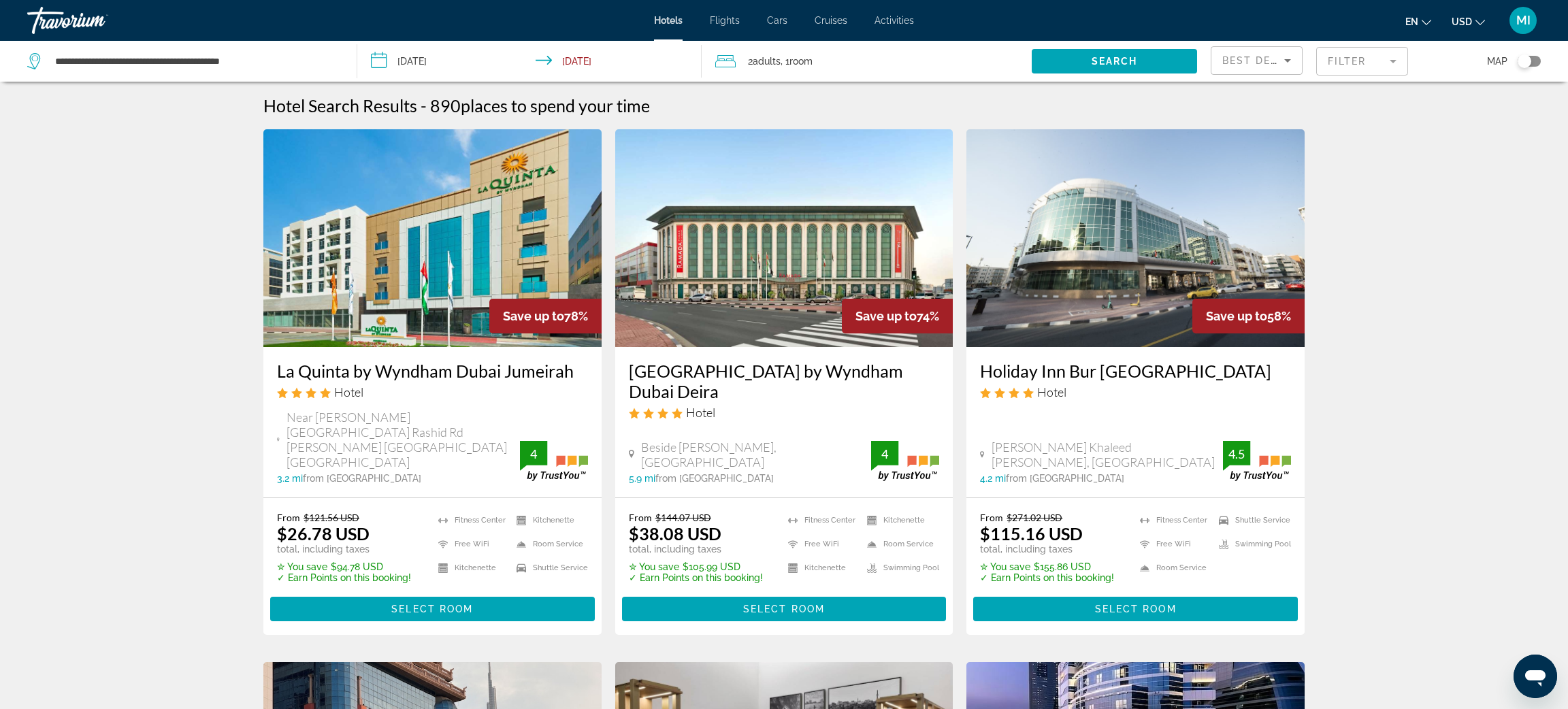
click at [1348, 64] on mat-form-field "Filter" at bounding box center [1362, 61] width 92 height 28
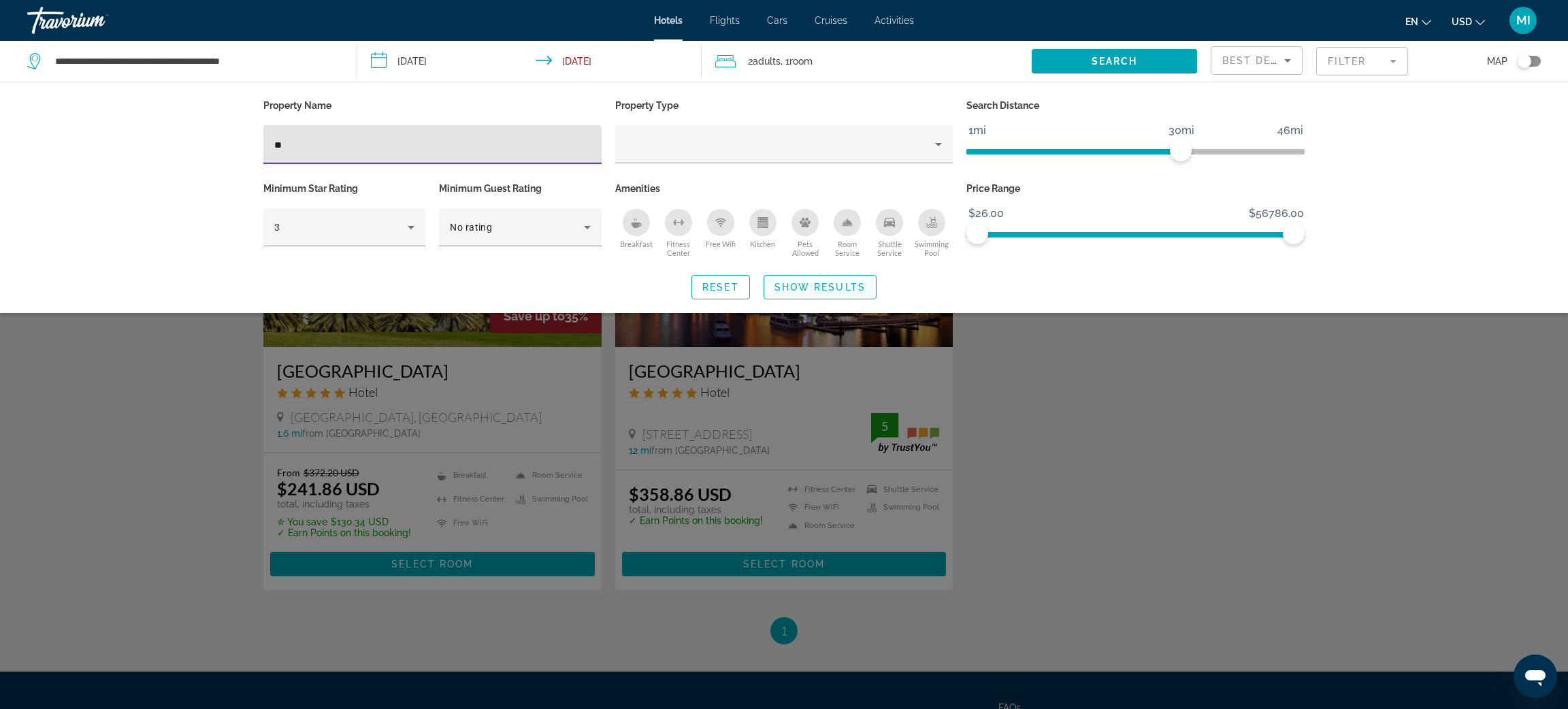
type input "**"
click at [788, 284] on span "Show Results" at bounding box center [821, 287] width 91 height 11
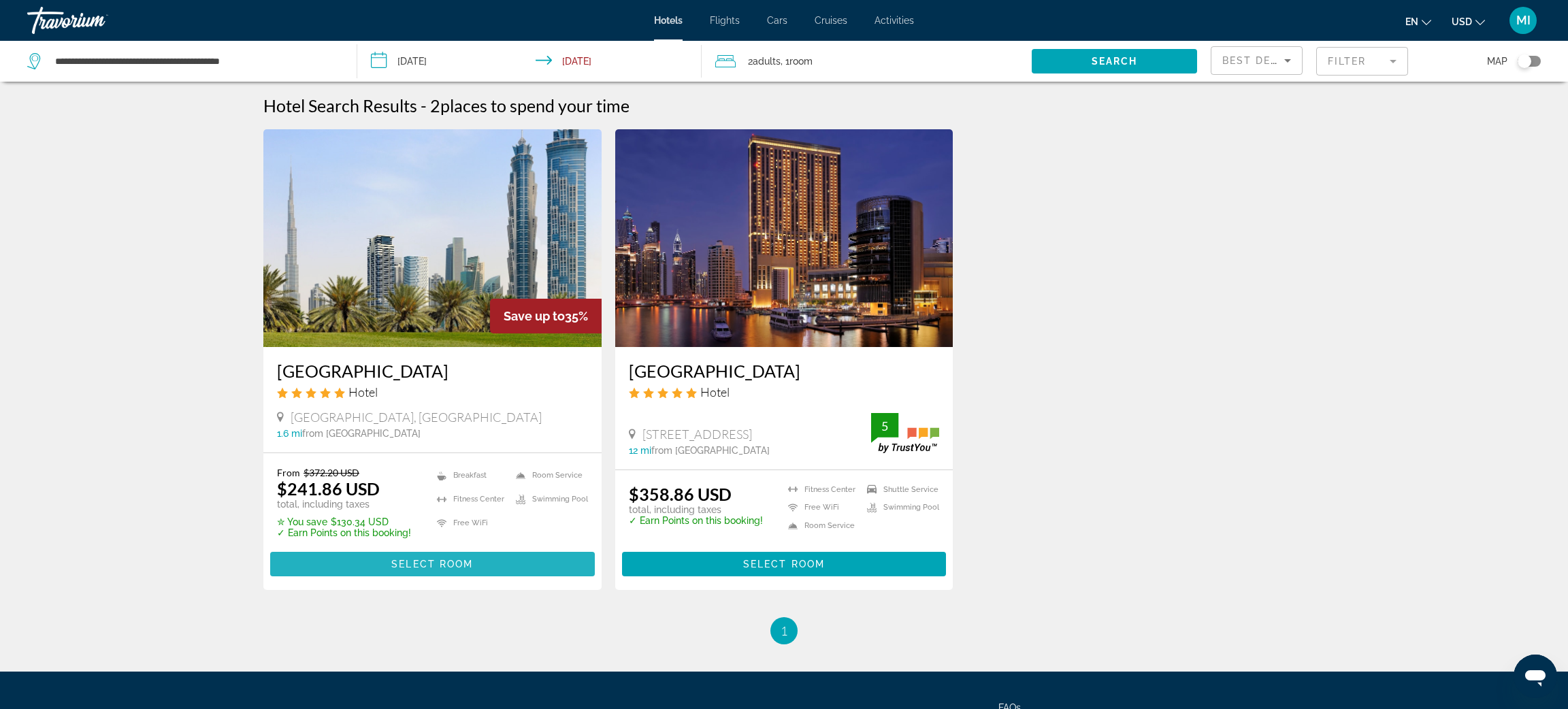
click at [422, 562] on span "Select Room" at bounding box center [432, 563] width 81 height 11
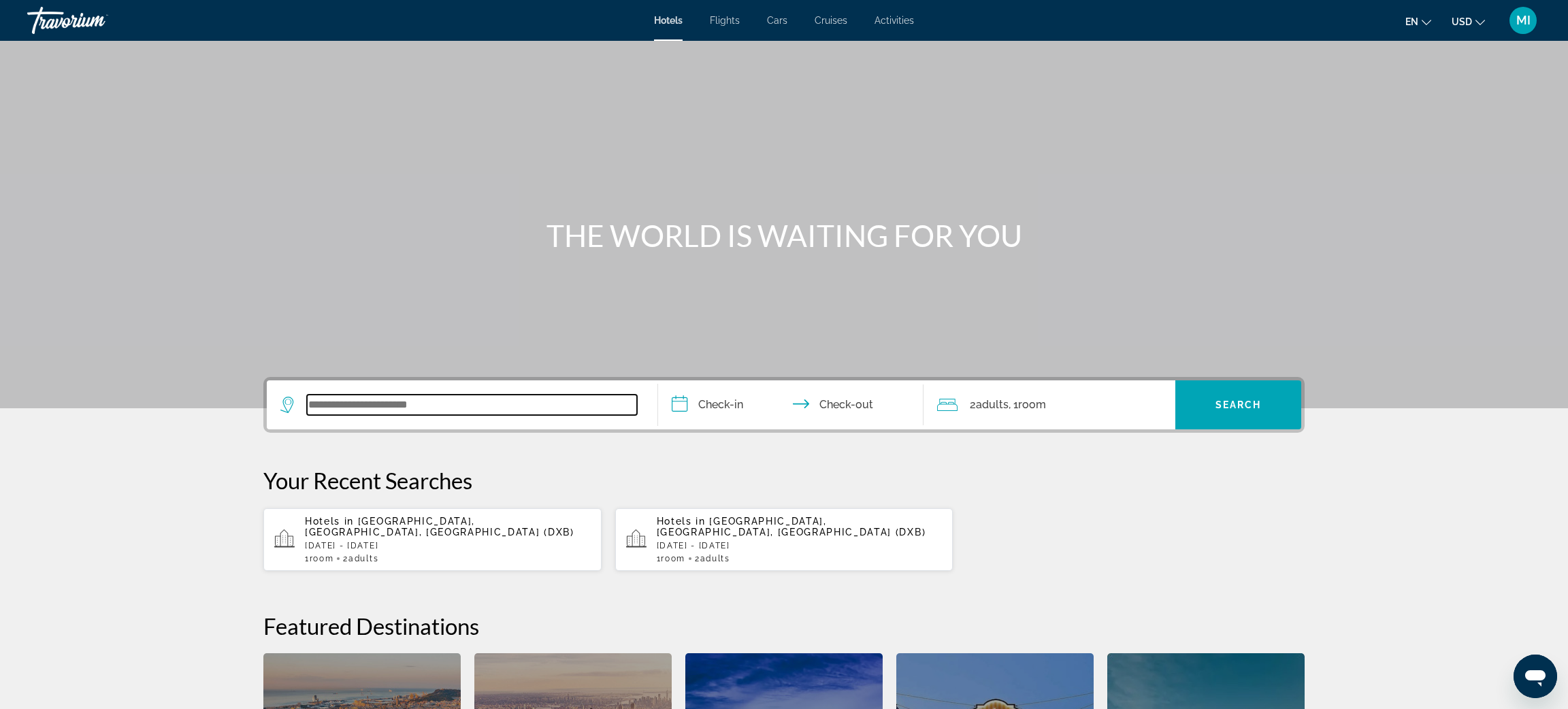
click at [353, 400] on input "Search widget" at bounding box center [472, 405] width 331 height 20
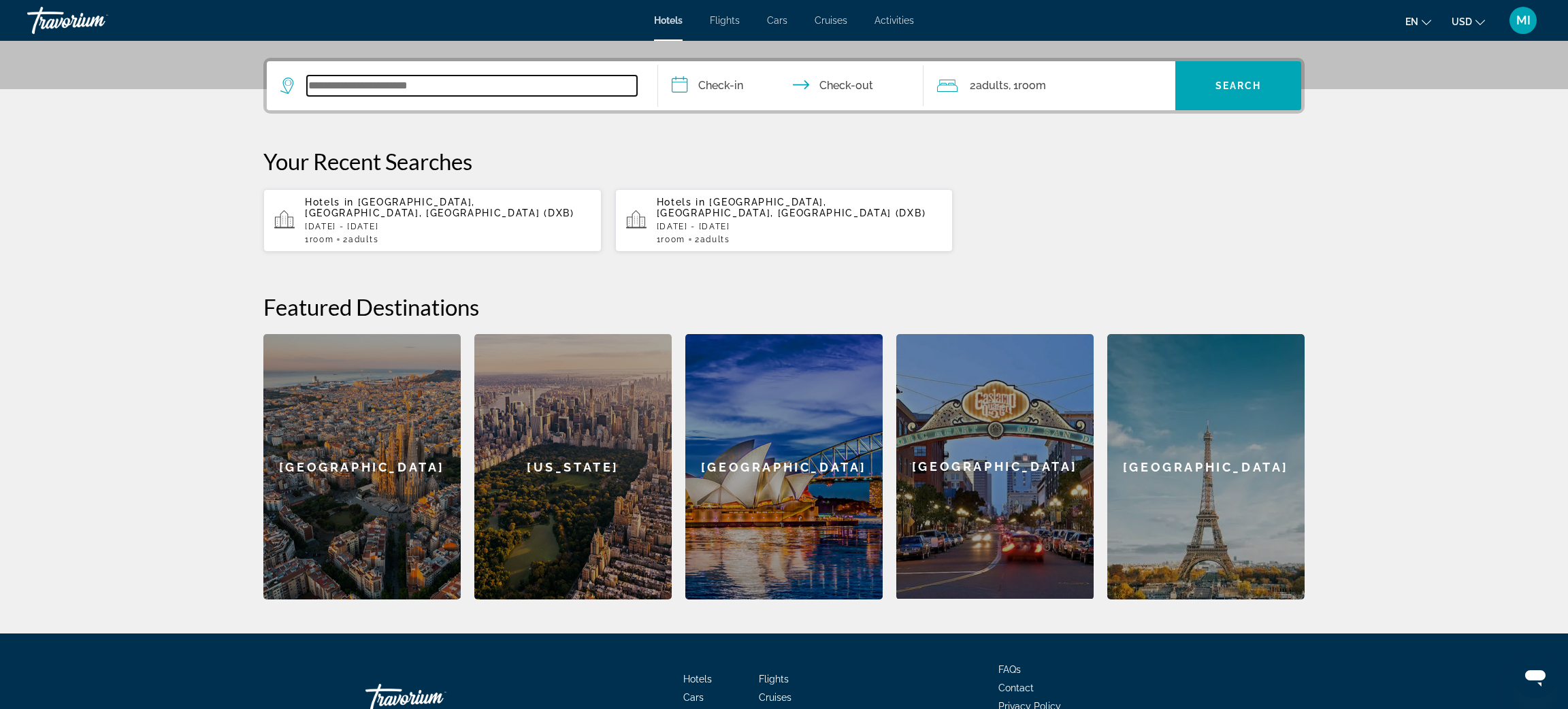
scroll to position [332, 0]
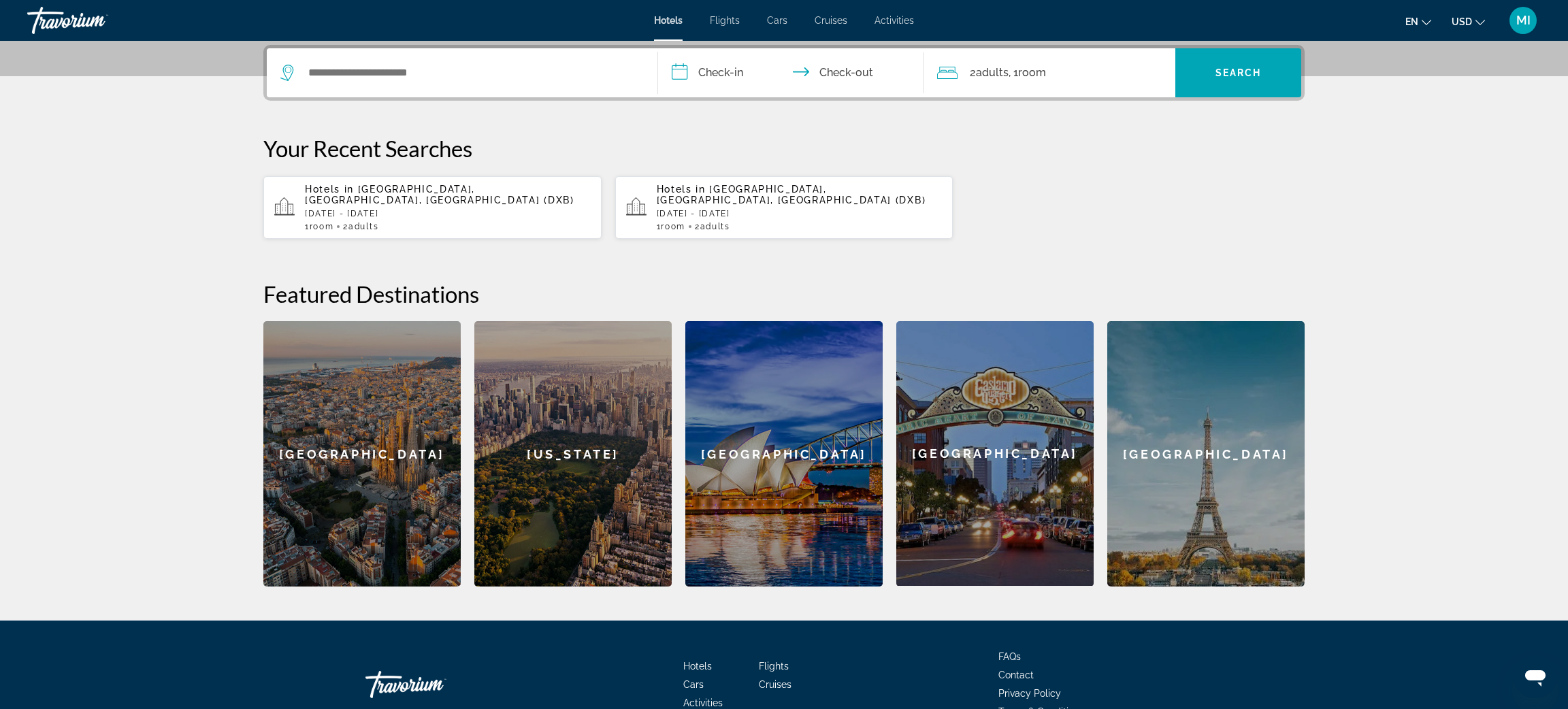
click at [402, 193] on span "[GEOGRAPHIC_DATA], [GEOGRAPHIC_DATA], [GEOGRAPHIC_DATA] (DXB)" at bounding box center [440, 195] width 269 height 22
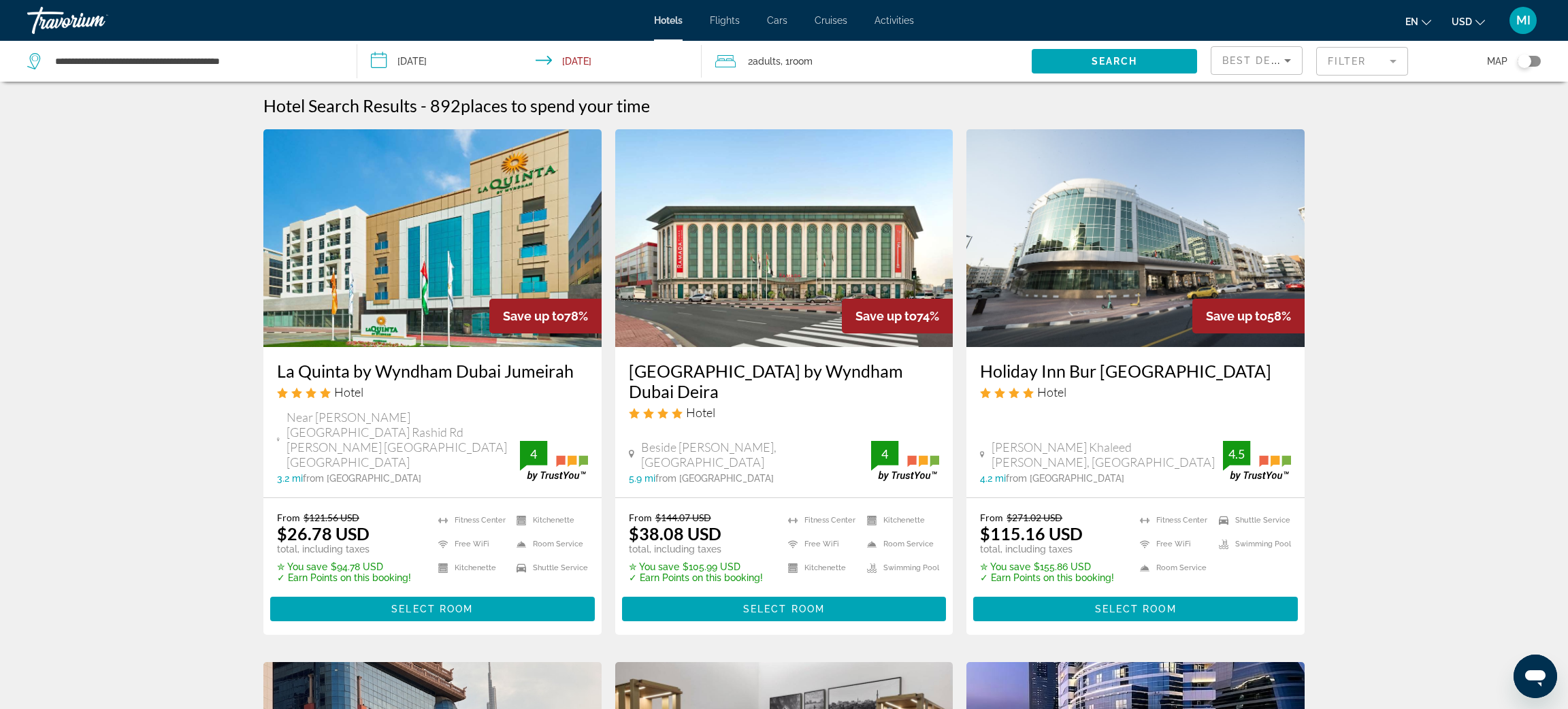
click at [1344, 63] on mat-form-field "Filter" at bounding box center [1362, 61] width 92 height 28
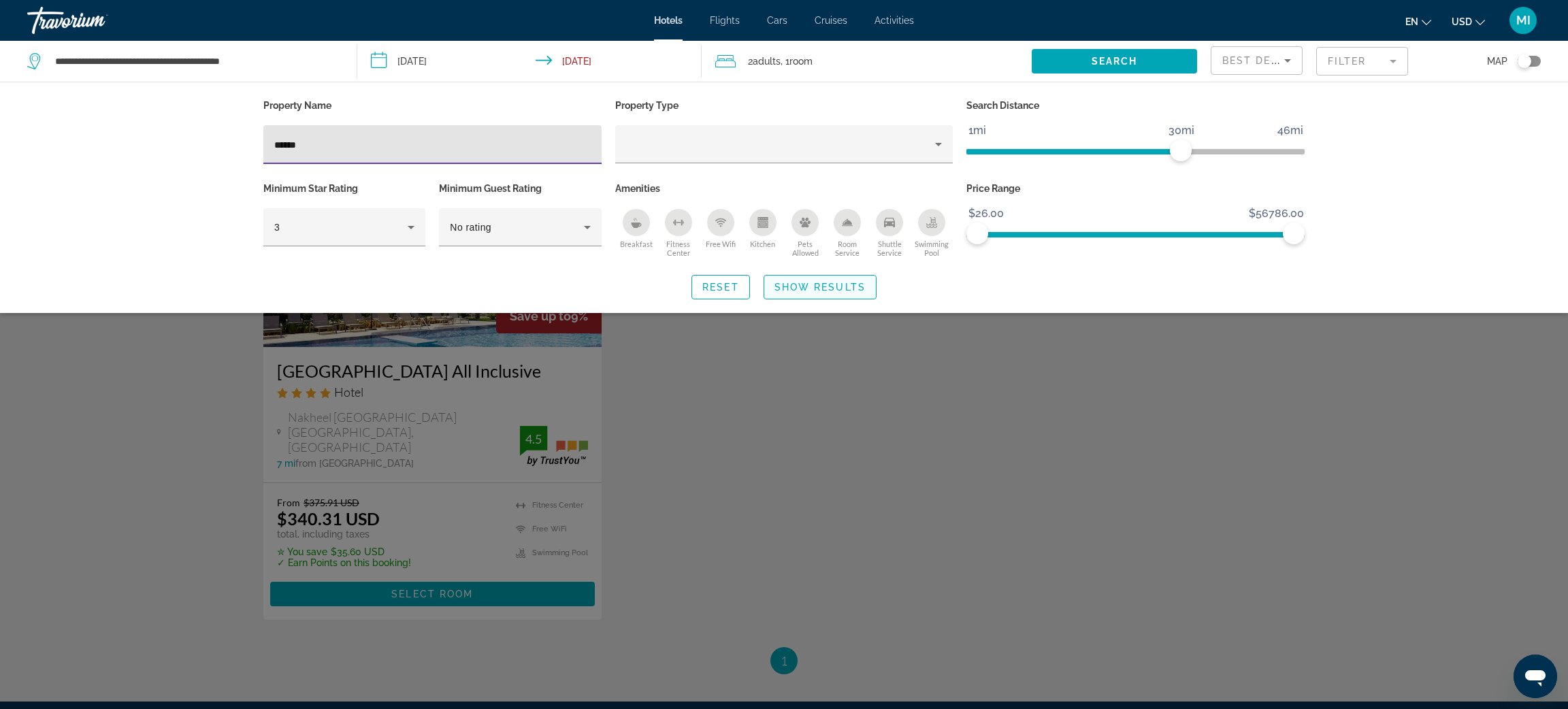
type input "******"
click at [824, 289] on span "Show Results" at bounding box center [821, 287] width 91 height 11
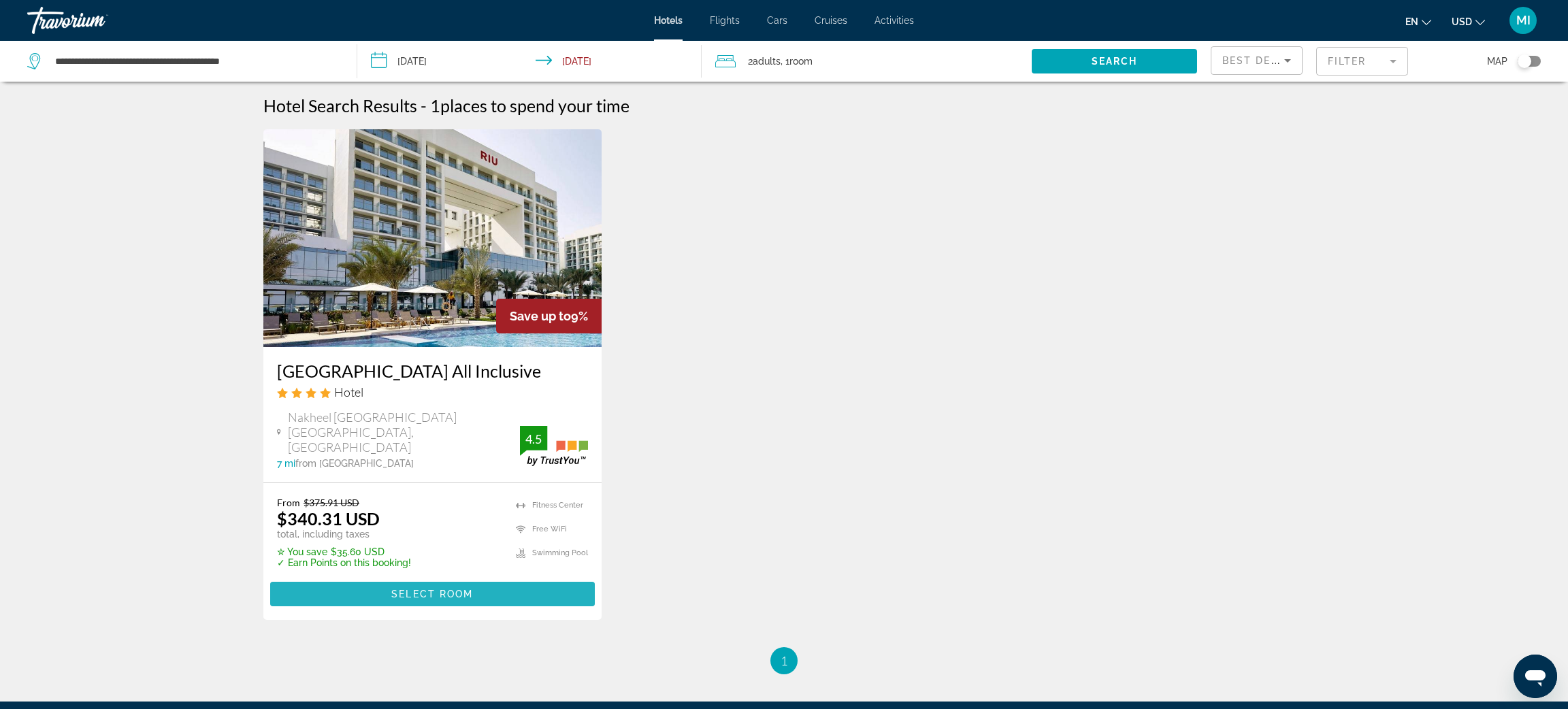
click at [463, 598] on span "Select Room" at bounding box center [432, 593] width 81 height 11
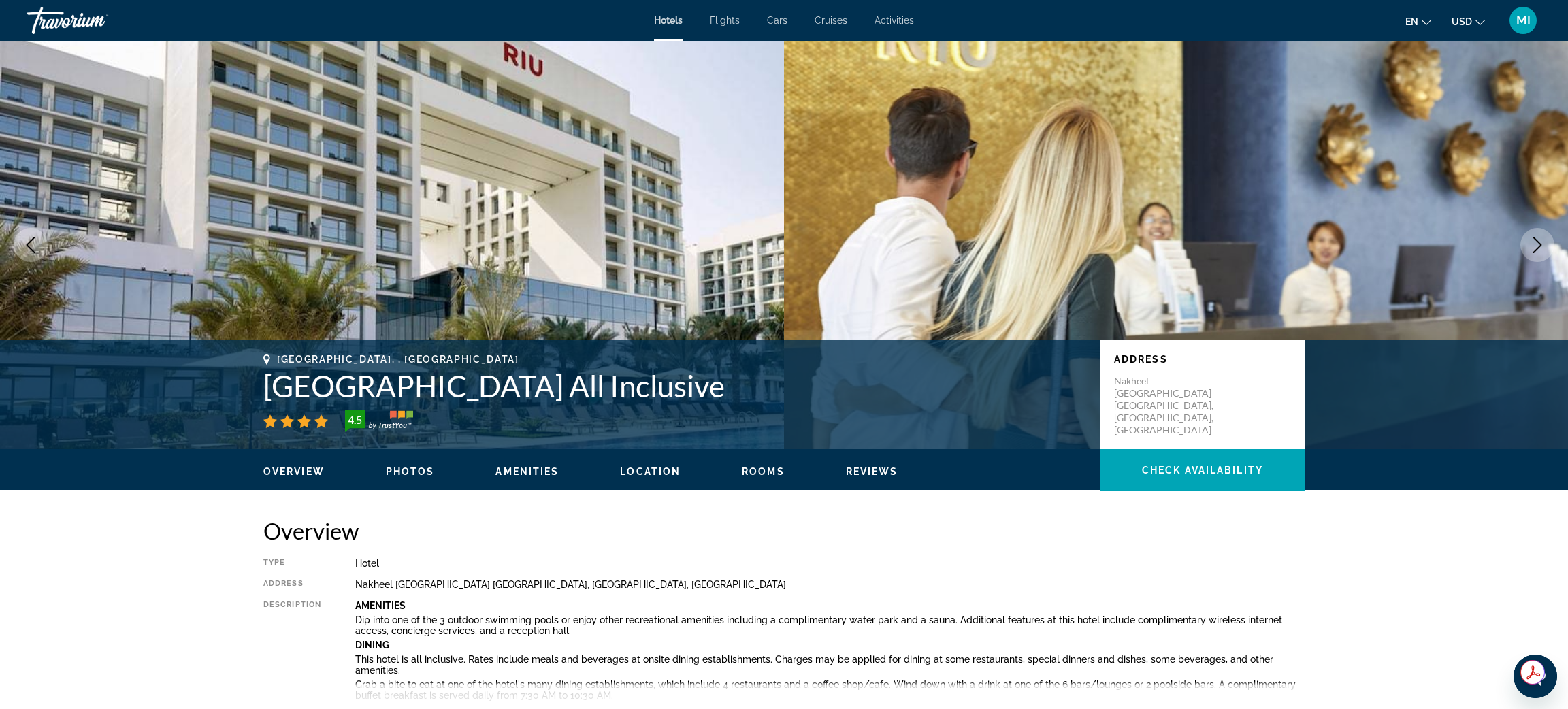
drag, startPoint x: 1567, startPoint y: 127, endPoint x: 1564, endPoint y: 142, distance: 15.3
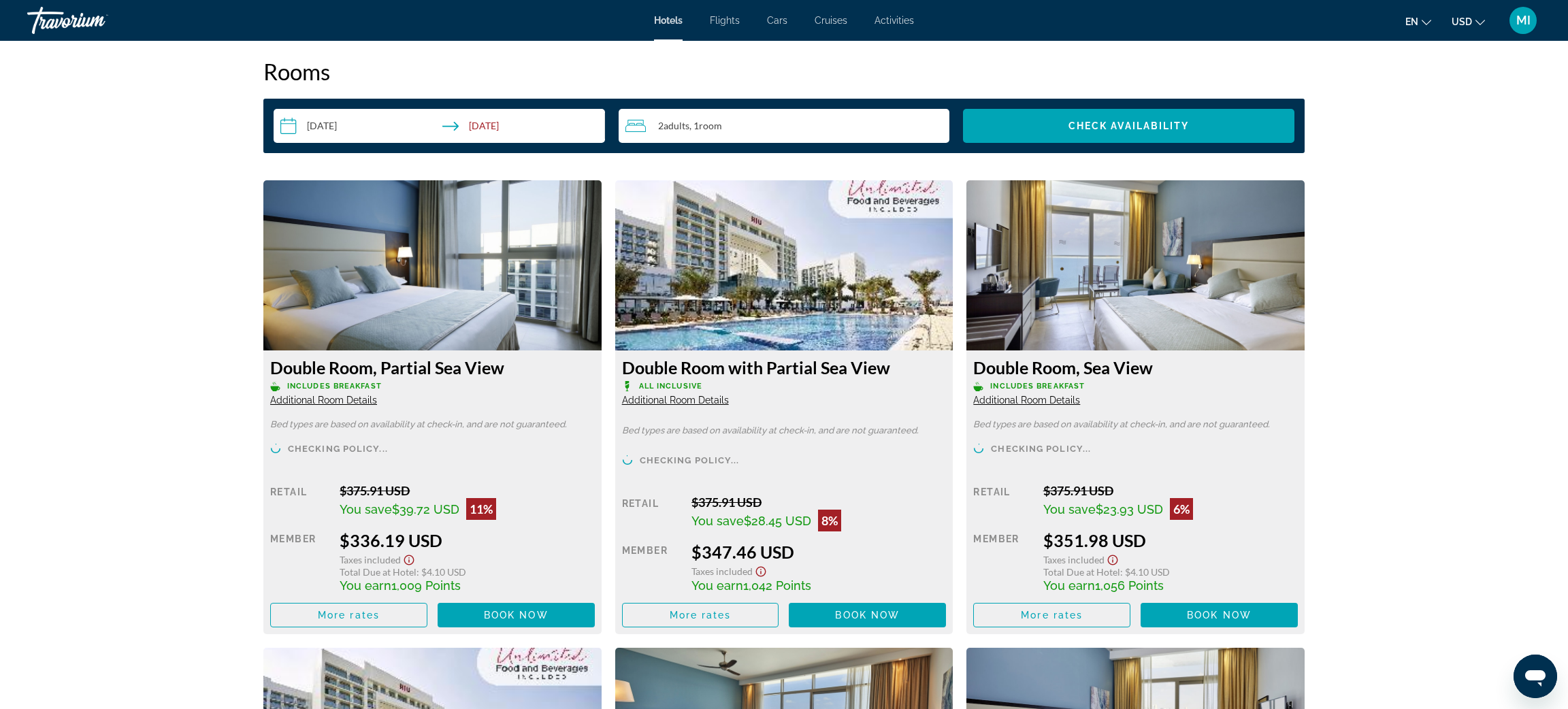
scroll to position [1738, 0]
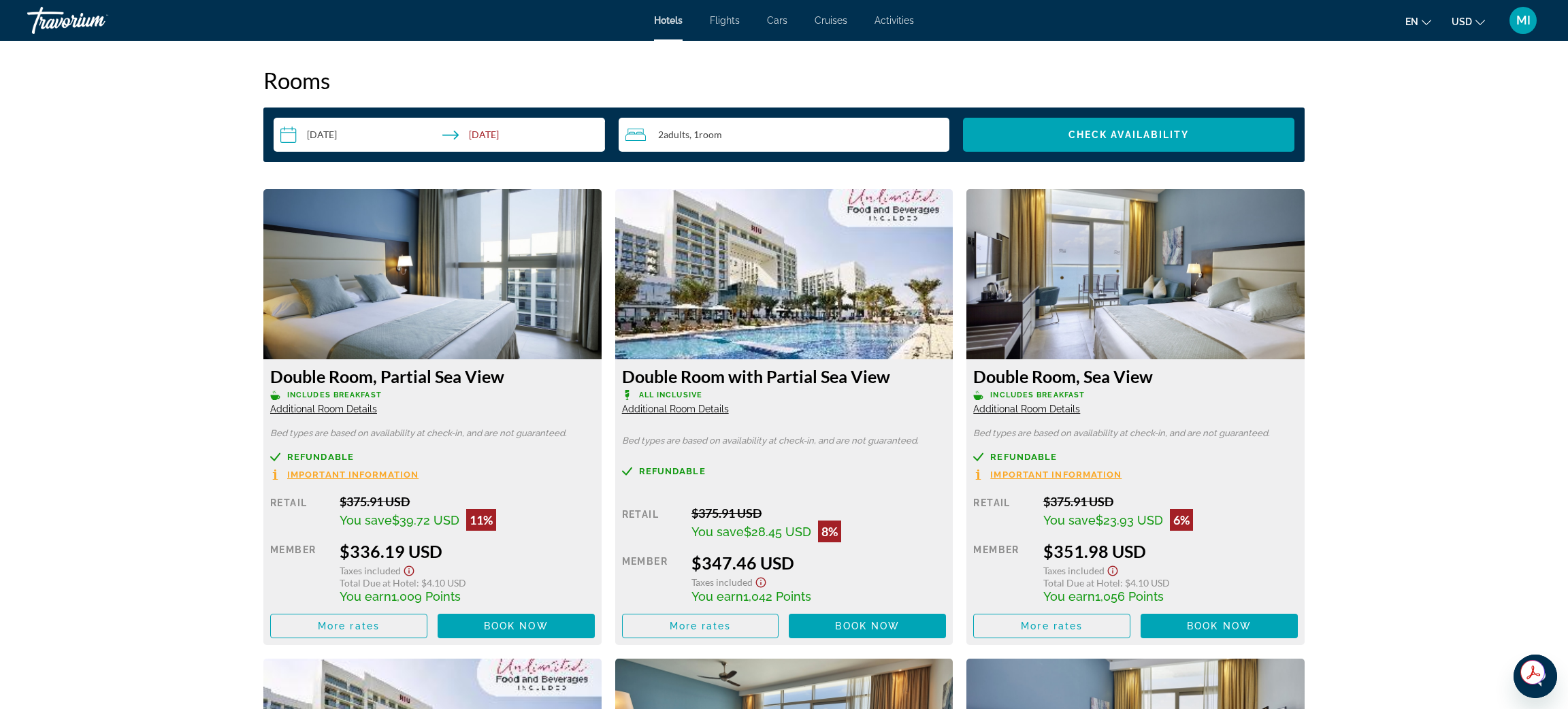
click at [1016, 412] on span "Additional Room Details" at bounding box center [1027, 409] width 107 height 11
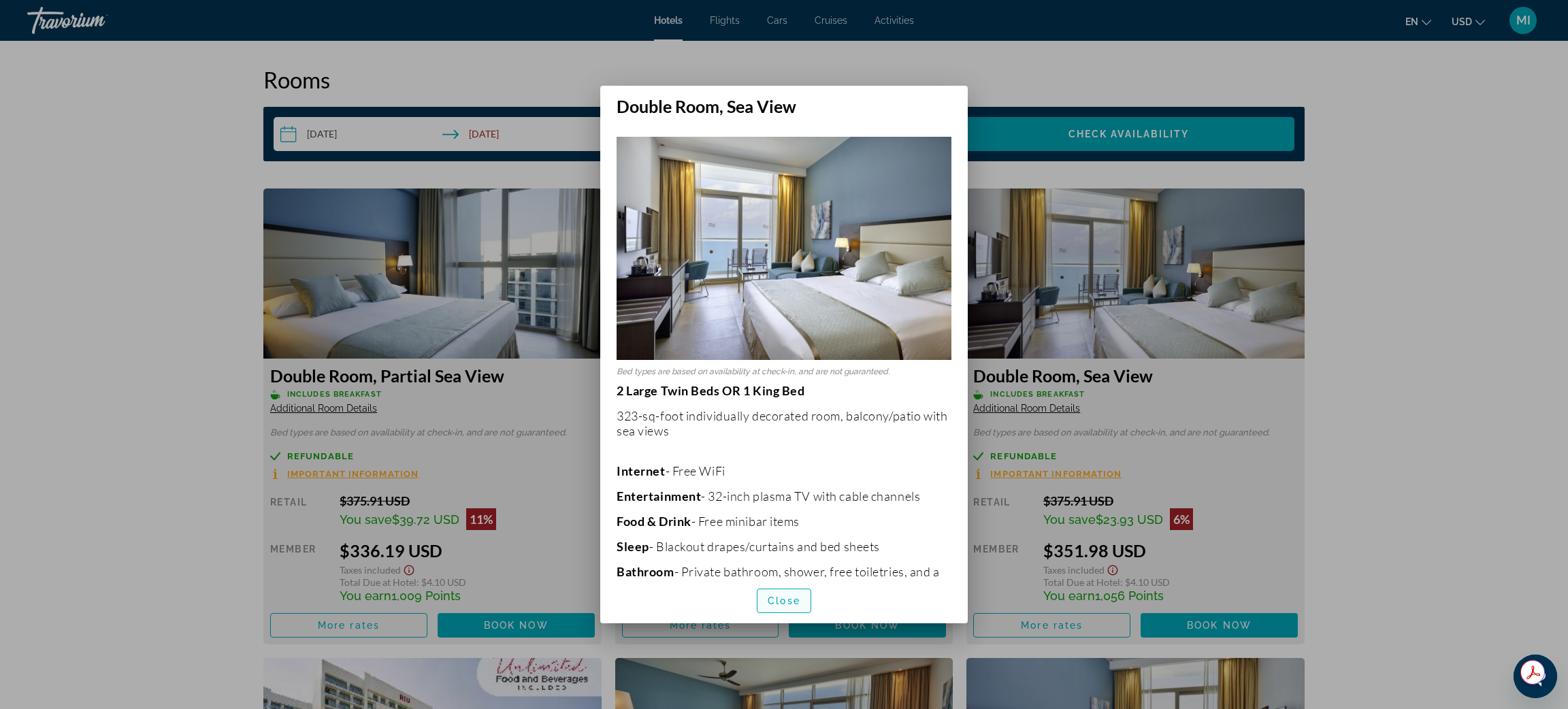
click at [772, 605] on span "Close" at bounding box center [784, 601] width 33 height 11
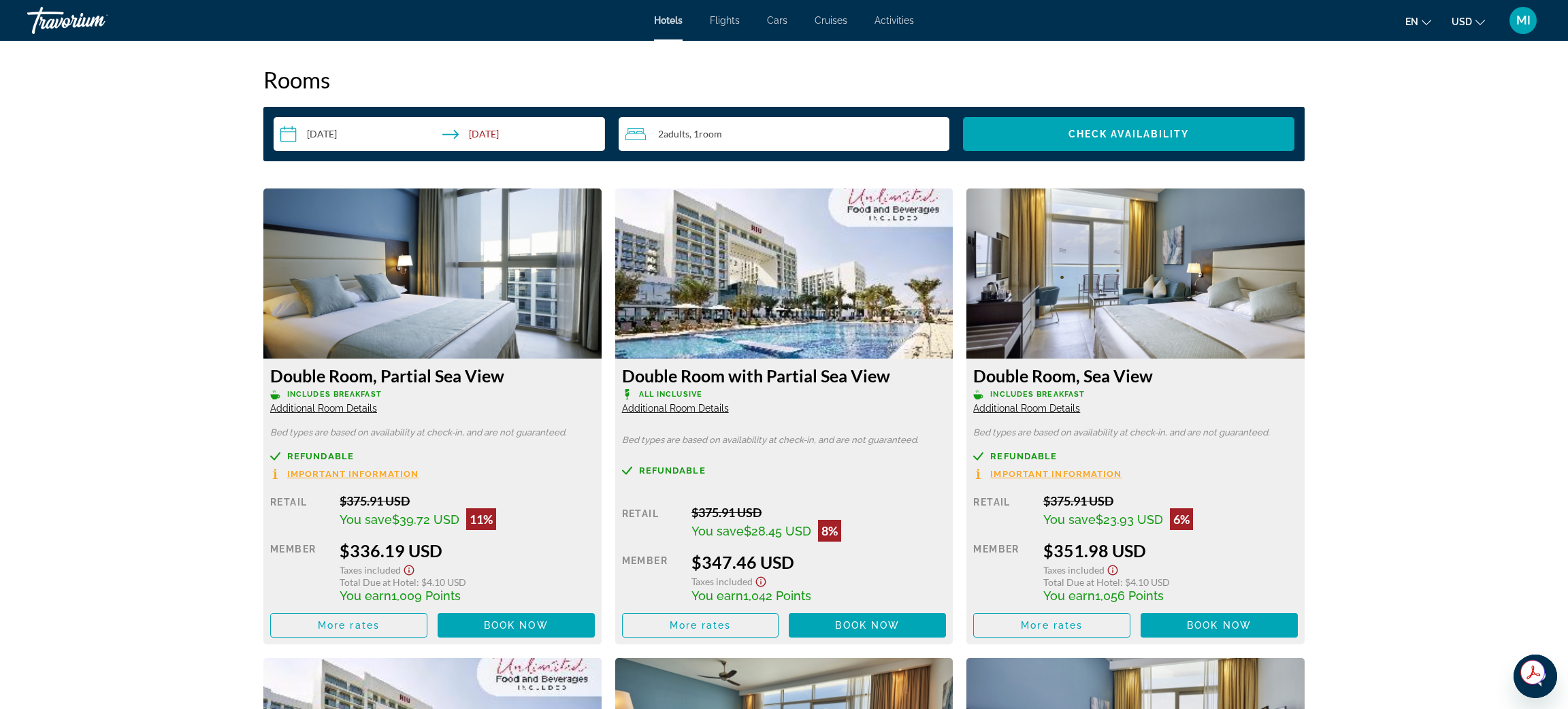
scroll to position [1738, 0]
